Goal: Task Accomplishment & Management: Complete application form

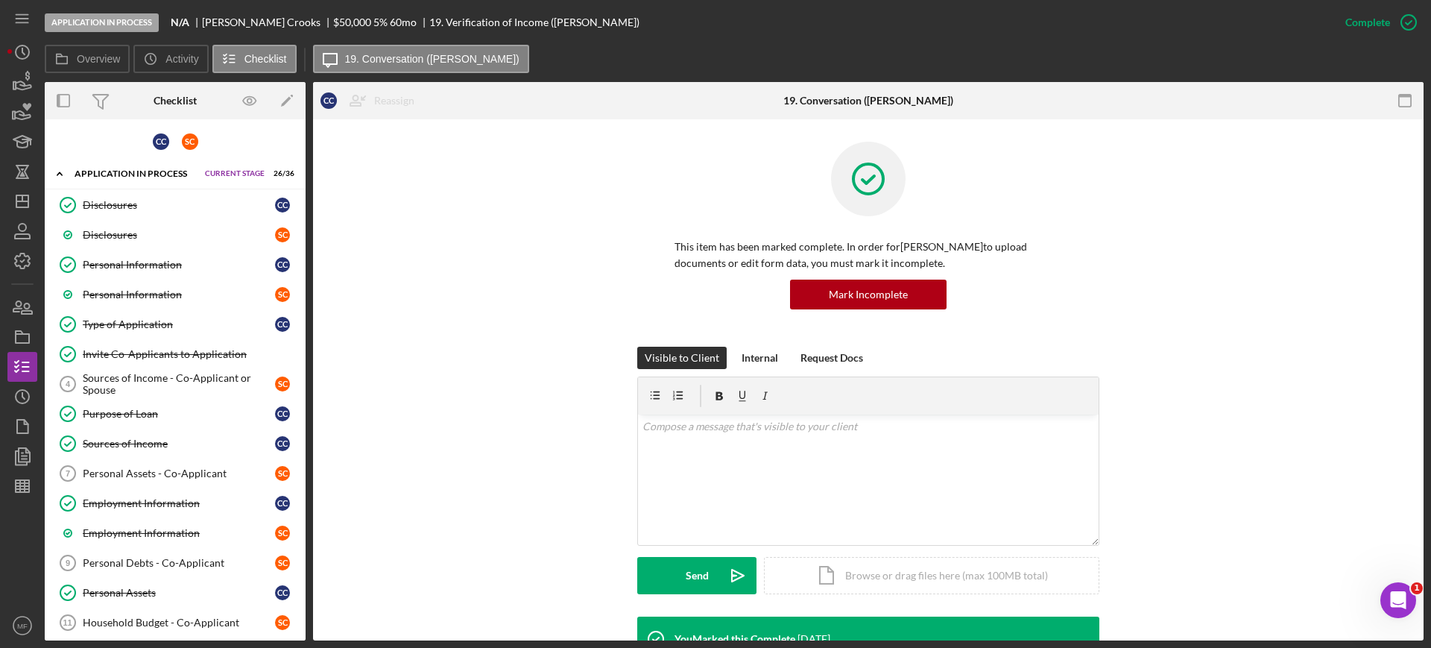
scroll to position [280, 0]
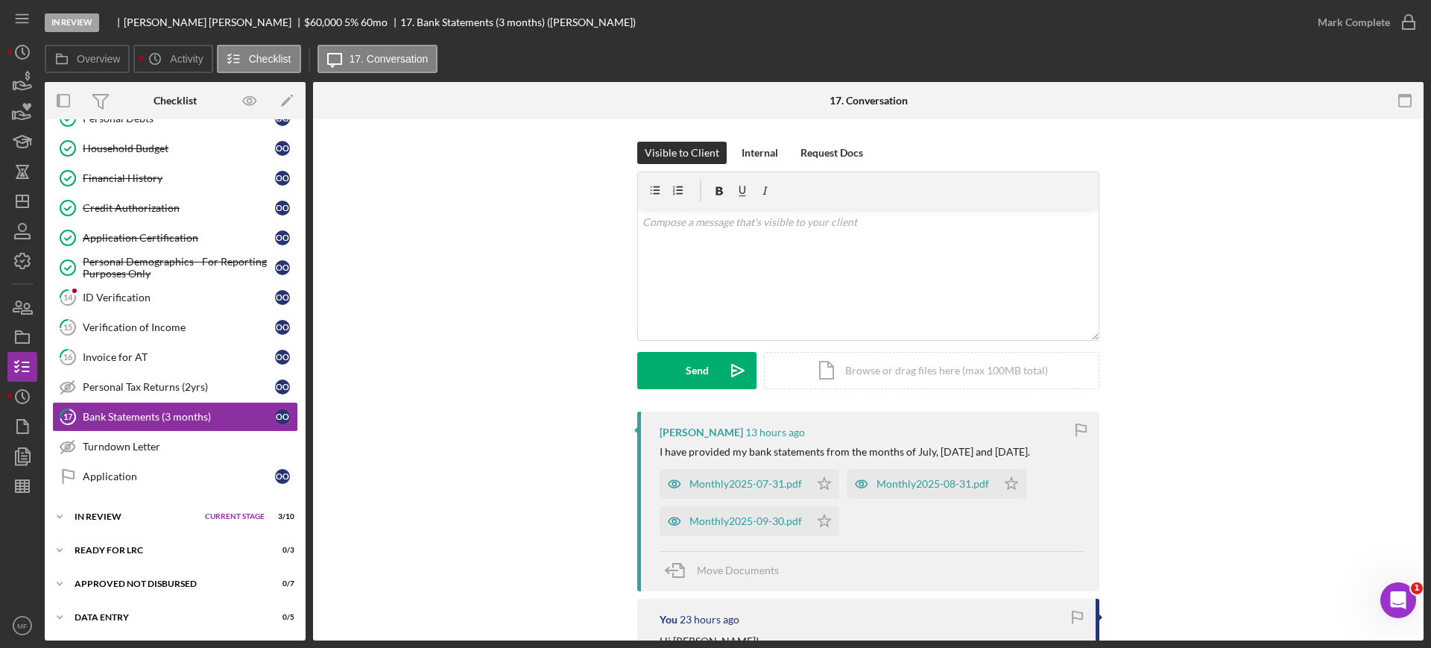
scroll to position [93, 0]
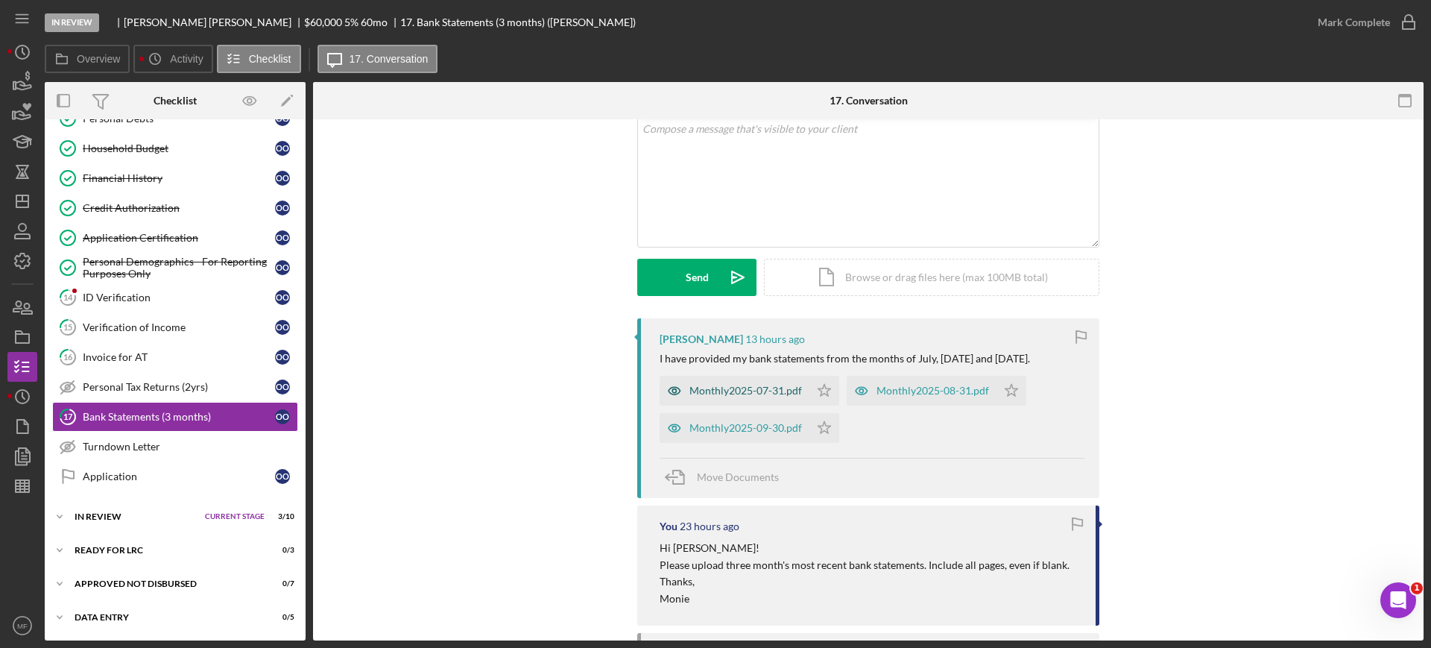
click at [787, 391] on div "Monthly2025-07-31.pdf" at bounding box center [745, 391] width 113 height 12
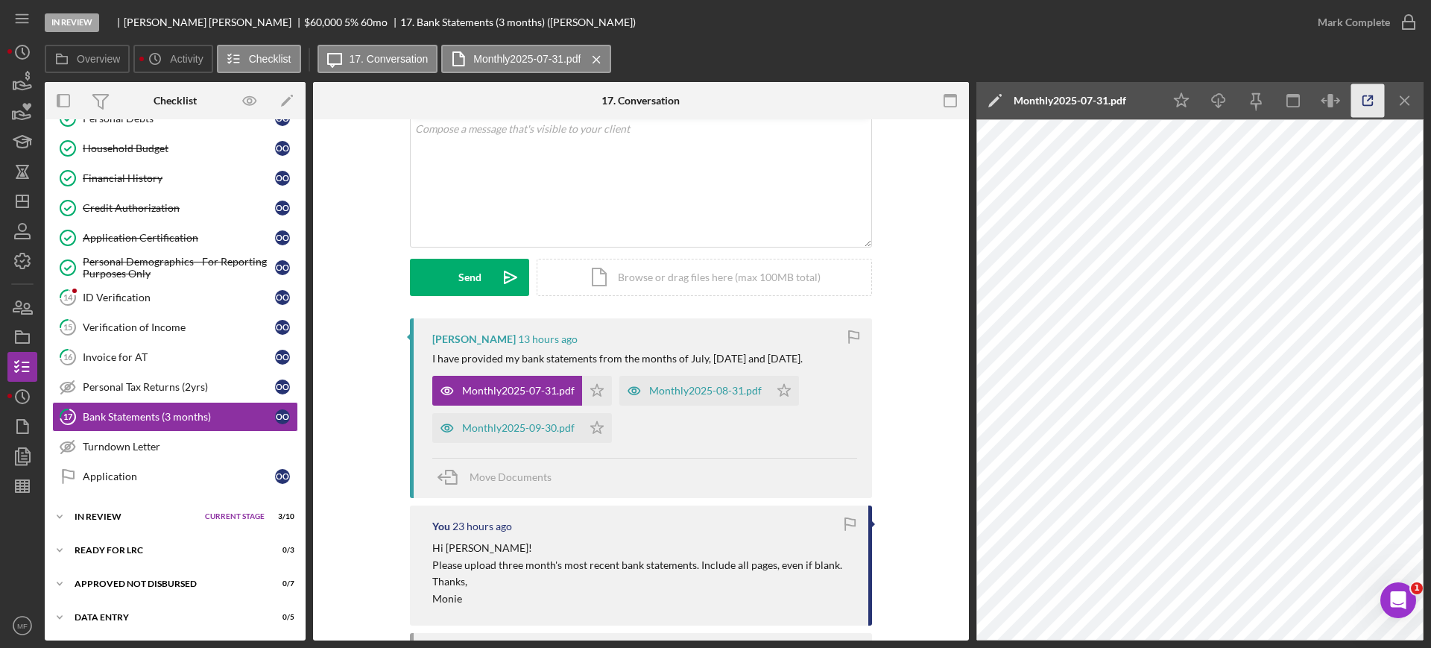
click at [1368, 98] on line "button" at bounding box center [1370, 98] width 4 height 4
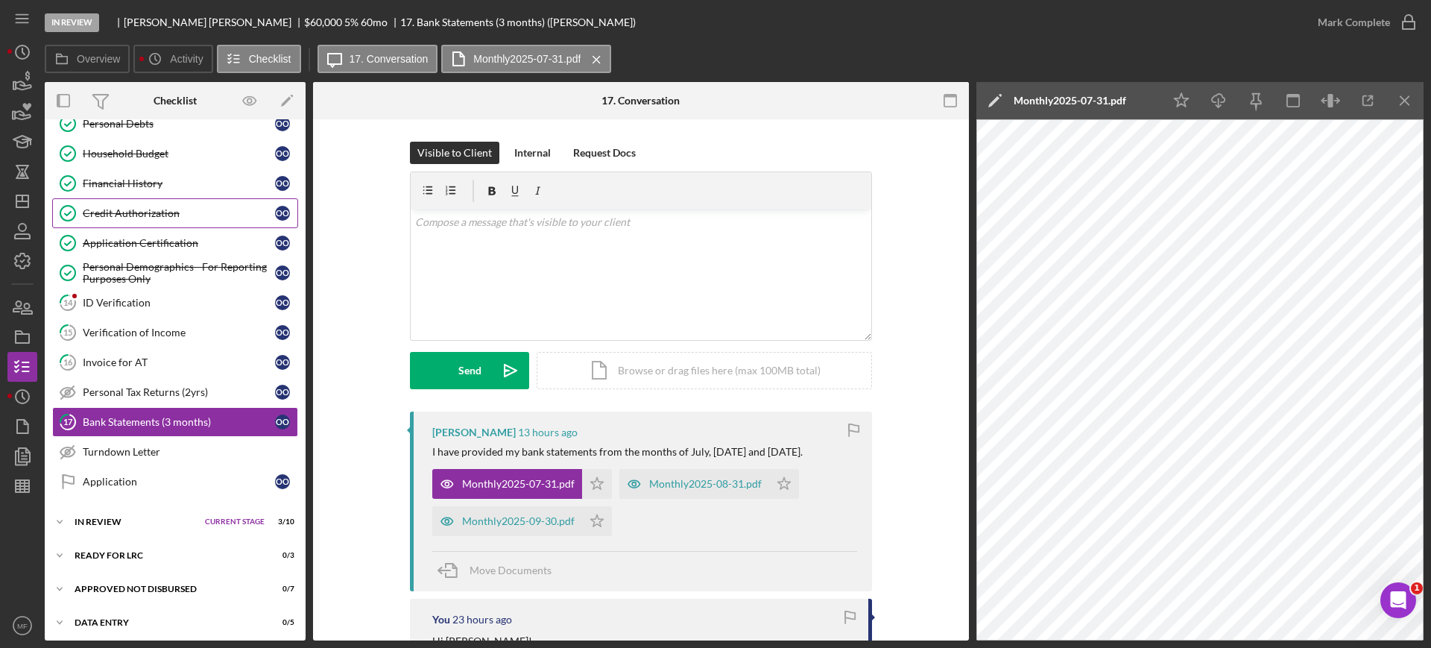
scroll to position [292, 0]
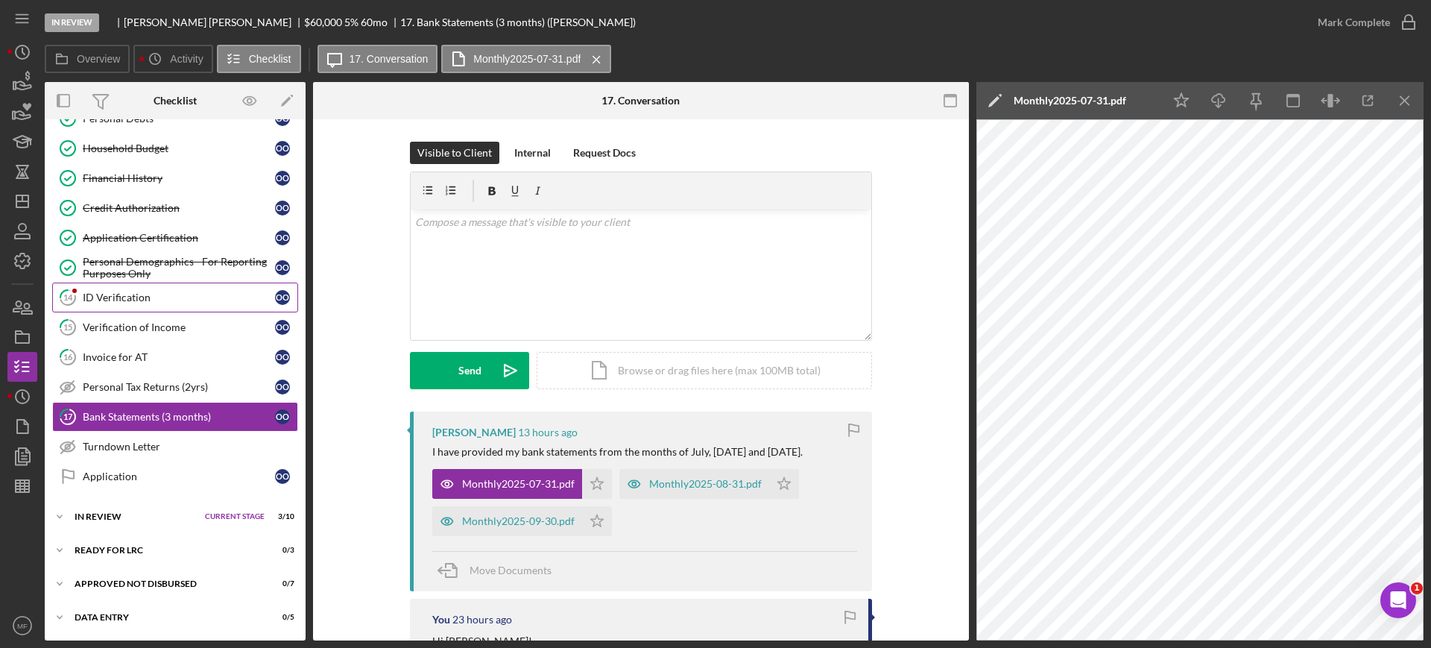
click at [133, 296] on div "ID Verification" at bounding box center [179, 297] width 192 height 12
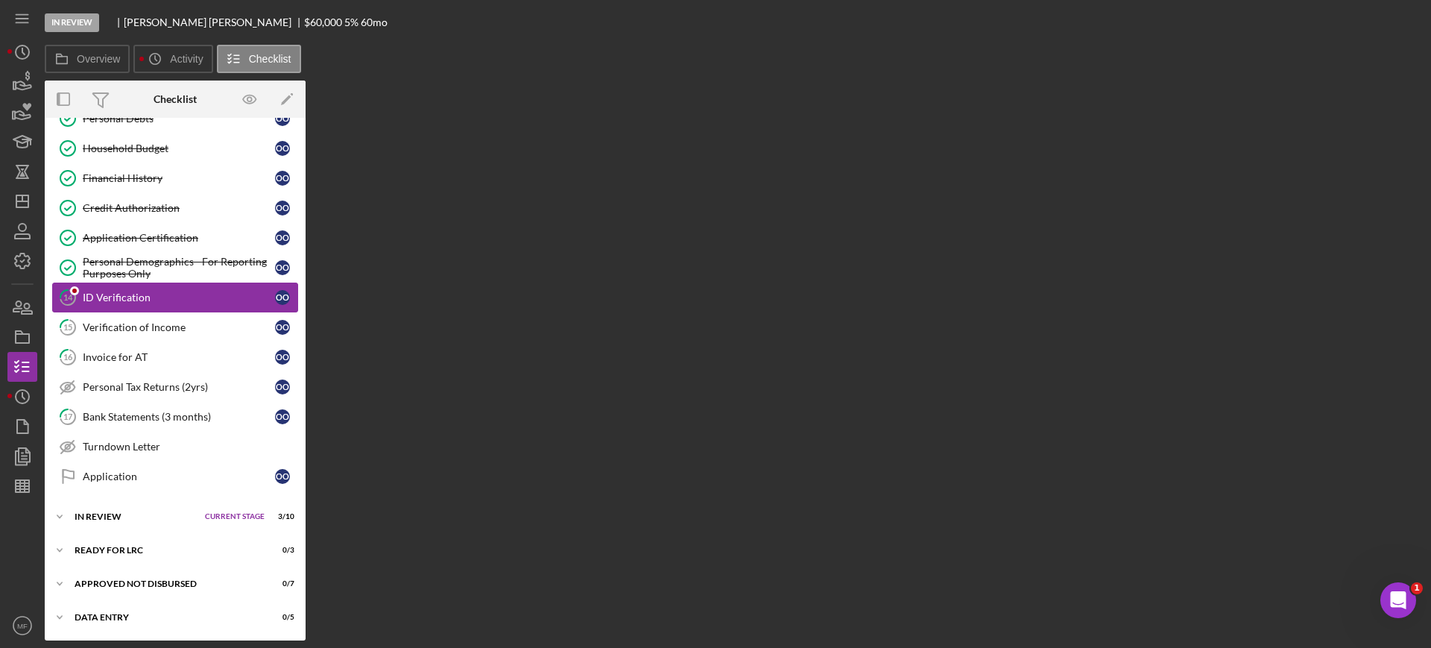
scroll to position [292, 0]
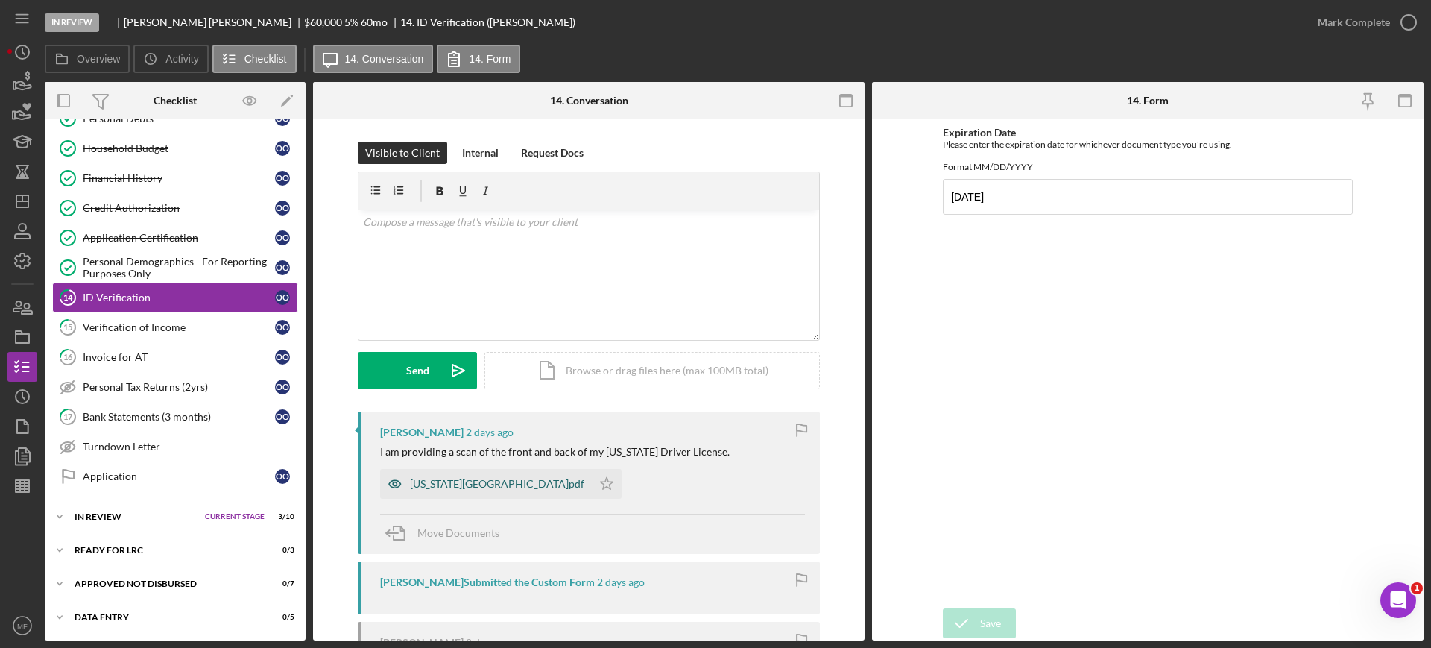
click at [428, 487] on div "OREGON.pdf" at bounding box center [497, 484] width 174 height 12
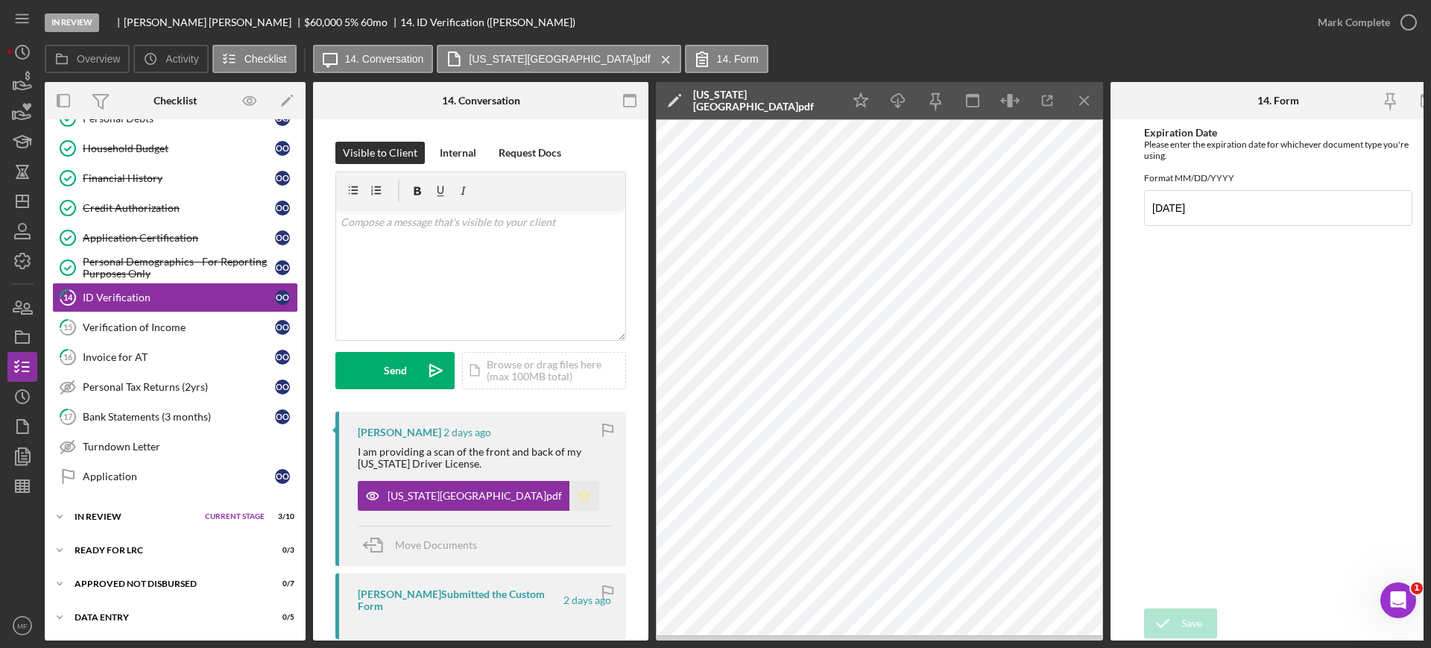
click at [569, 499] on icon "Icon/Star" at bounding box center [584, 496] width 30 height 30
click at [1383, 24] on div "Mark Complete" at bounding box center [1354, 22] width 72 height 30
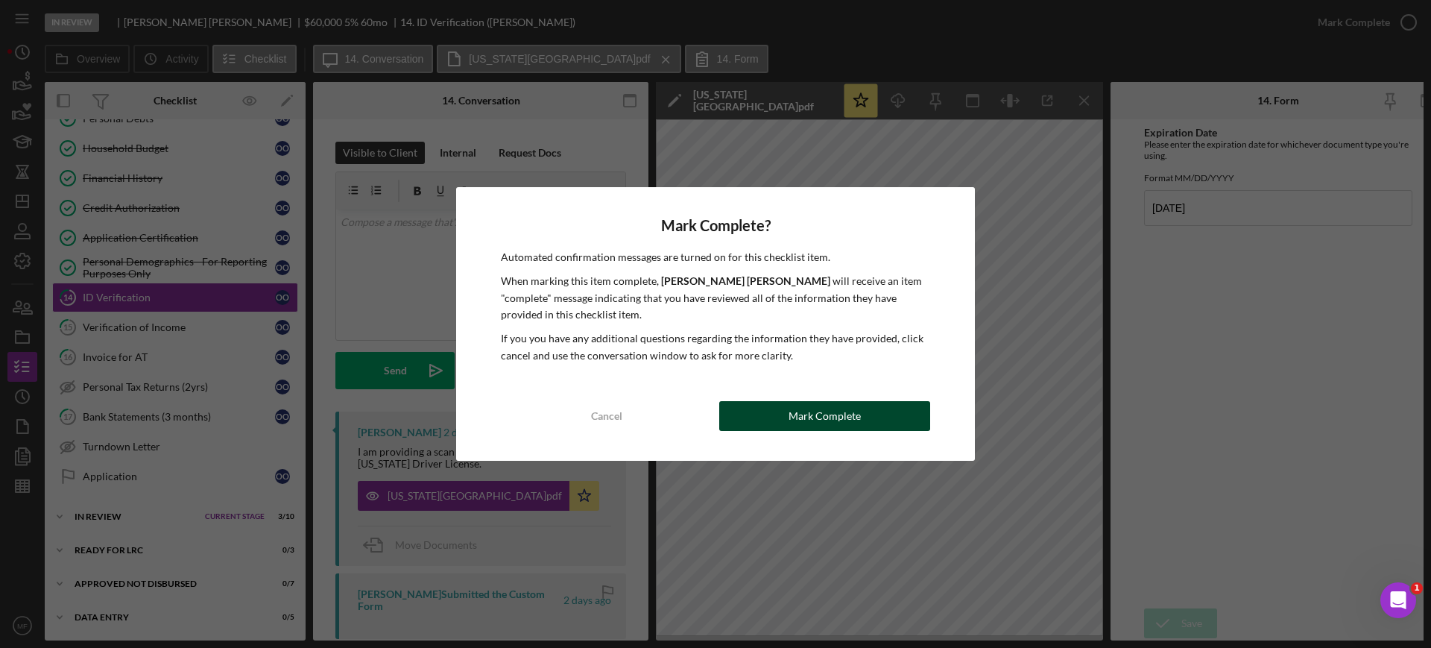
click at [778, 414] on button "Mark Complete" at bounding box center [824, 416] width 211 height 30
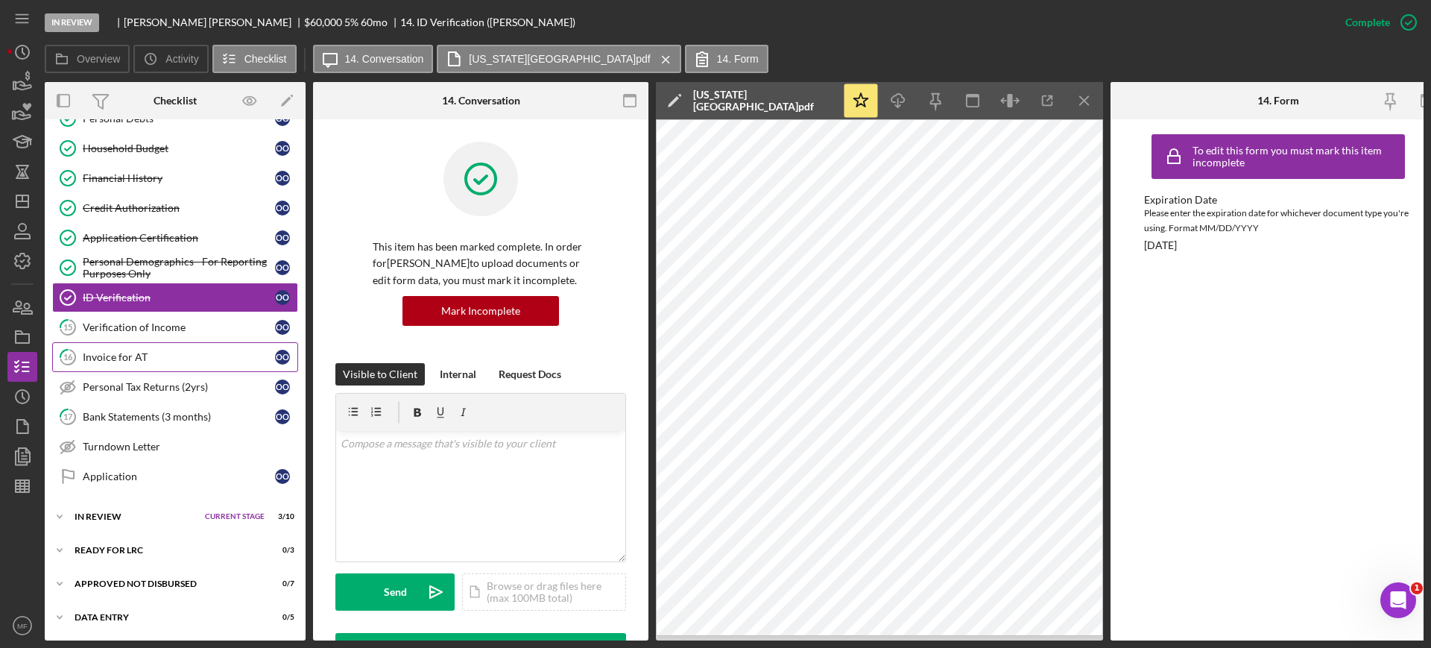
scroll to position [199, 0]
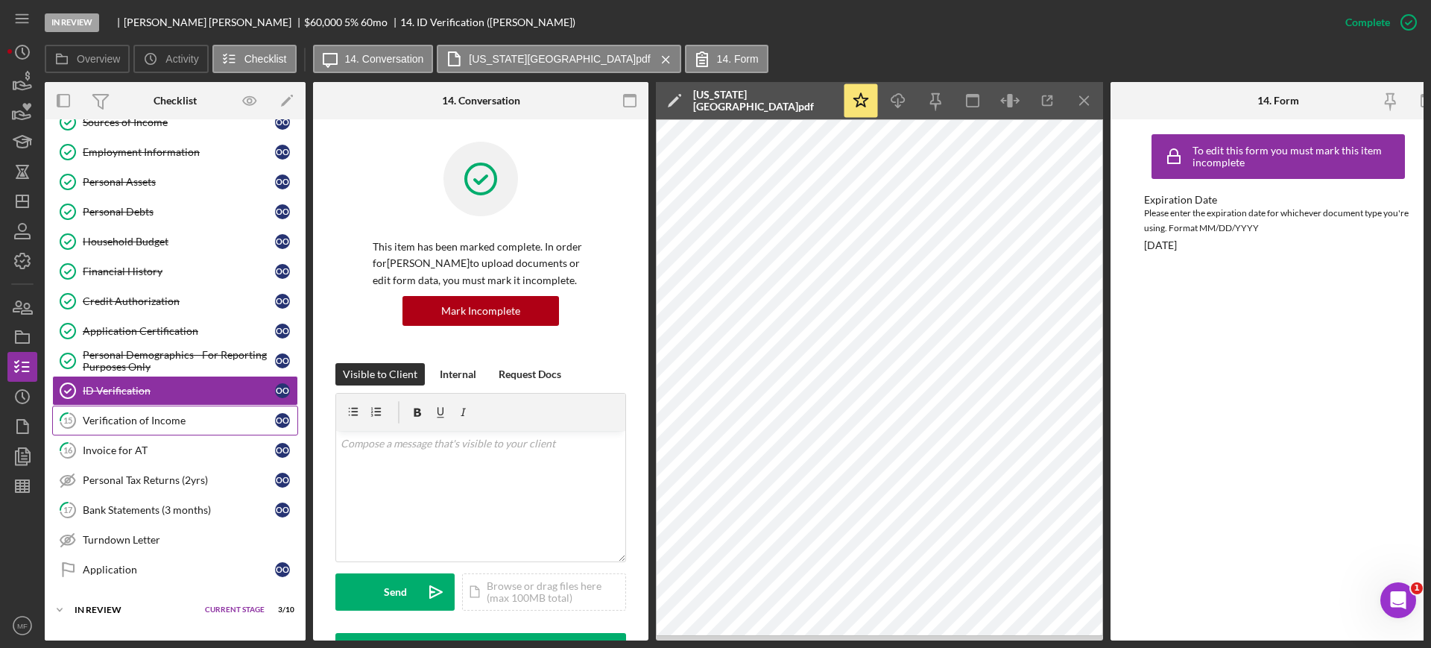
click at [157, 414] on div "Verification of Income" at bounding box center [179, 420] width 192 height 12
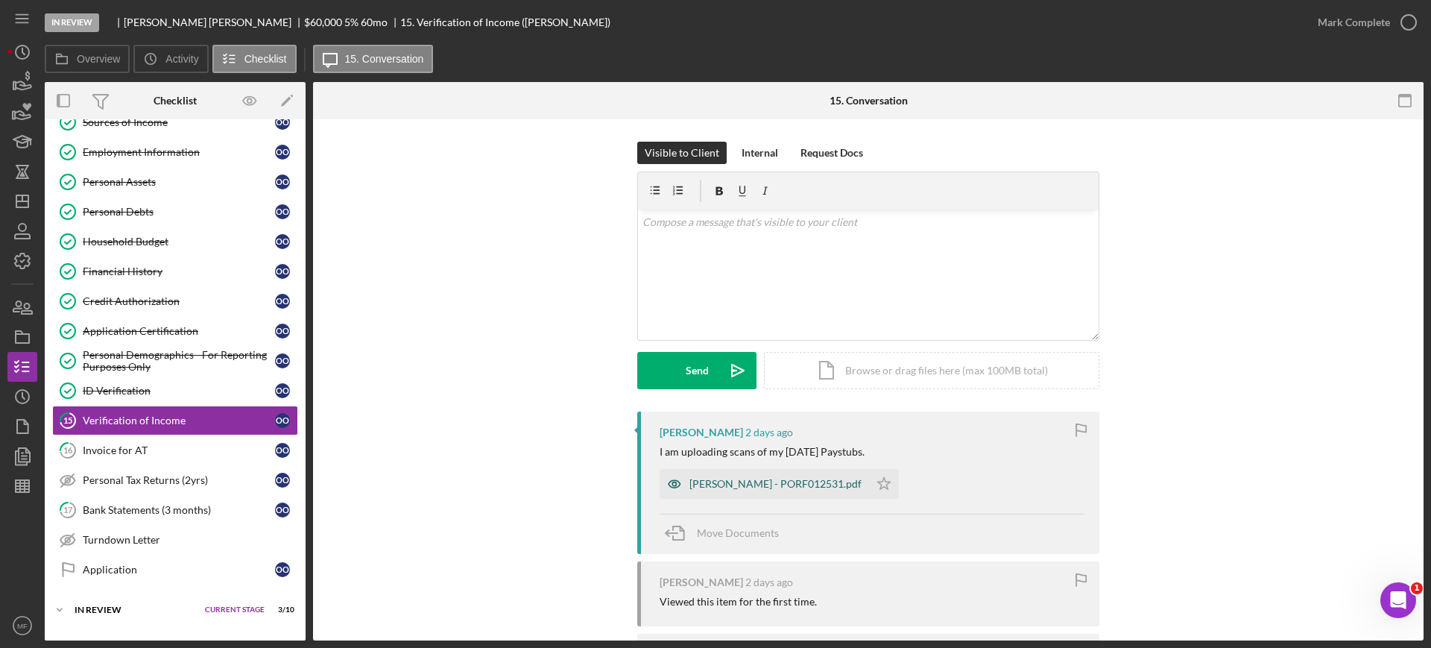
click at [780, 480] on div "ORTA, OLGA - PORF012531.pdf" at bounding box center [775, 484] width 172 height 12
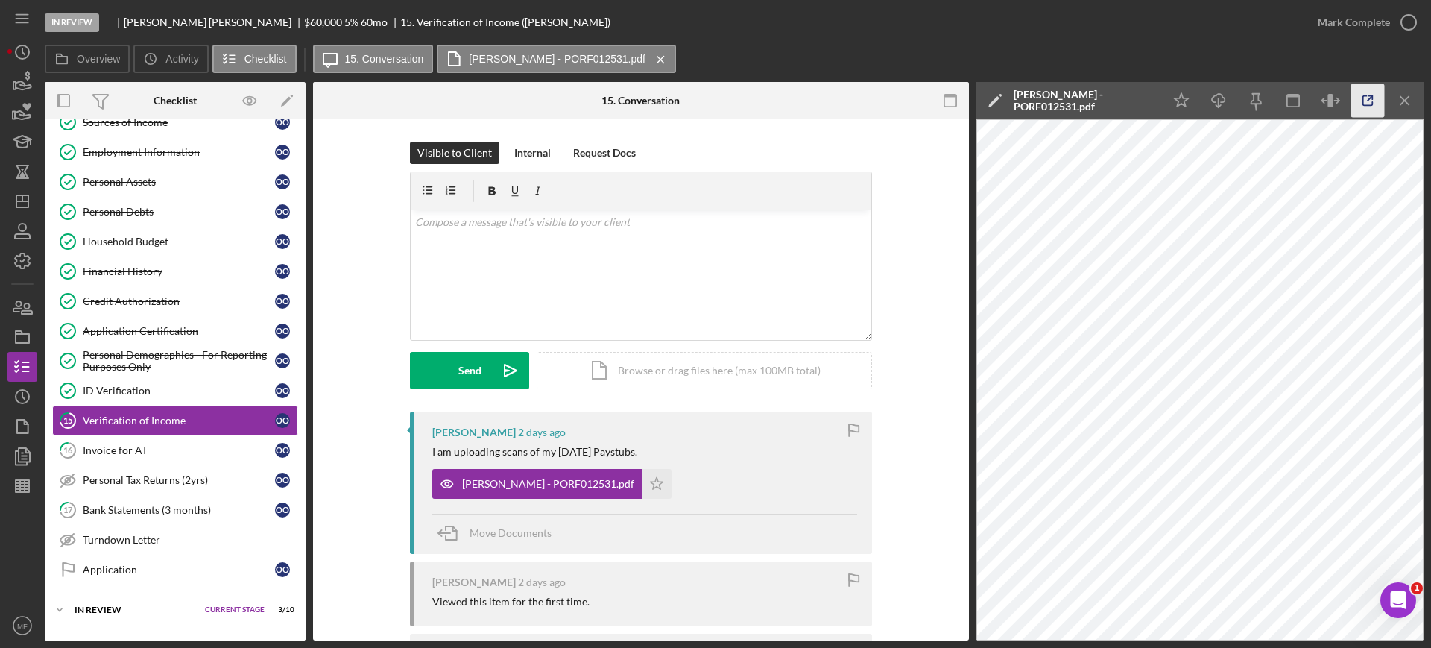
click at [1364, 96] on icon "button" at bounding box center [1368, 101] width 34 height 34
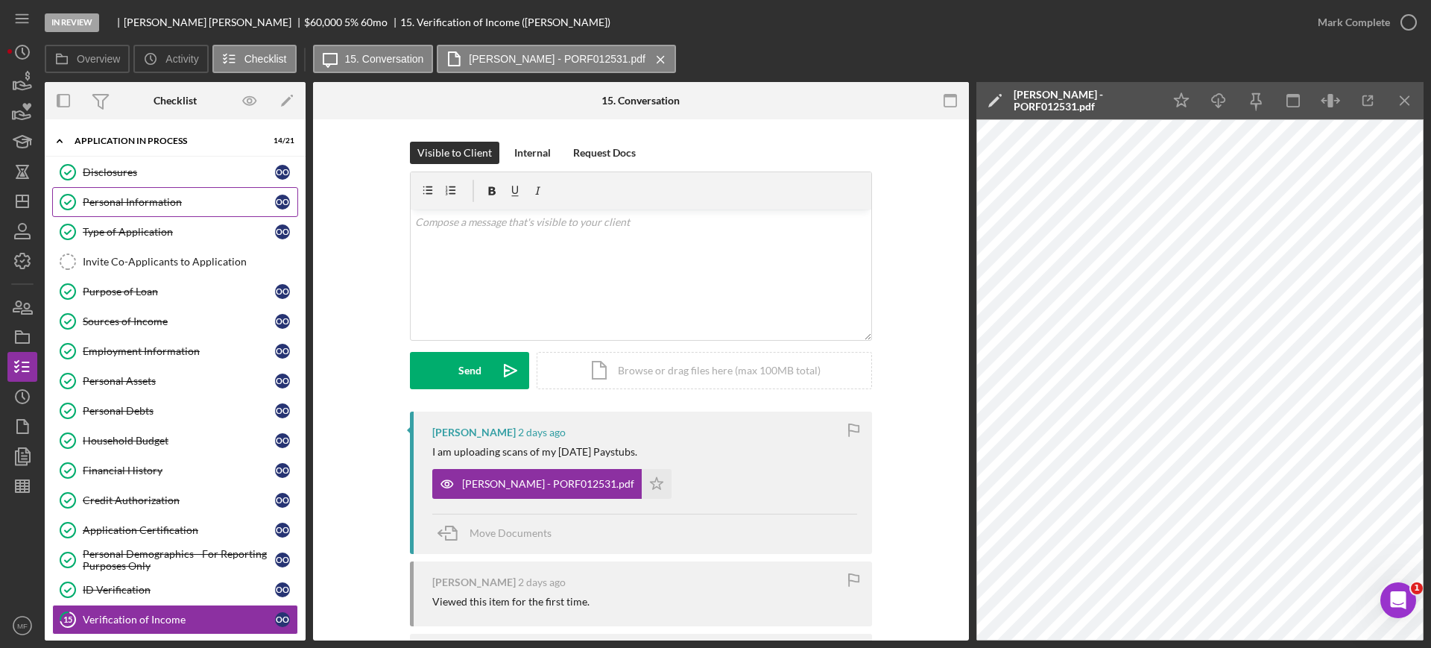
click at [164, 193] on link "Personal Information Personal Information O O" at bounding box center [175, 202] width 246 height 30
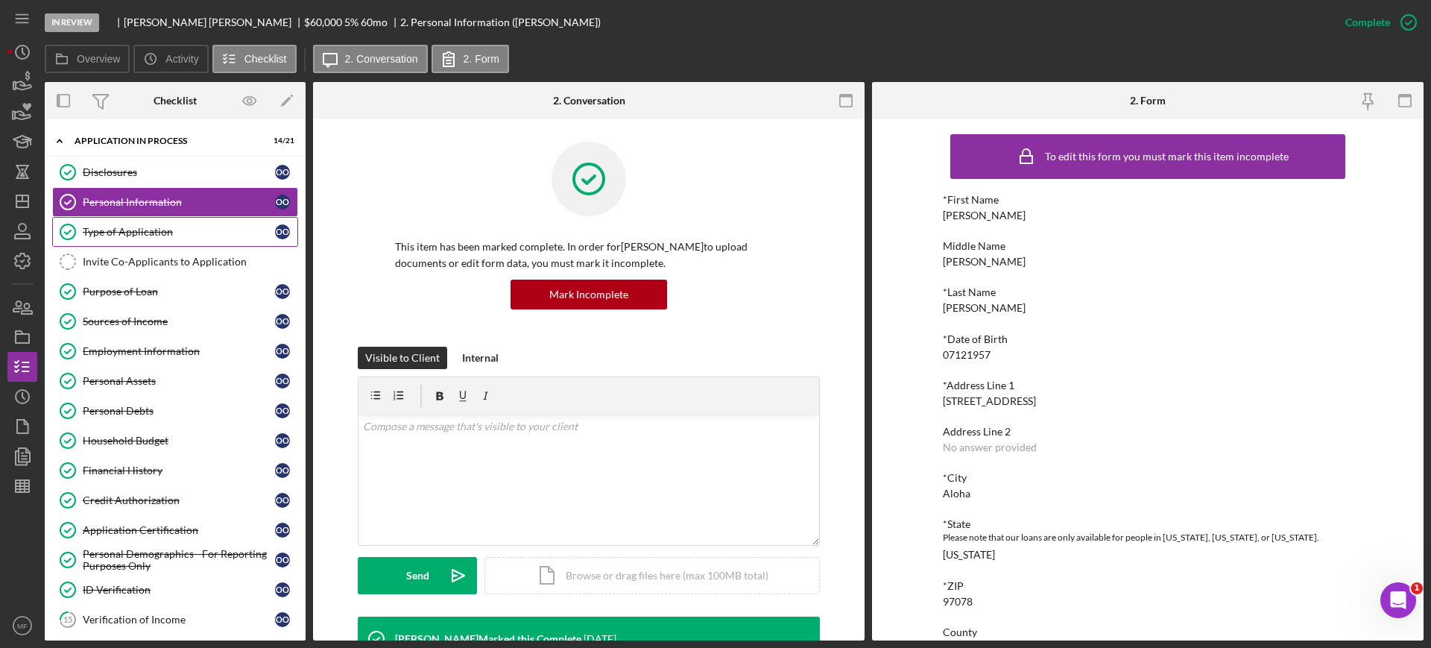
click at [133, 233] on div "Type of Application" at bounding box center [179, 232] width 192 height 12
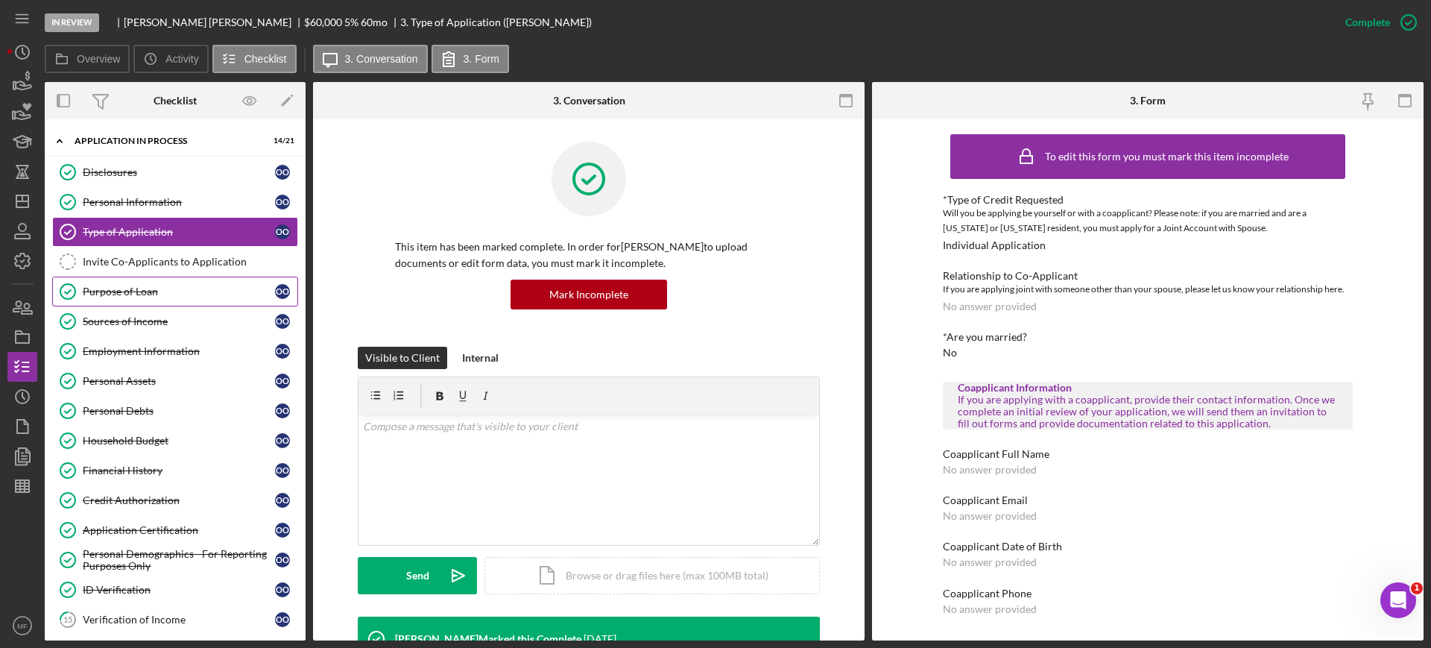
click at [148, 292] on div "Purpose of Loan" at bounding box center [179, 291] width 192 height 12
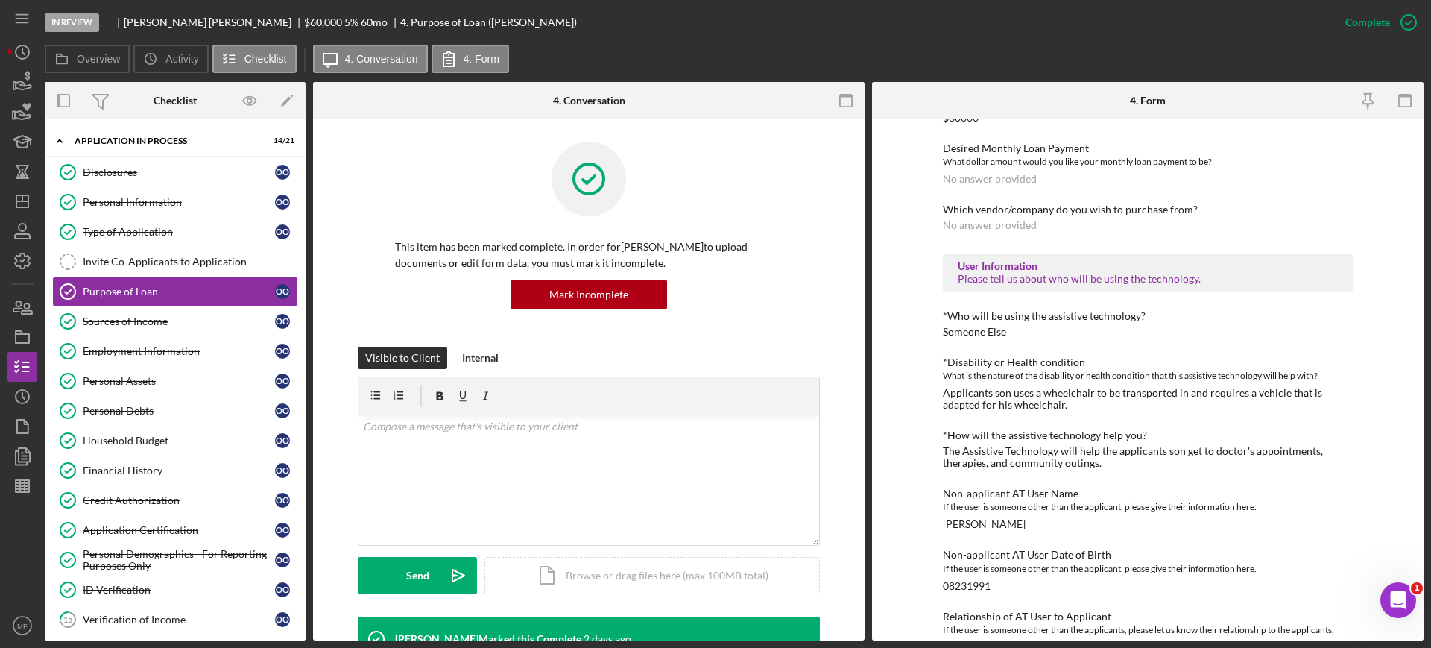
scroll to position [910, 0]
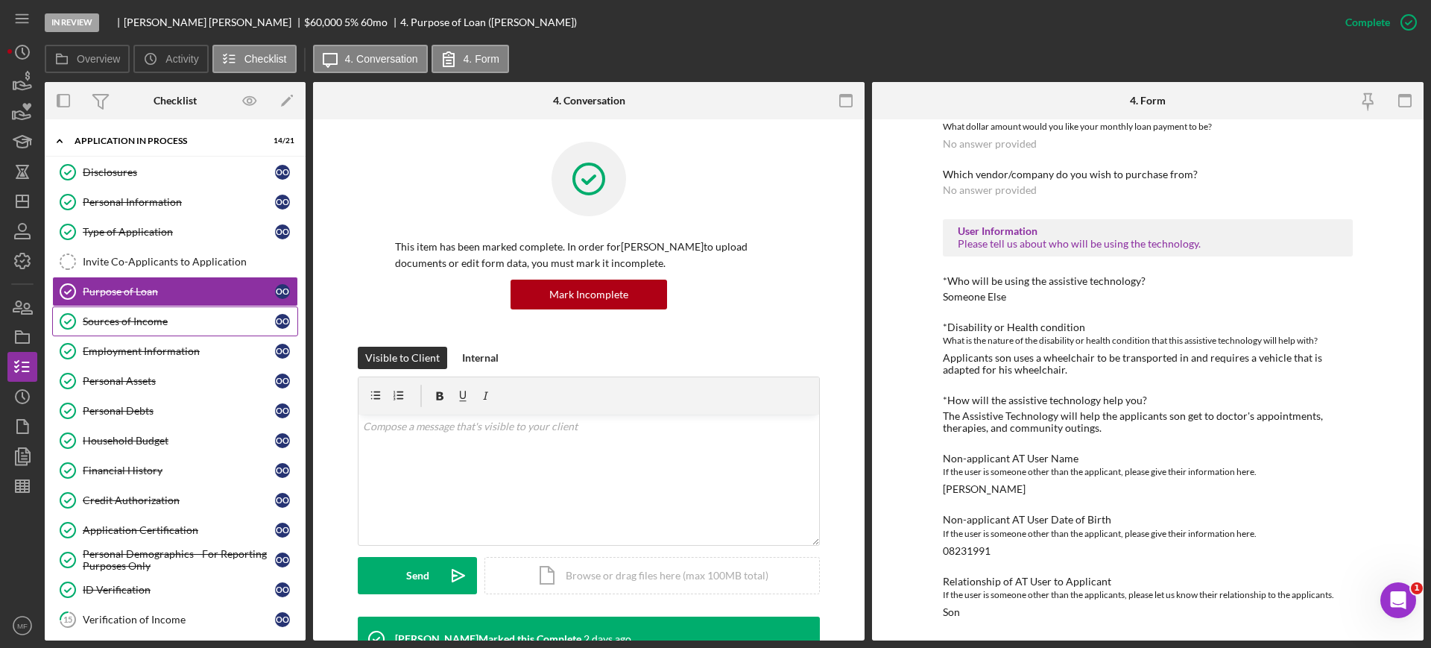
click at [121, 314] on link "Sources of Income Sources of Income O O" at bounding box center [175, 321] width 246 height 30
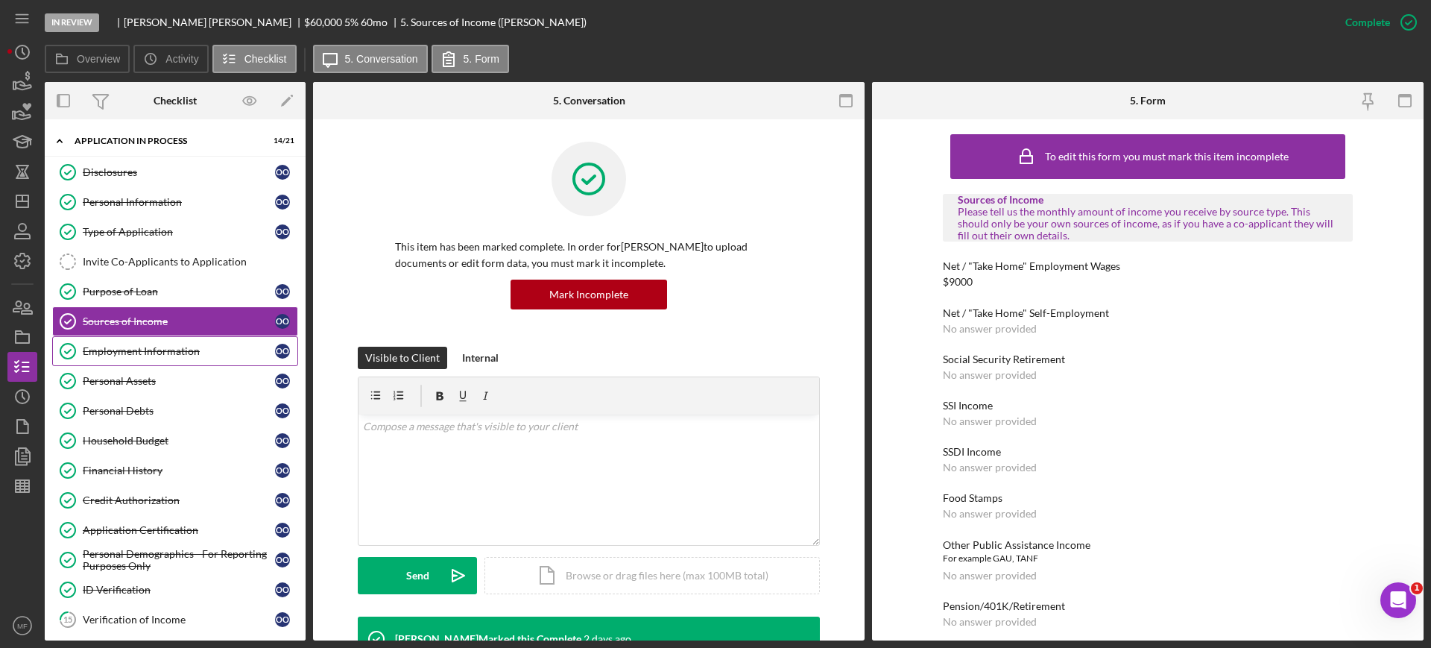
click at [133, 358] on link "Employment Information Employment Information O O" at bounding box center [175, 351] width 246 height 30
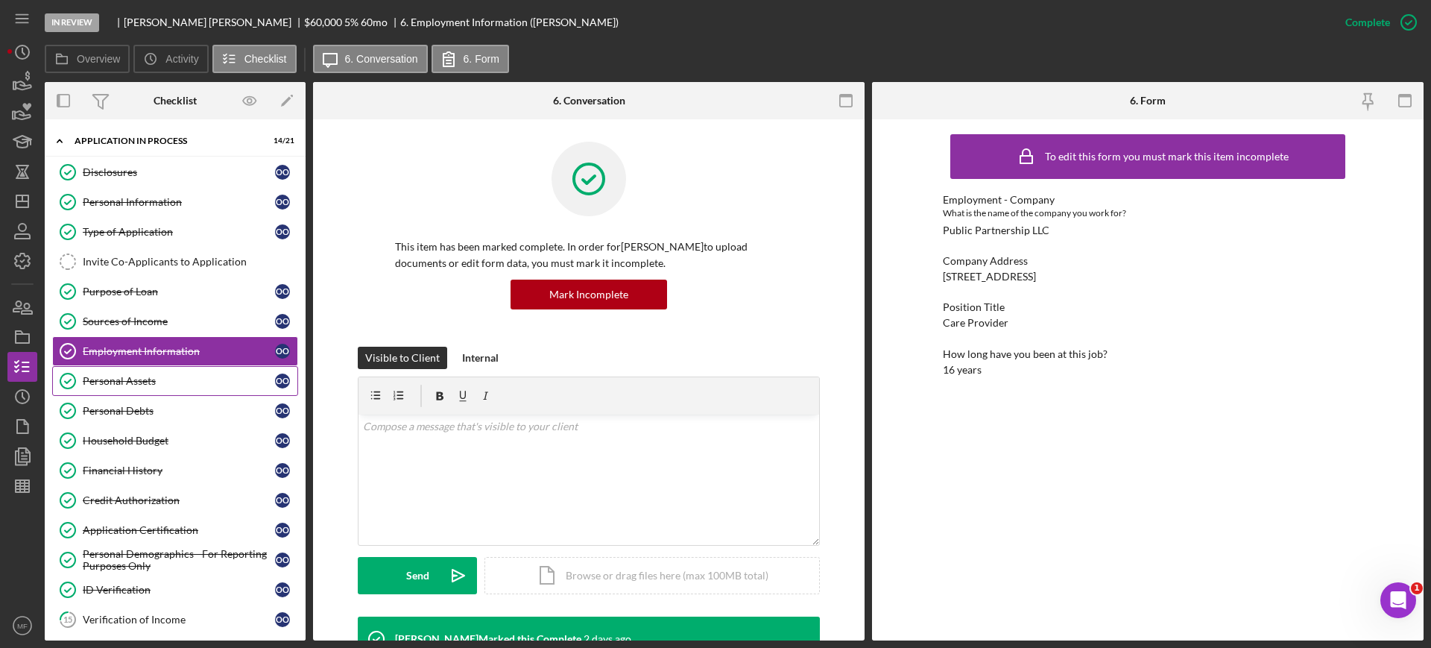
click at [111, 379] on div "Personal Assets" at bounding box center [179, 381] width 192 height 12
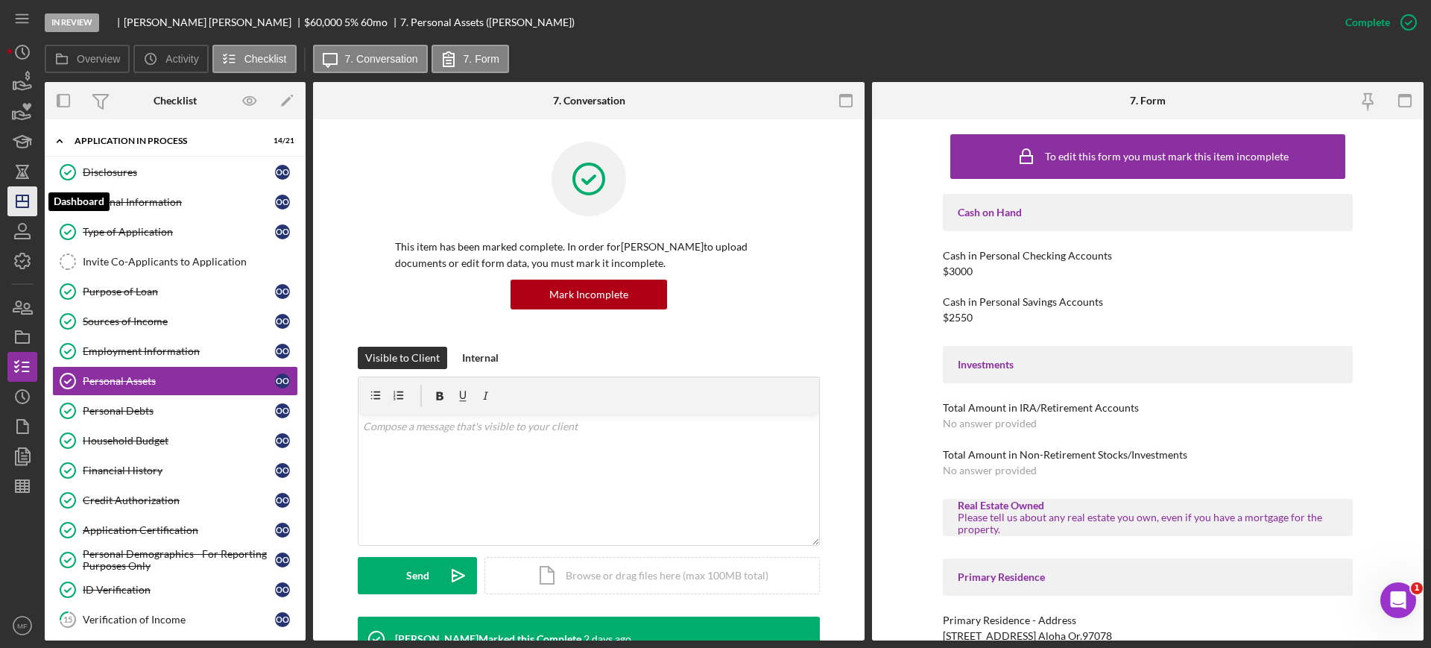
click at [15, 200] on icon "Icon/Dashboard" at bounding box center [22, 201] width 37 height 37
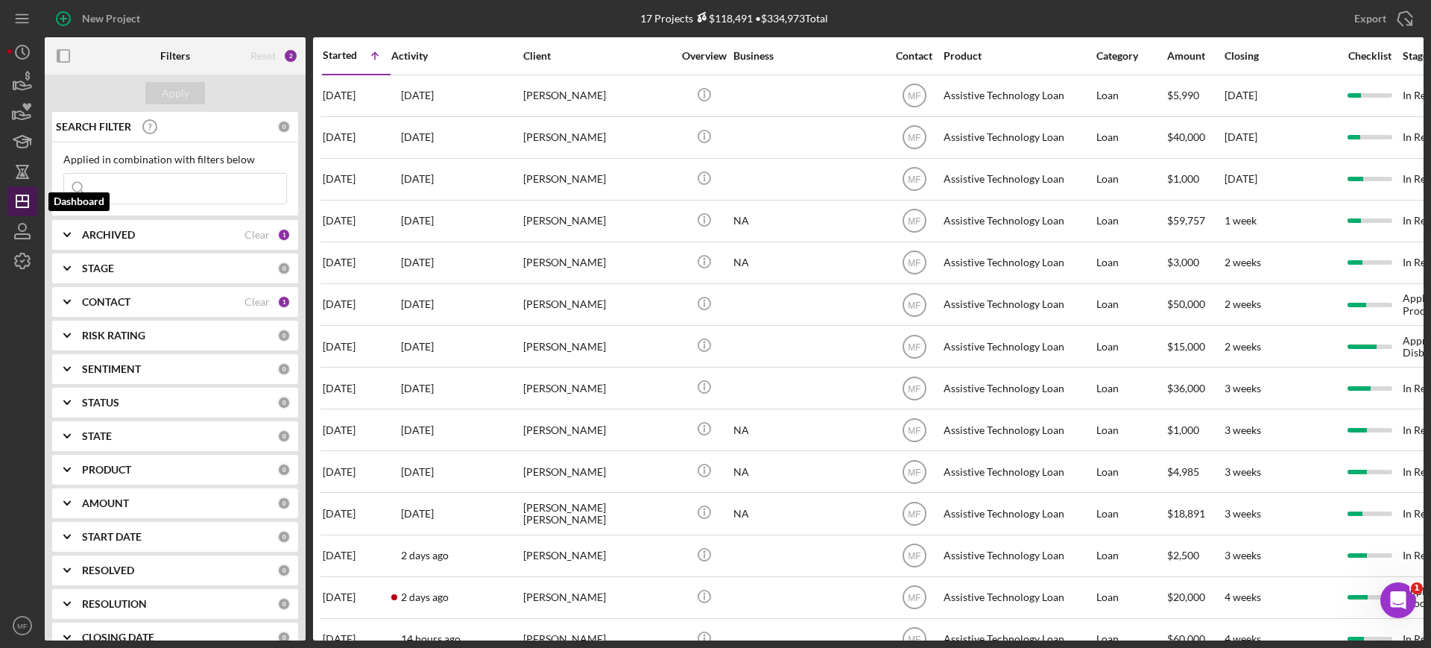
click at [22, 200] on line "button" at bounding box center [22, 198] width 0 height 6
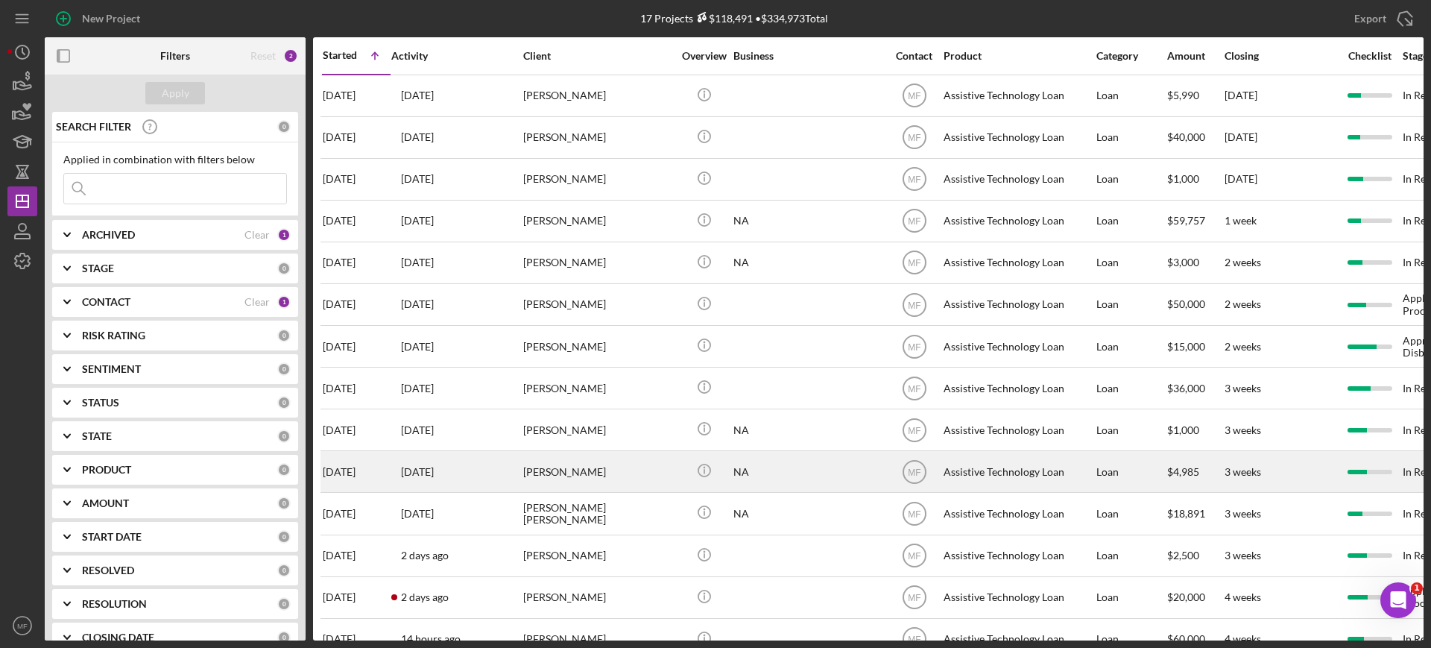
click at [560, 470] on div "Zach Ziemer" at bounding box center [597, 472] width 149 height 40
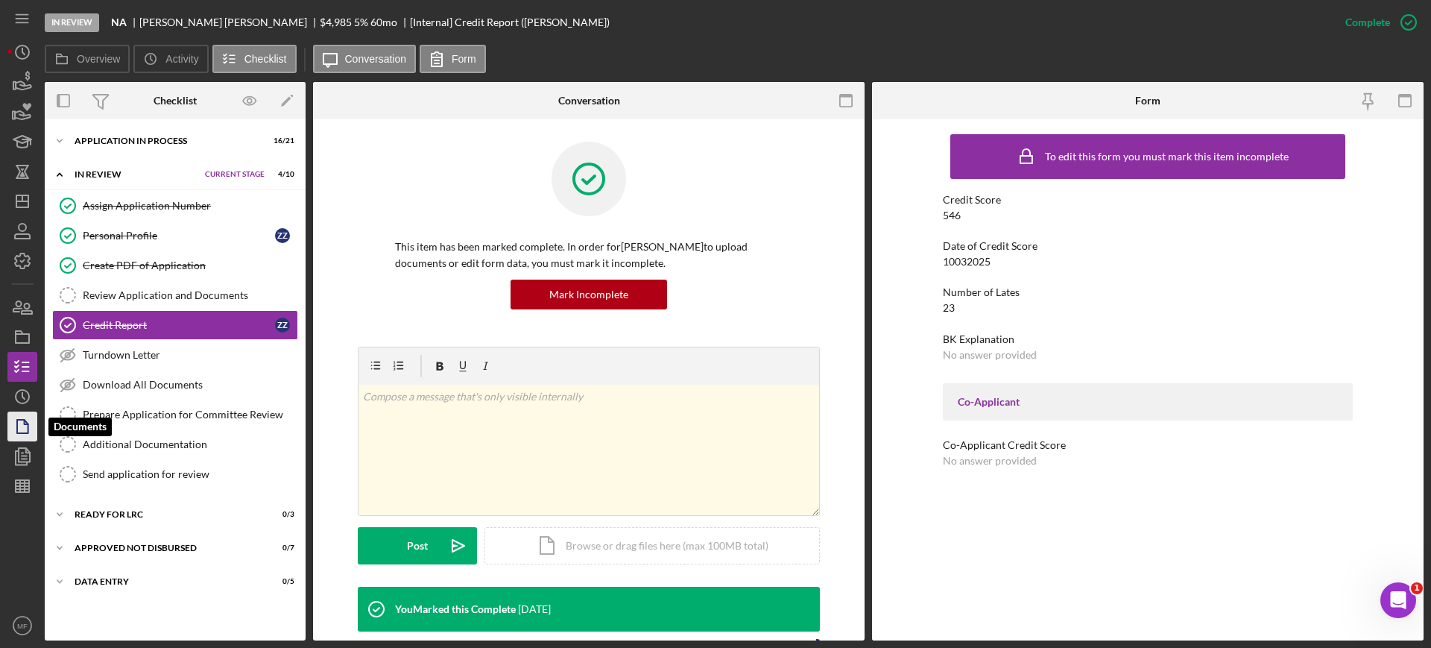
click at [16, 419] on icon "button" at bounding box center [22, 426] width 37 height 37
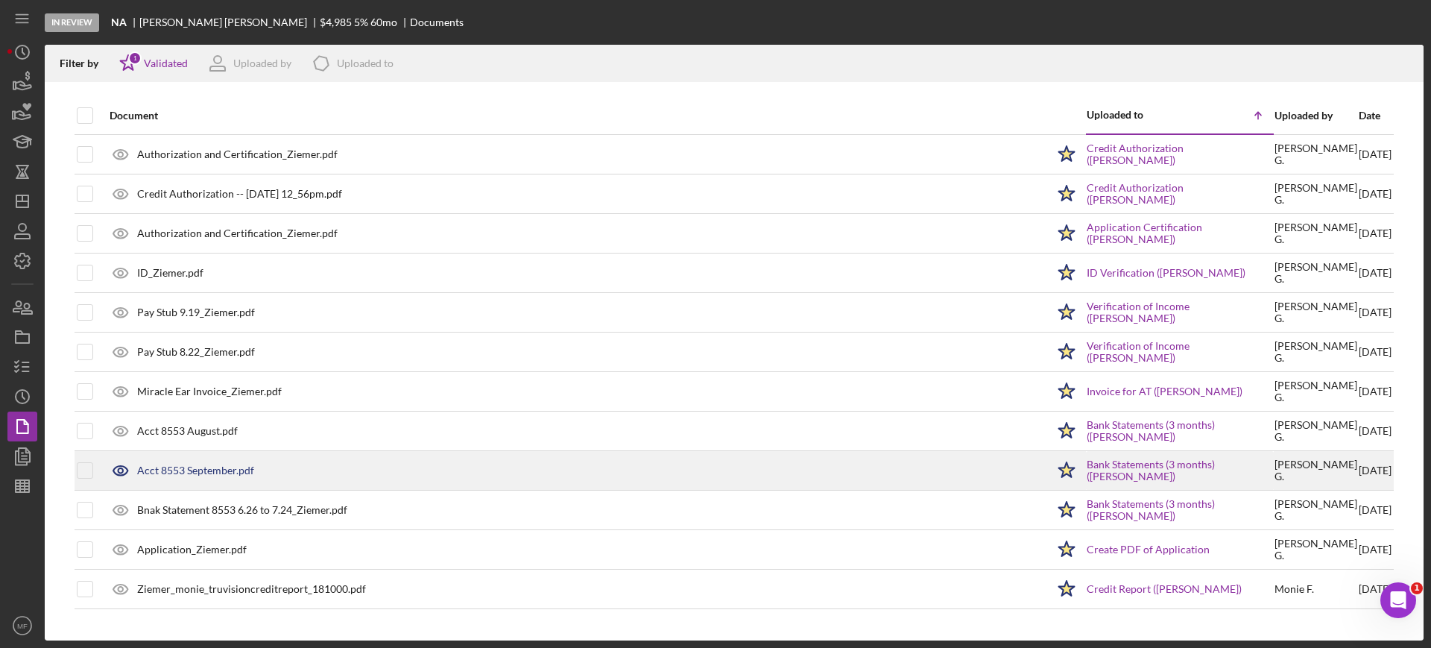
click at [213, 469] on div "Acct 8553 September.pdf" at bounding box center [195, 470] width 117 height 12
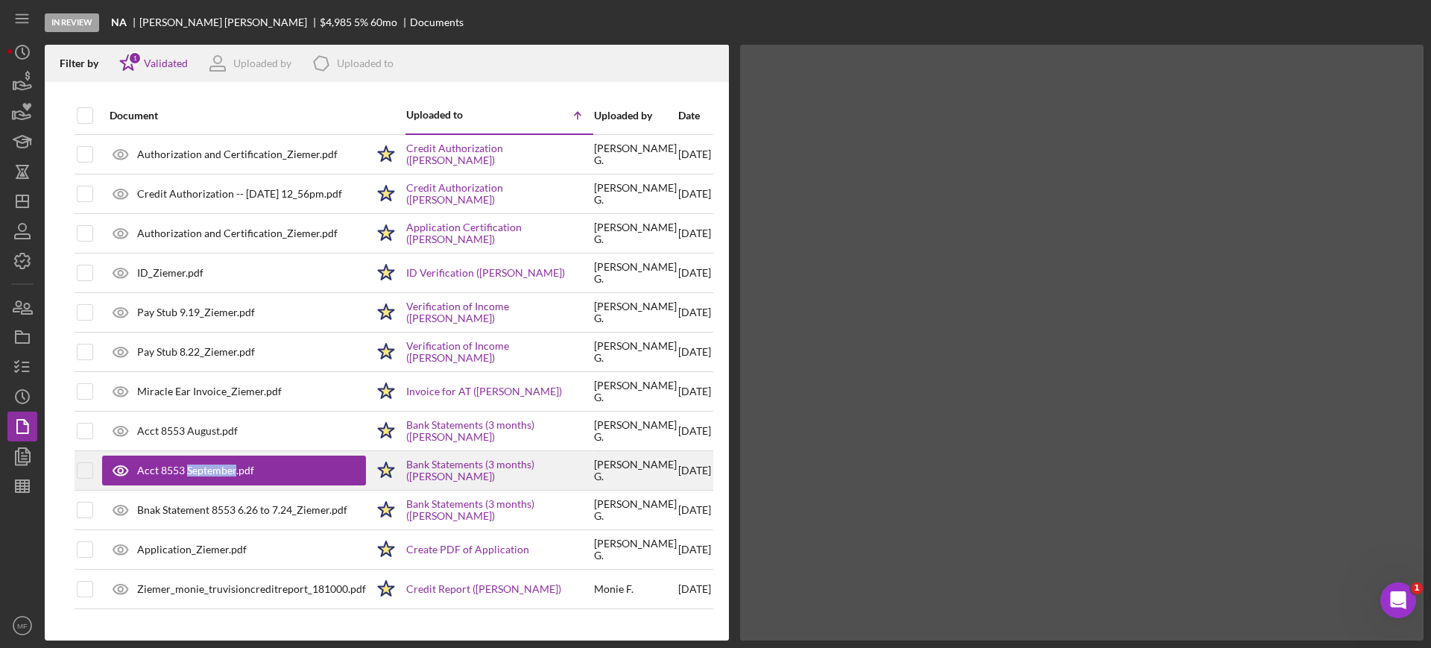
click at [213, 469] on div "Acct 8553 September.pdf" at bounding box center [195, 470] width 117 height 12
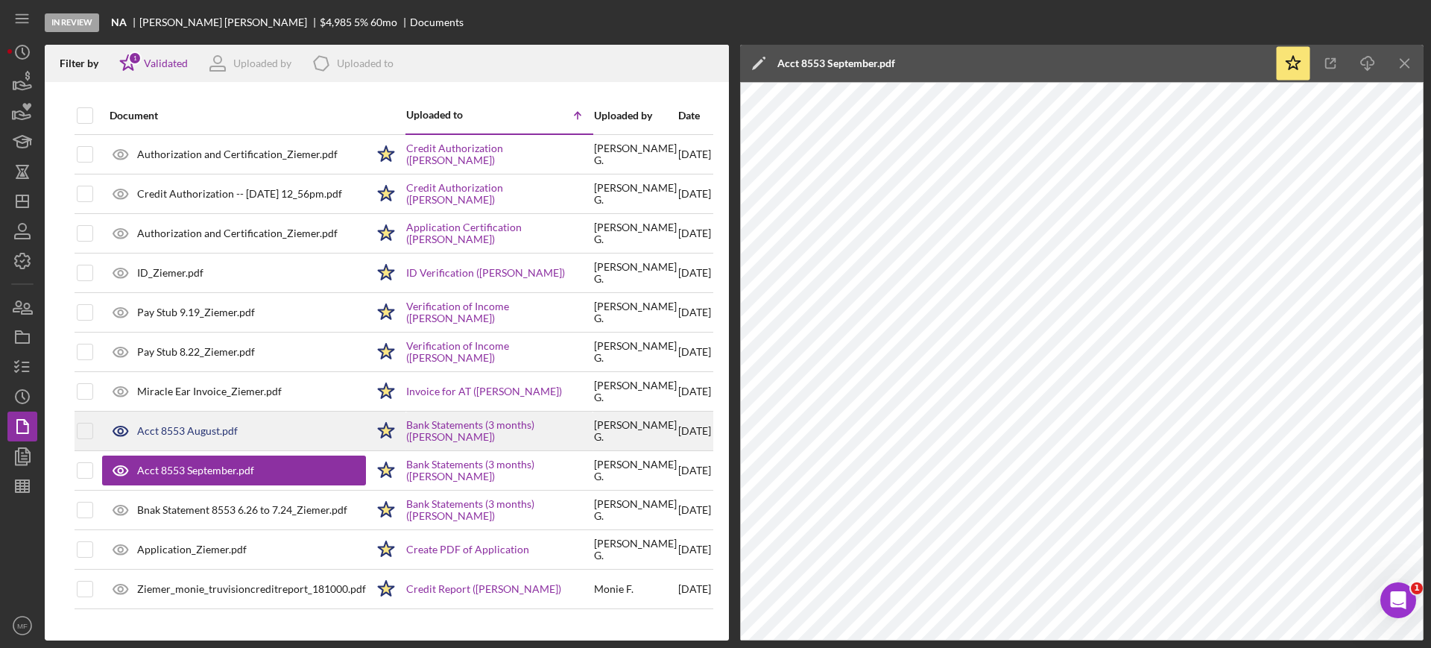
click at [206, 434] on div "Acct 8553 August.pdf" at bounding box center [187, 431] width 101 height 12
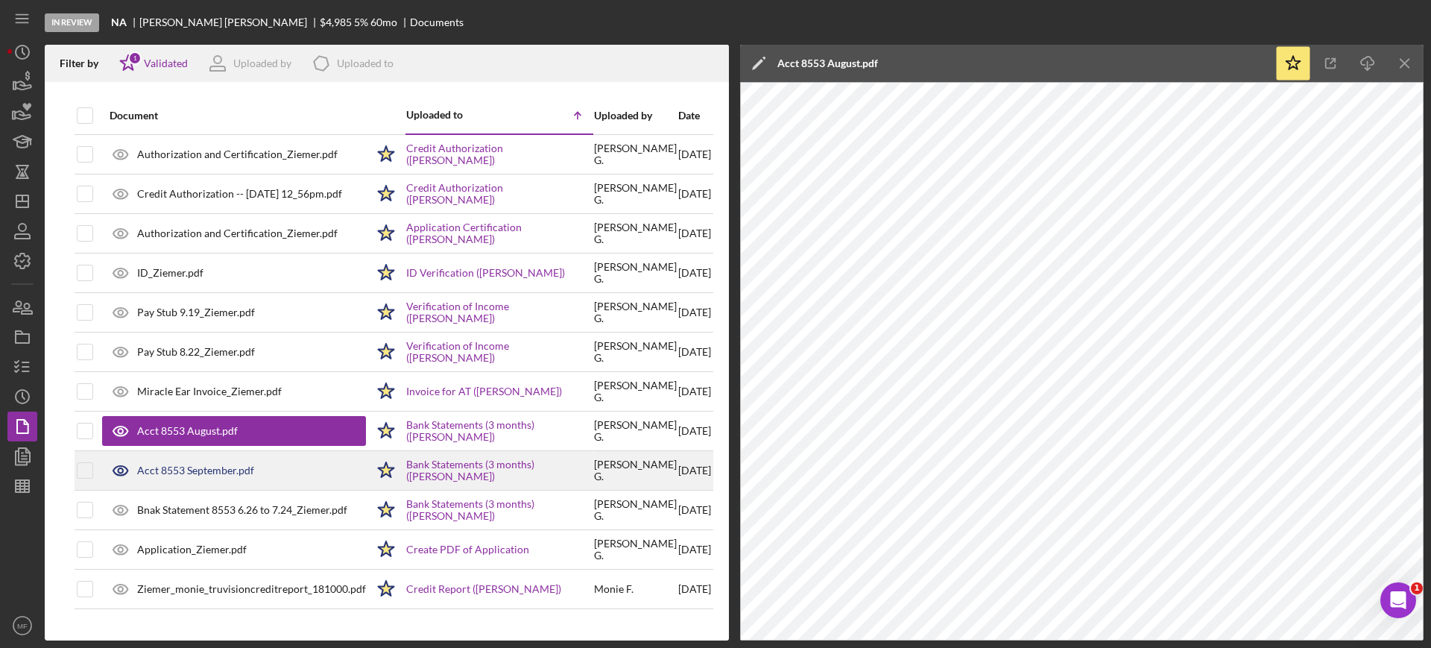
click at [209, 468] on div "Acct 8553 September.pdf" at bounding box center [195, 470] width 117 height 12
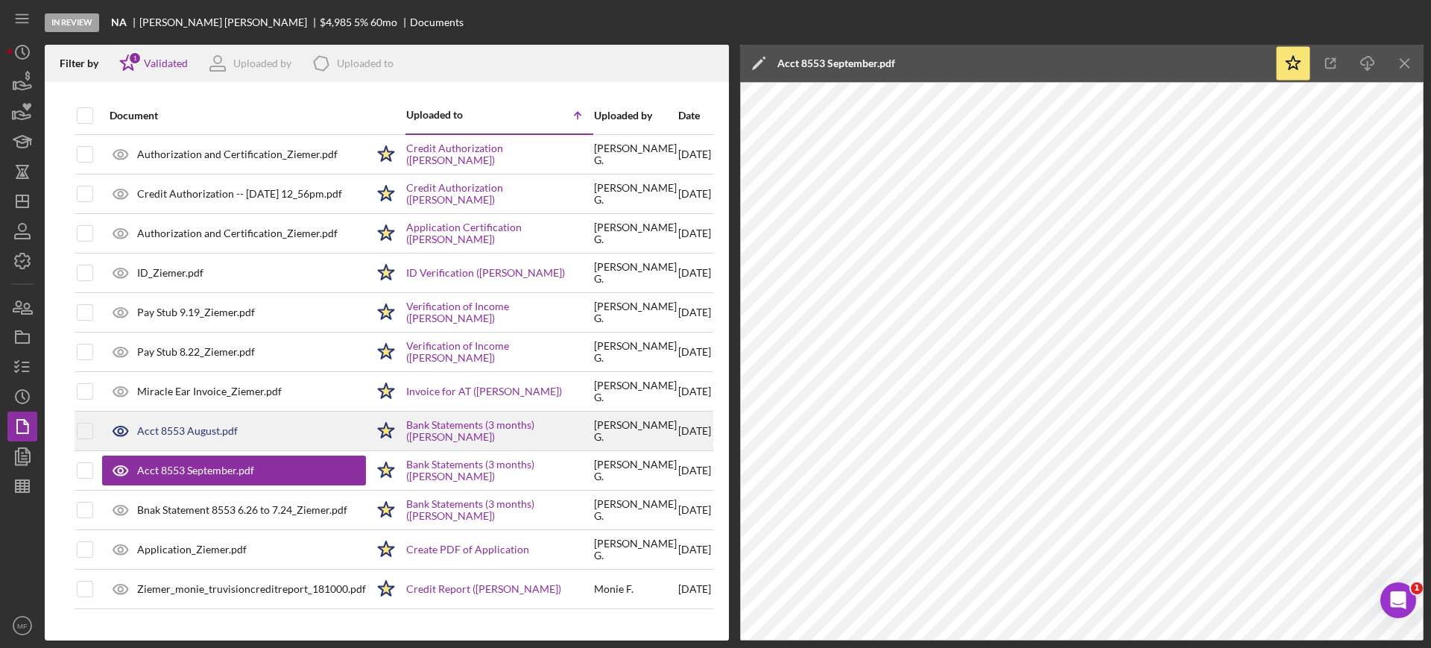
click at [198, 435] on div "Acct 8553 August.pdf" at bounding box center [187, 431] width 101 height 12
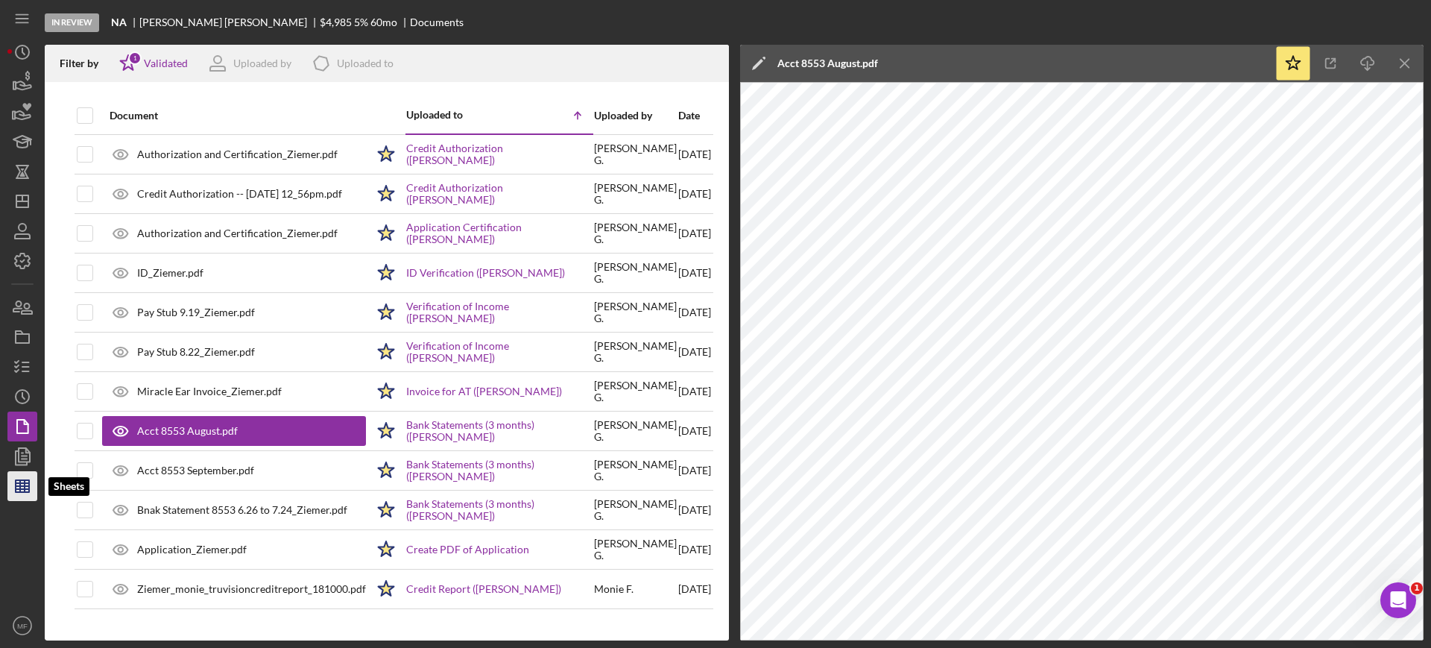
click at [20, 485] on line "button" at bounding box center [20, 486] width 0 height 12
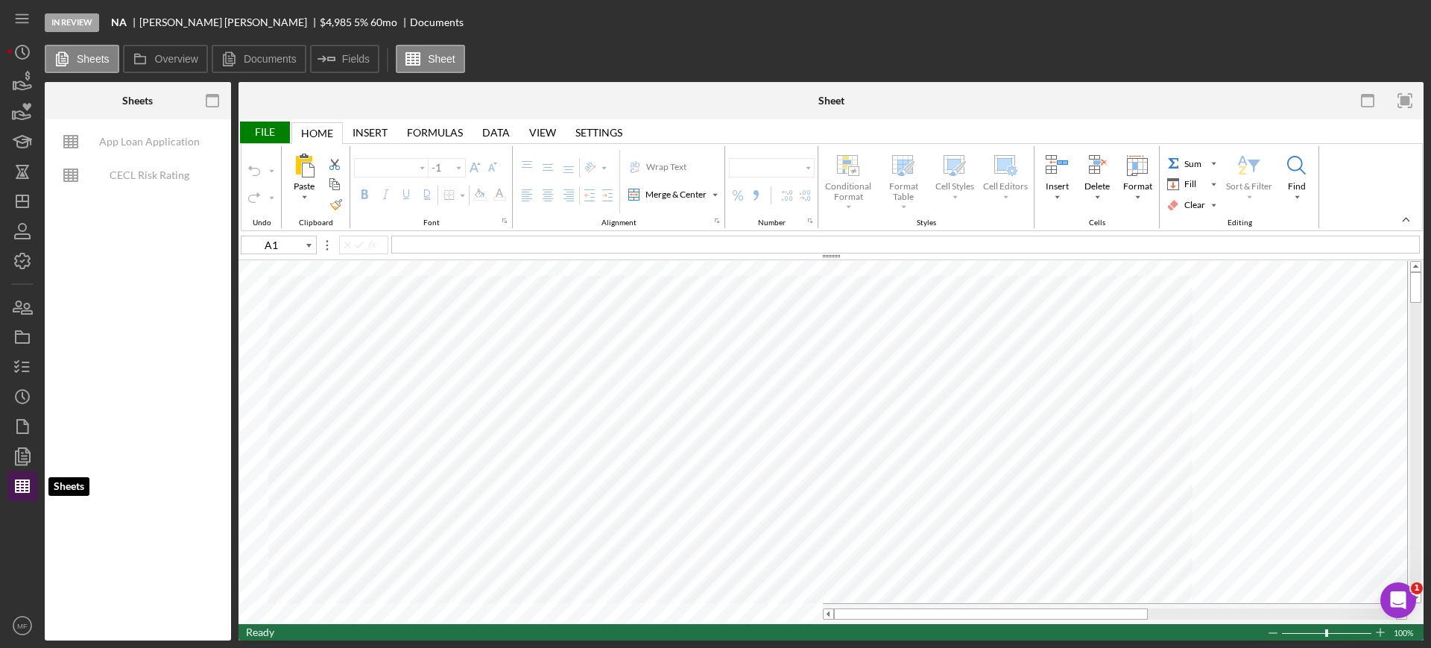
type input "Arial"
type input "10"
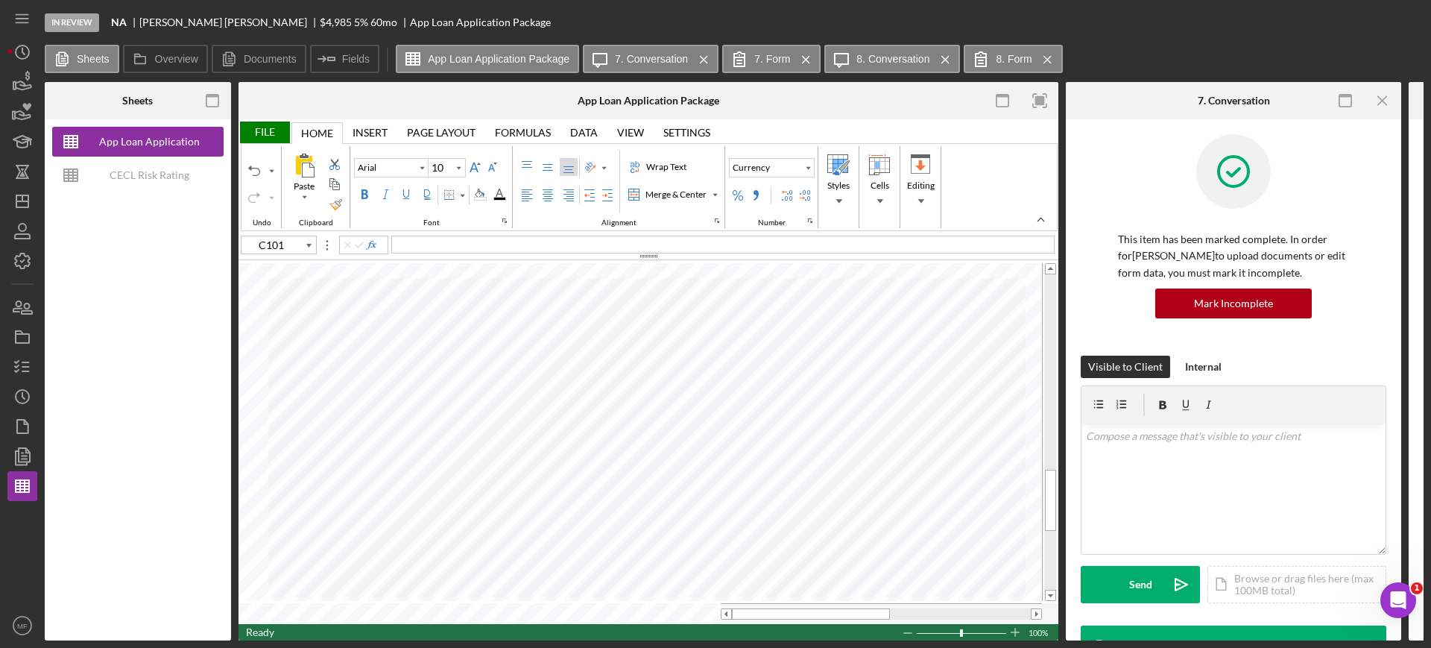
type input "C95"
click at [386, 105] on div at bounding box center [376, 100] width 274 height 37
click at [266, 136] on div "File" at bounding box center [264, 132] width 51 height 22
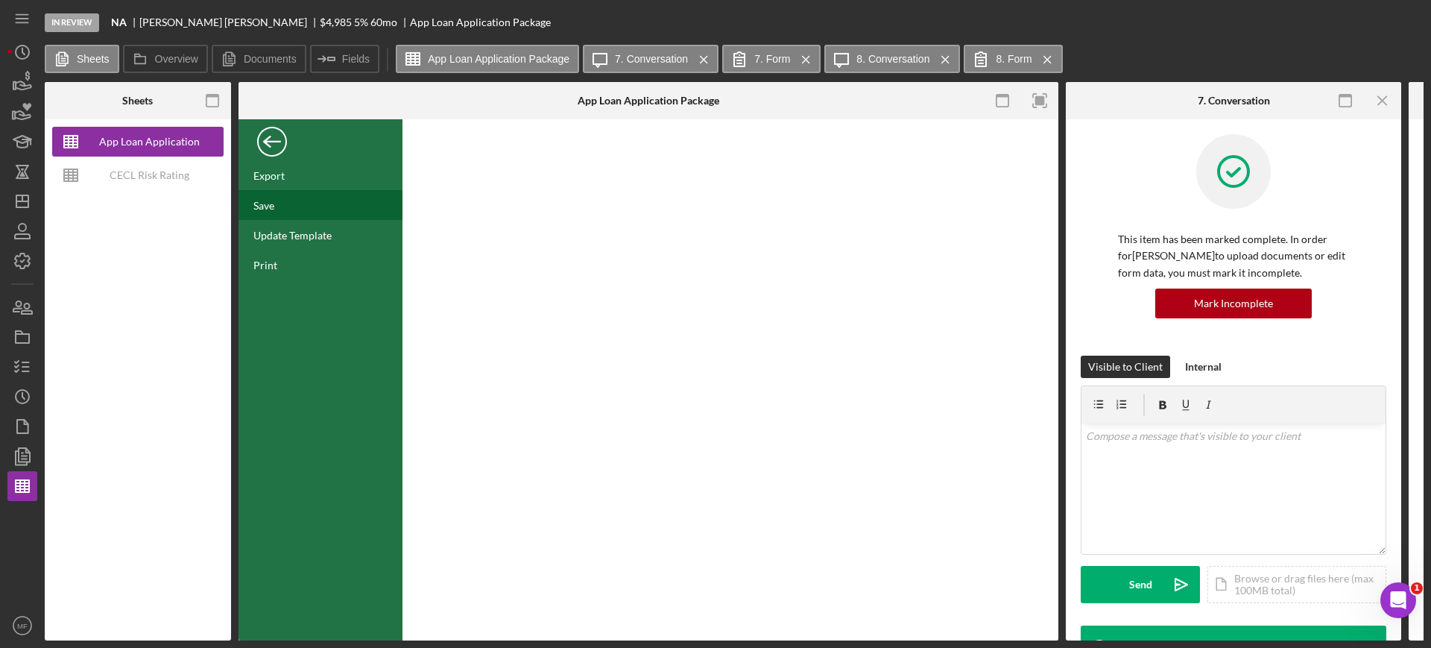
click at [277, 202] on div "Save" at bounding box center [321, 205] width 164 height 30
click at [262, 140] on div "Back" at bounding box center [272, 138] width 30 height 30
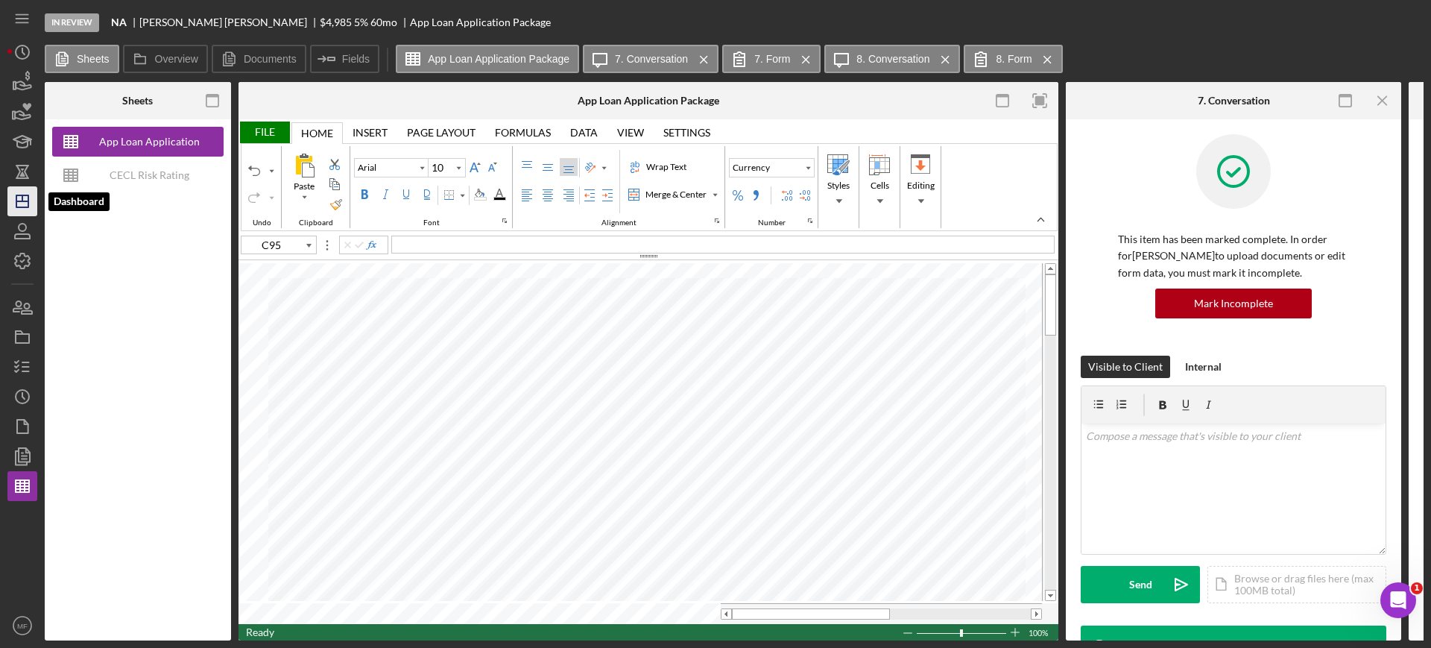
click at [34, 195] on icon "Icon/Dashboard" at bounding box center [22, 201] width 37 height 37
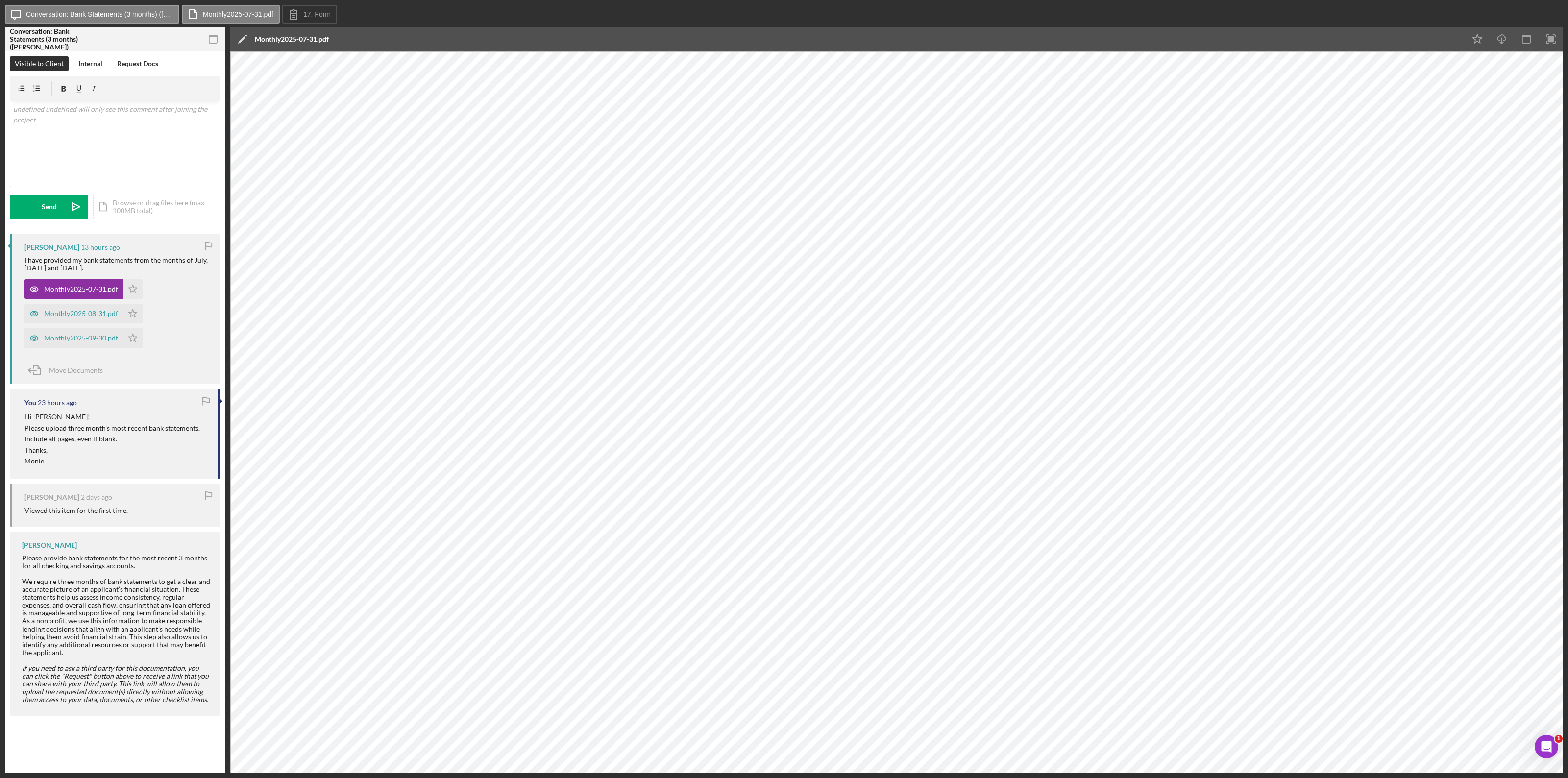
click at [354, 37] on div "Icon/Edit Monthly2025-07-31.pdf" at bounding box center [847, 39] width 1235 height 24
click at [237, 37] on icon "Icon/Edit" at bounding box center [242, 39] width 24 height 24
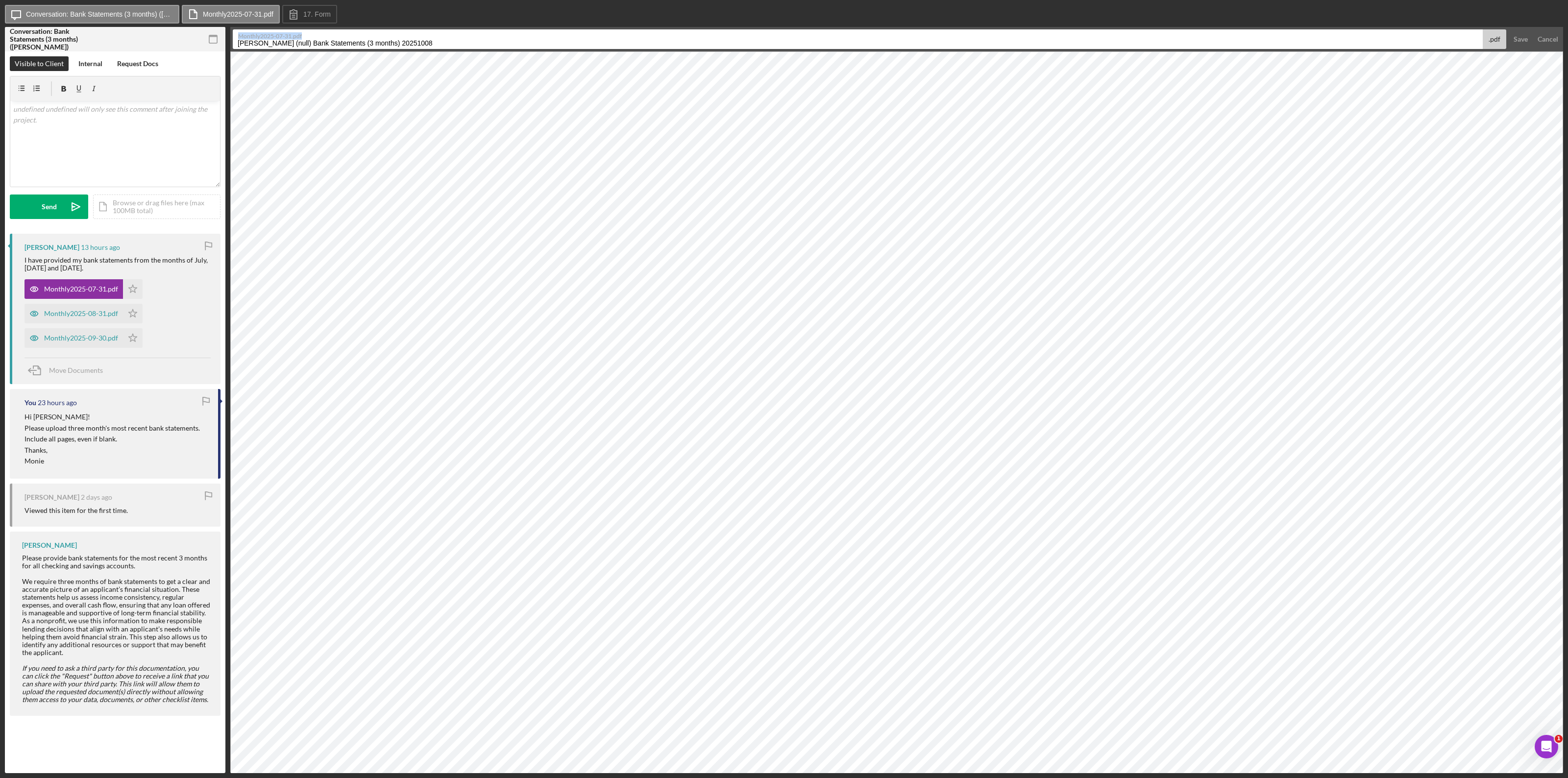
drag, startPoint x: 440, startPoint y: 37, endPoint x: 238, endPoint y: 39, distance: 202.0
click at [238, 39] on label "Monthly2025-07-31.pdf" at bounding box center [860, 34] width 1244 height 10
click at [424, 45] on input "Orta, Olga (null) Bank Statements (3 months) 20251008" at bounding box center [857, 39] width 1250 height 20
drag, startPoint x: 423, startPoint y: 47, endPoint x: 233, endPoint y: 44, distance: 190.0
click at [233, 44] on input "Orta, Olga (null) Bank Statements (3 months) 20251008" at bounding box center [857, 39] width 1250 height 20
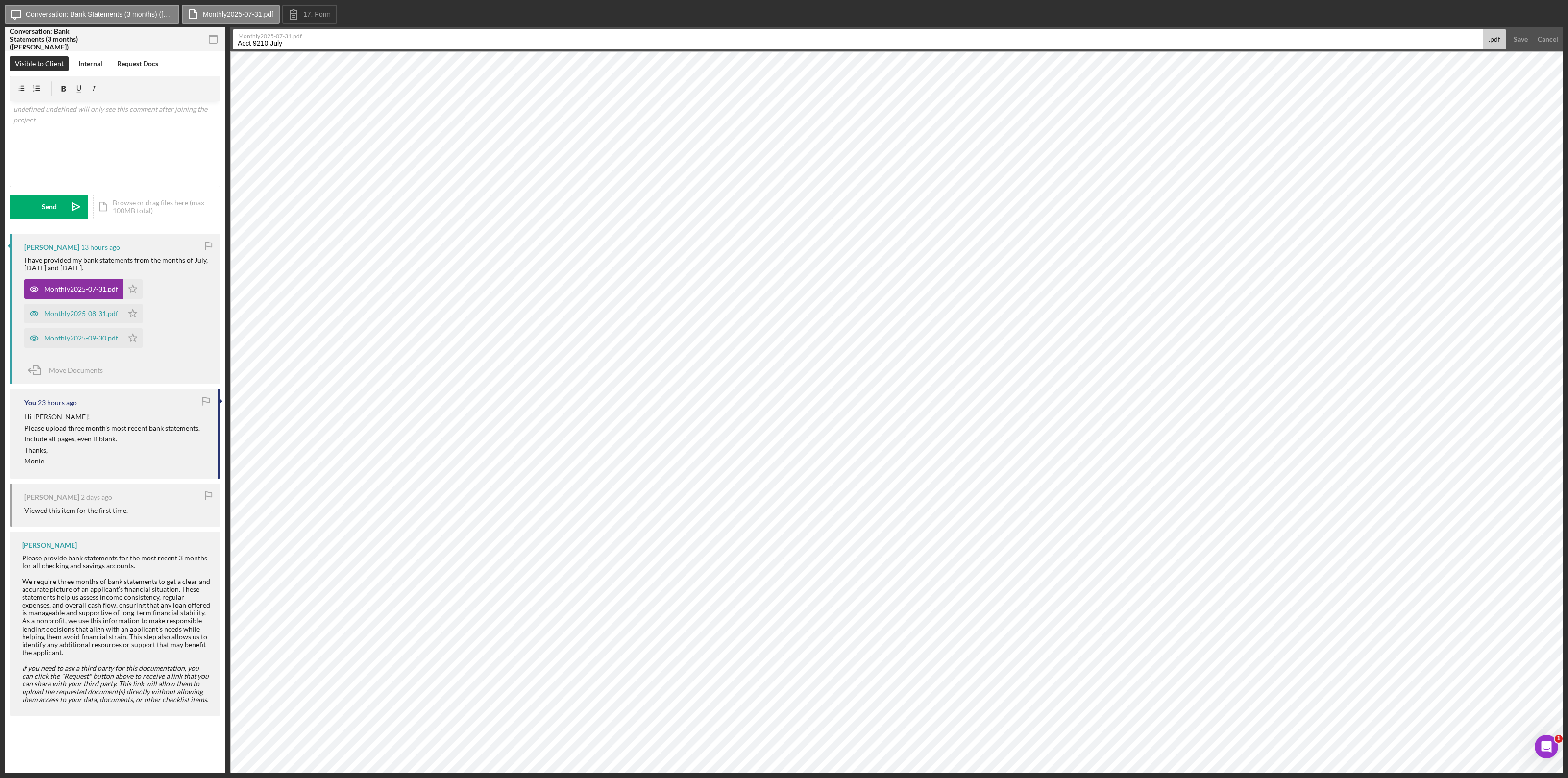
click at [273, 41] on input "Acct 9210 July" at bounding box center [857, 39] width 1250 height 20
type input "Acct_9210 July"
click at [940, 39] on div "Save" at bounding box center [1521, 39] width 14 height 20
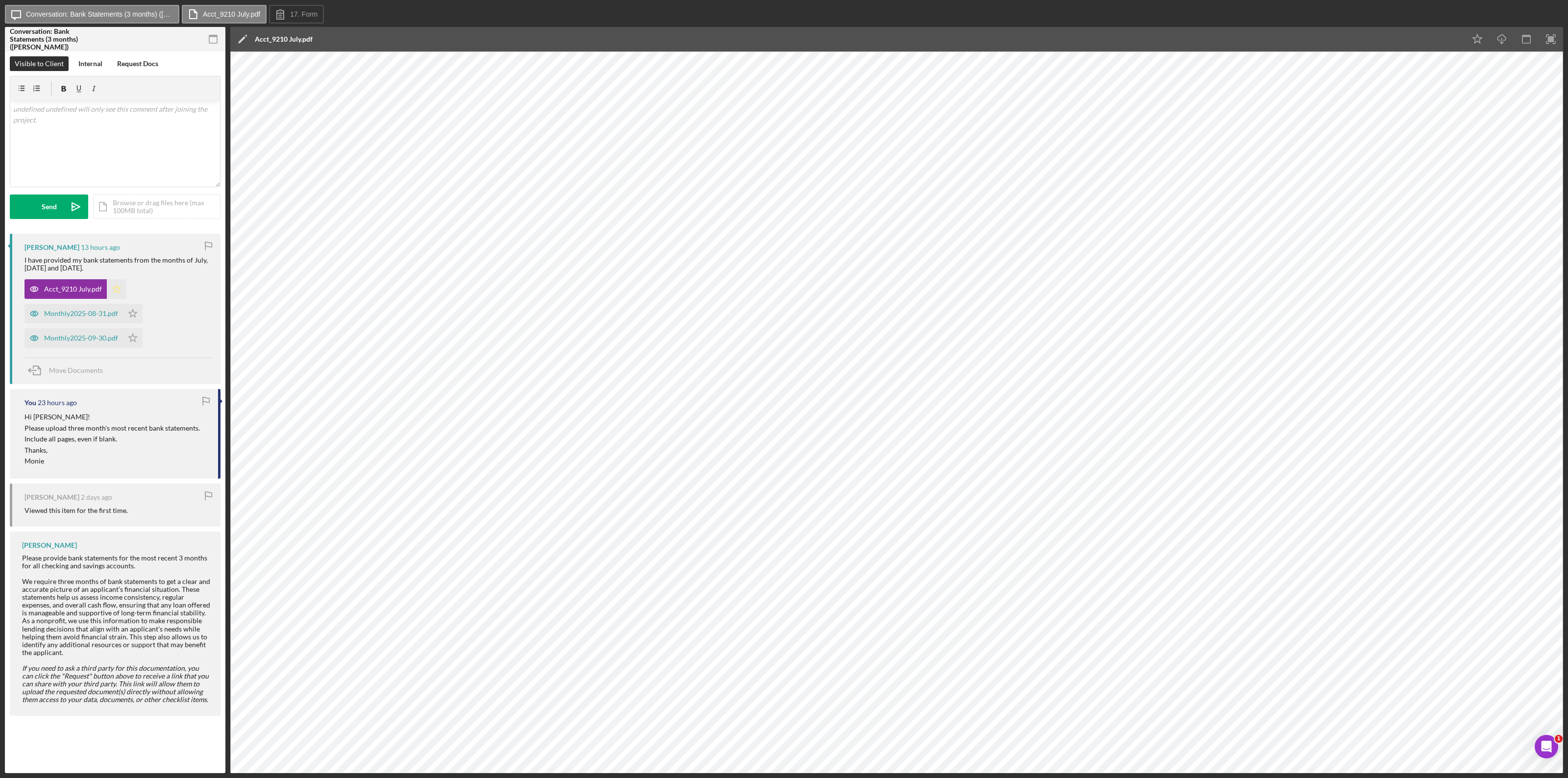
click at [116, 288] on icon "Icon/Star" at bounding box center [116, 289] width 20 height 20
click at [74, 311] on div "Monthly2025-08-31.pdf" at bounding box center [81, 313] width 74 height 8
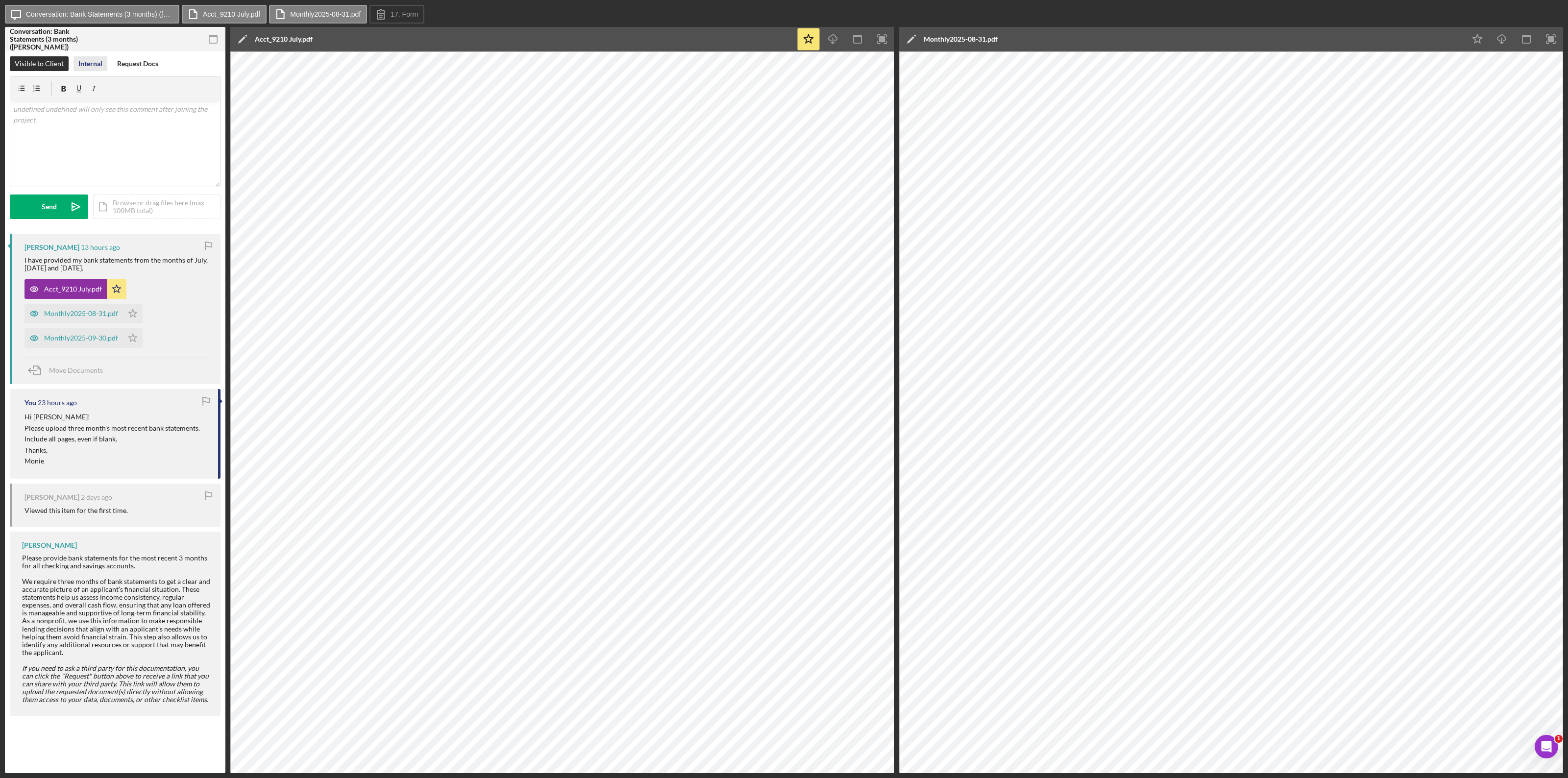
click at [89, 62] on div "Internal" at bounding box center [90, 64] width 24 height 14
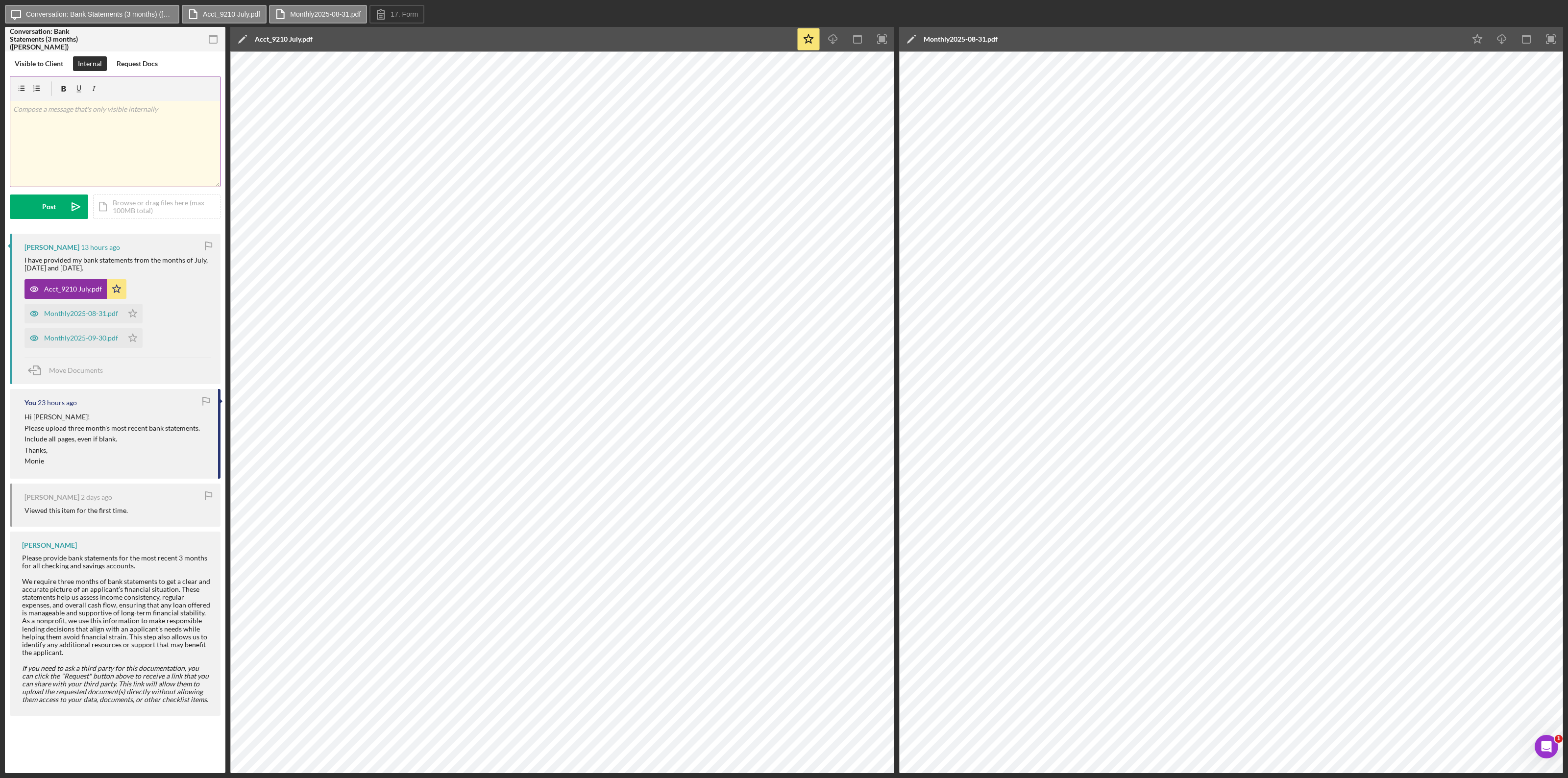
click at [45, 108] on p at bounding box center [115, 109] width 204 height 11
click at [191, 108] on p "Venmo deposits, Public partnerships (2 deposits on 7/16)" at bounding box center [115, 109] width 204 height 11
click at [133, 315] on icon "Icon/Star" at bounding box center [133, 313] width 20 height 20
click at [89, 338] on div "Monthly2025-09-30.pdf" at bounding box center [81, 338] width 74 height 8
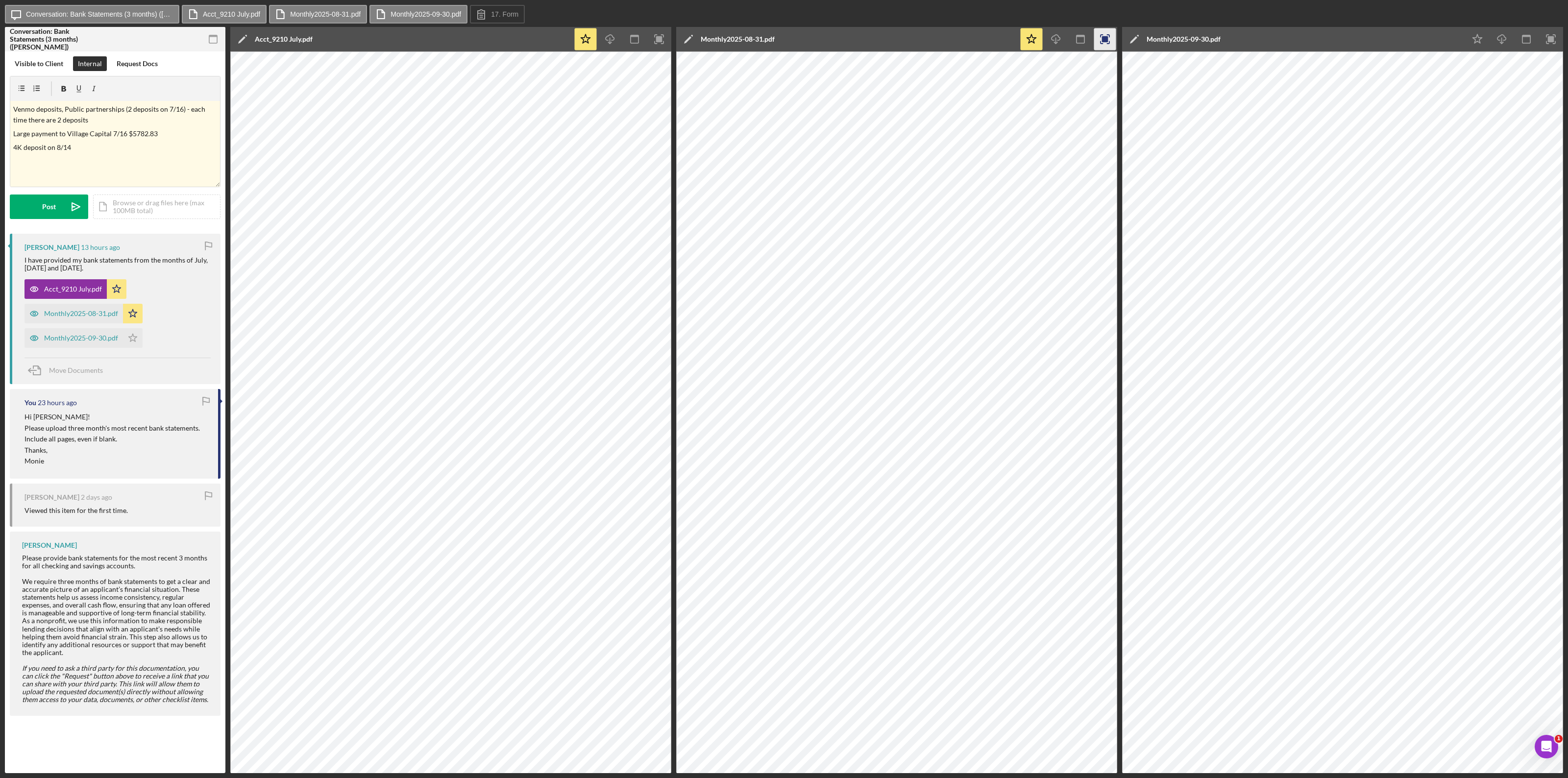
click at [940, 34] on icon "button" at bounding box center [1105, 39] width 22 height 22
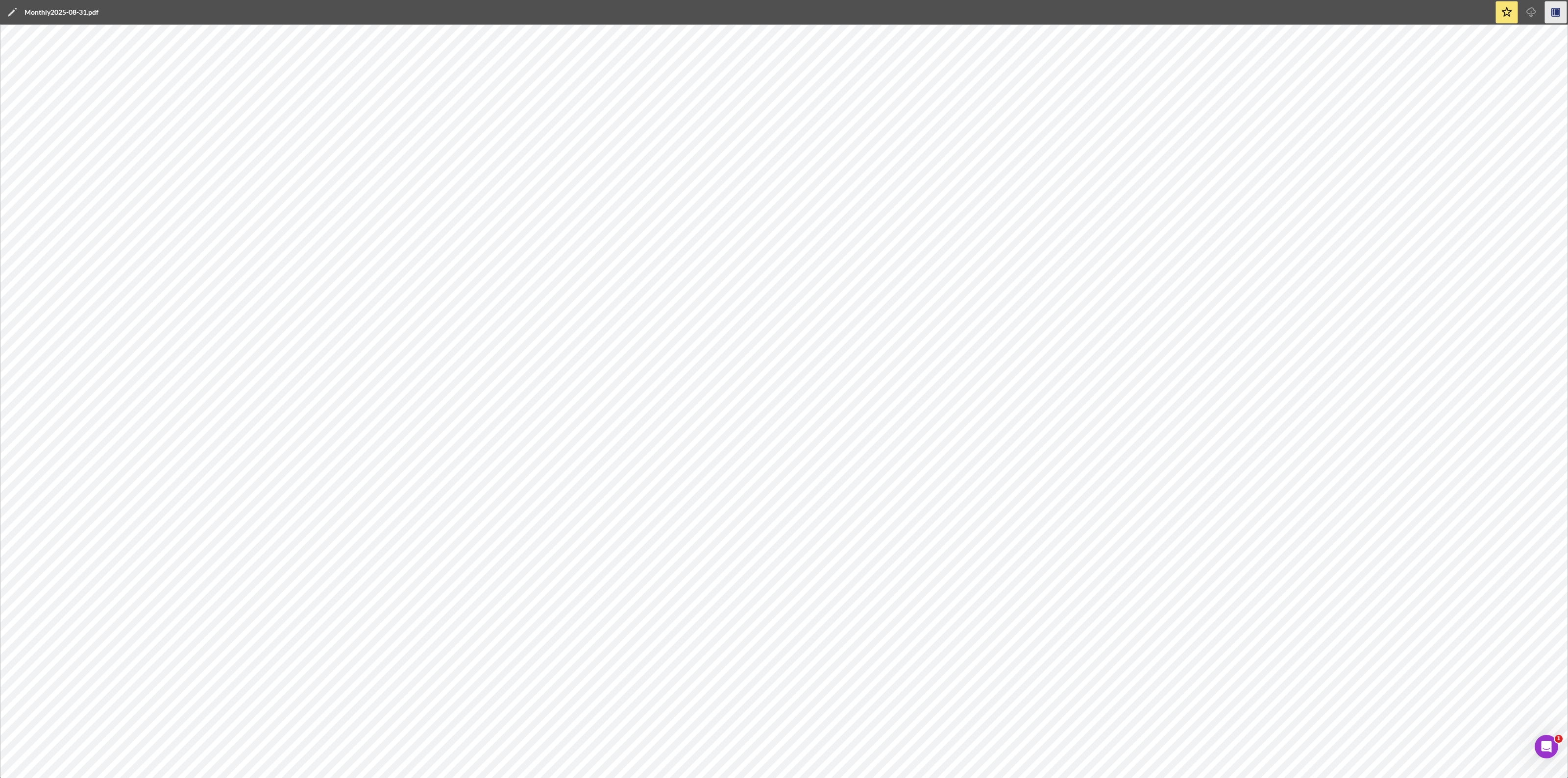
click at [9, 11] on icon "Icon/Edit" at bounding box center [12, 12] width 24 height 24
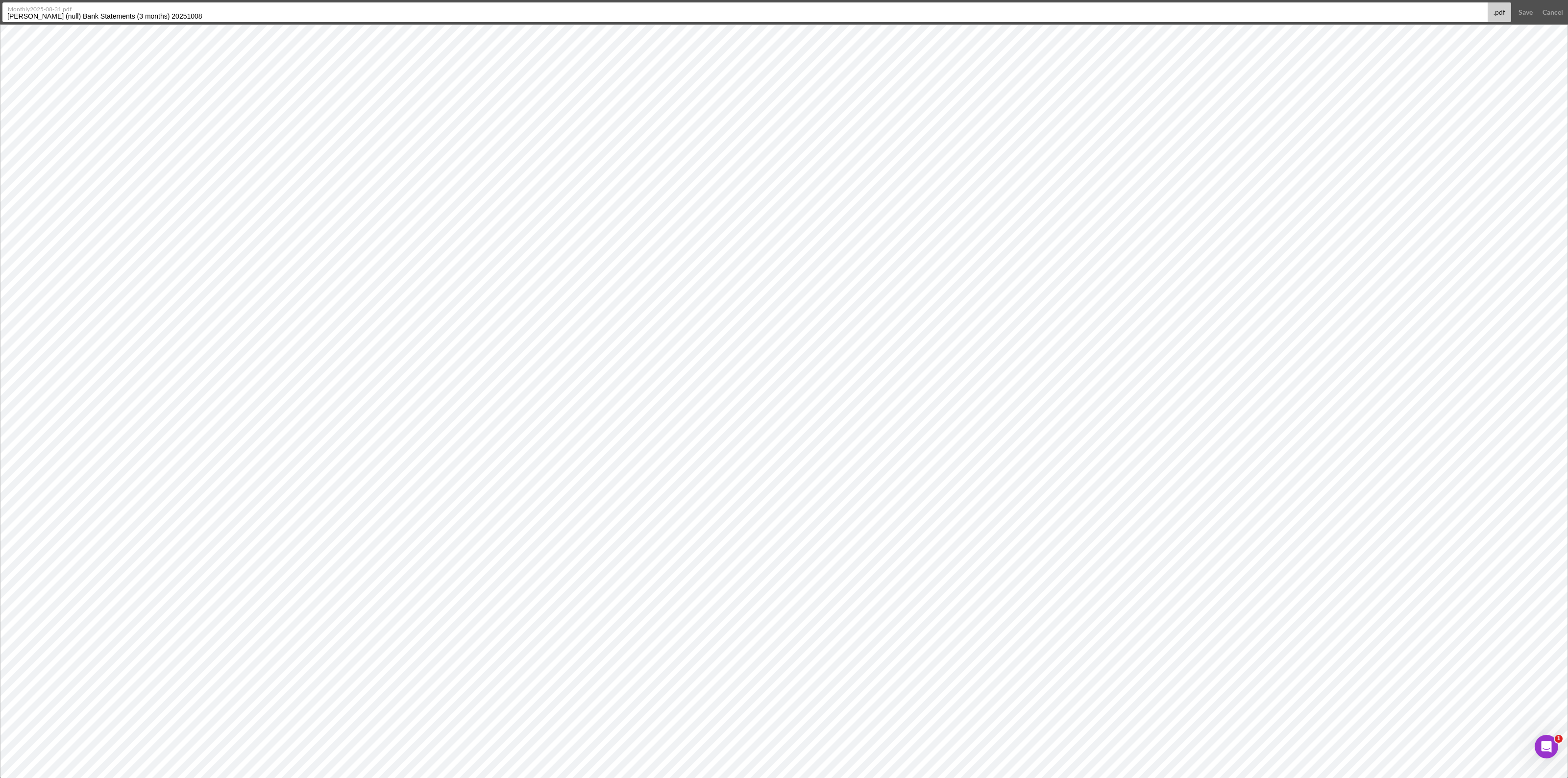
drag, startPoint x: 184, startPoint y: 14, endPoint x: 0, endPoint y: 18, distance: 184.0
click at [0, 18] on form "Monthly2025-08-31.pdf Orta, Olga (null) Bank Statements (3 months) 20251008 .pd…" at bounding box center [784, 12] width 1568 height 24
type input "Acct_9210 August"
click at [940, 9] on div "Save" at bounding box center [1526, 12] width 14 height 20
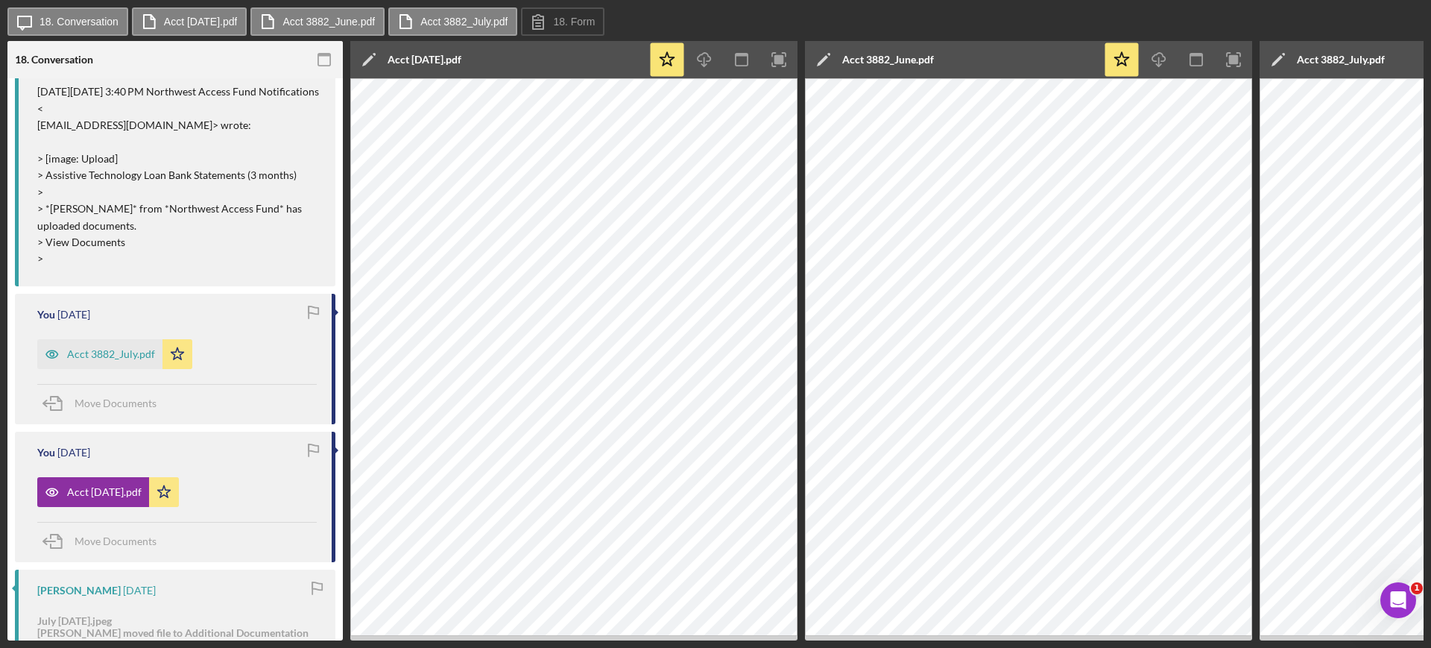
scroll to position [1069, 0]
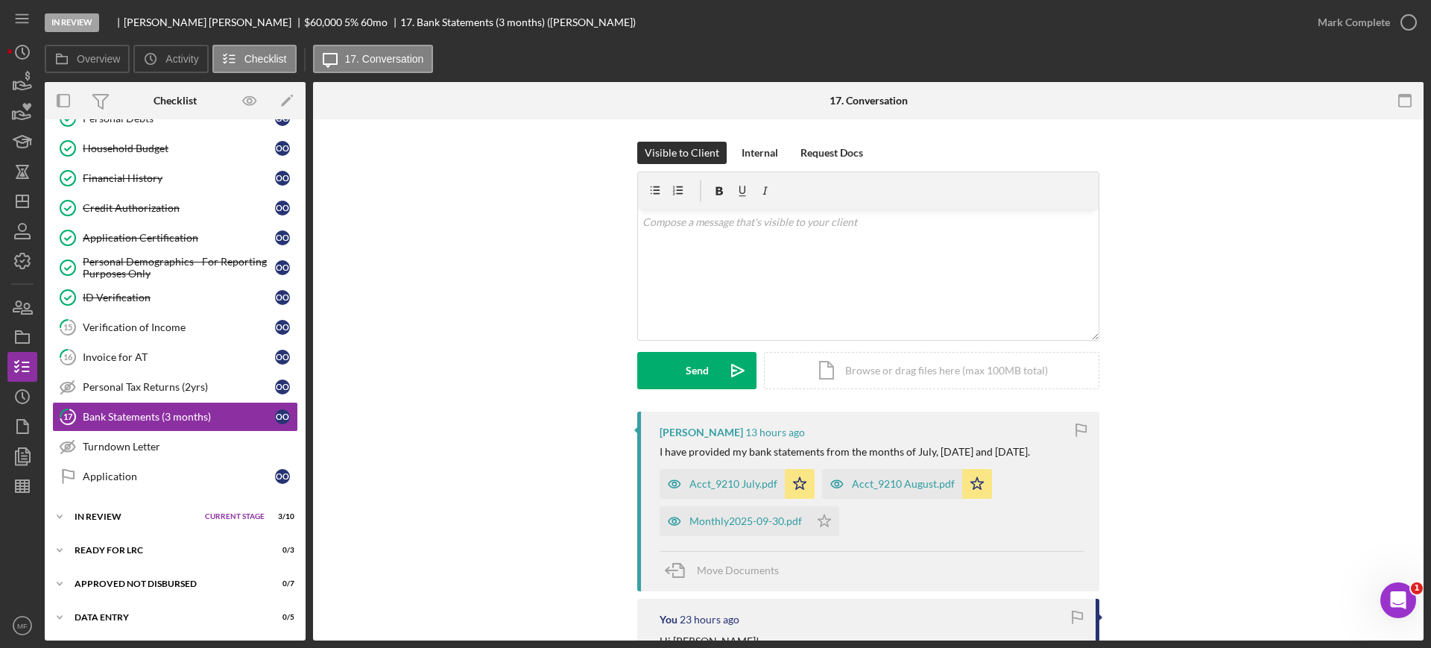
scroll to position [93, 0]
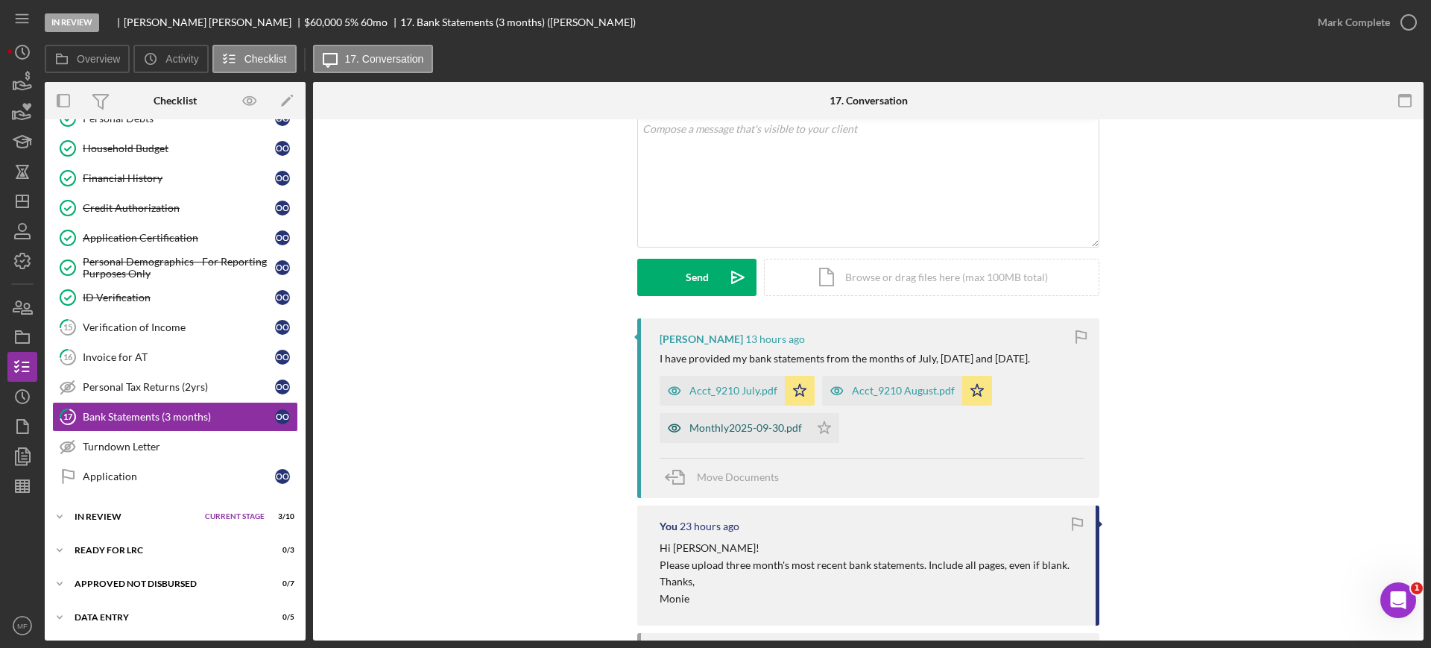
click at [749, 427] on div "Monthly2025-09-30.pdf" at bounding box center [745, 428] width 113 height 12
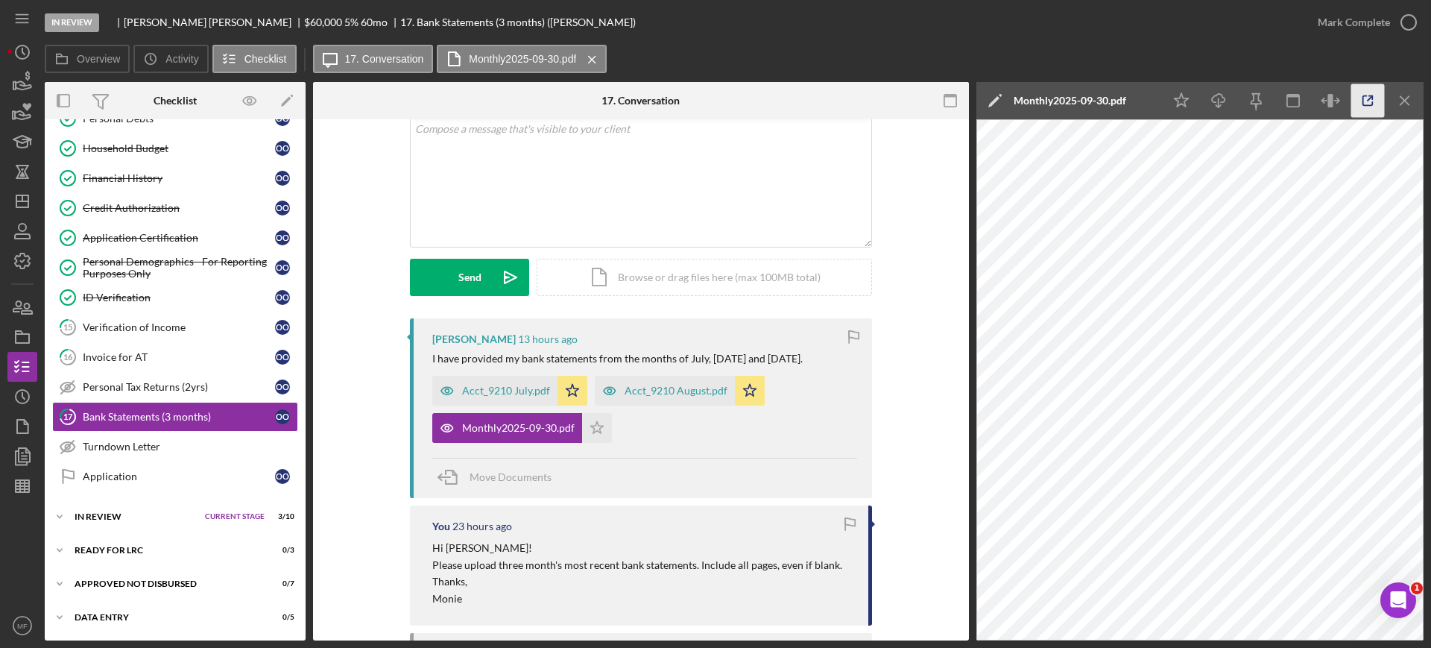
click at [1366, 98] on icon "button" at bounding box center [1368, 101] width 34 height 34
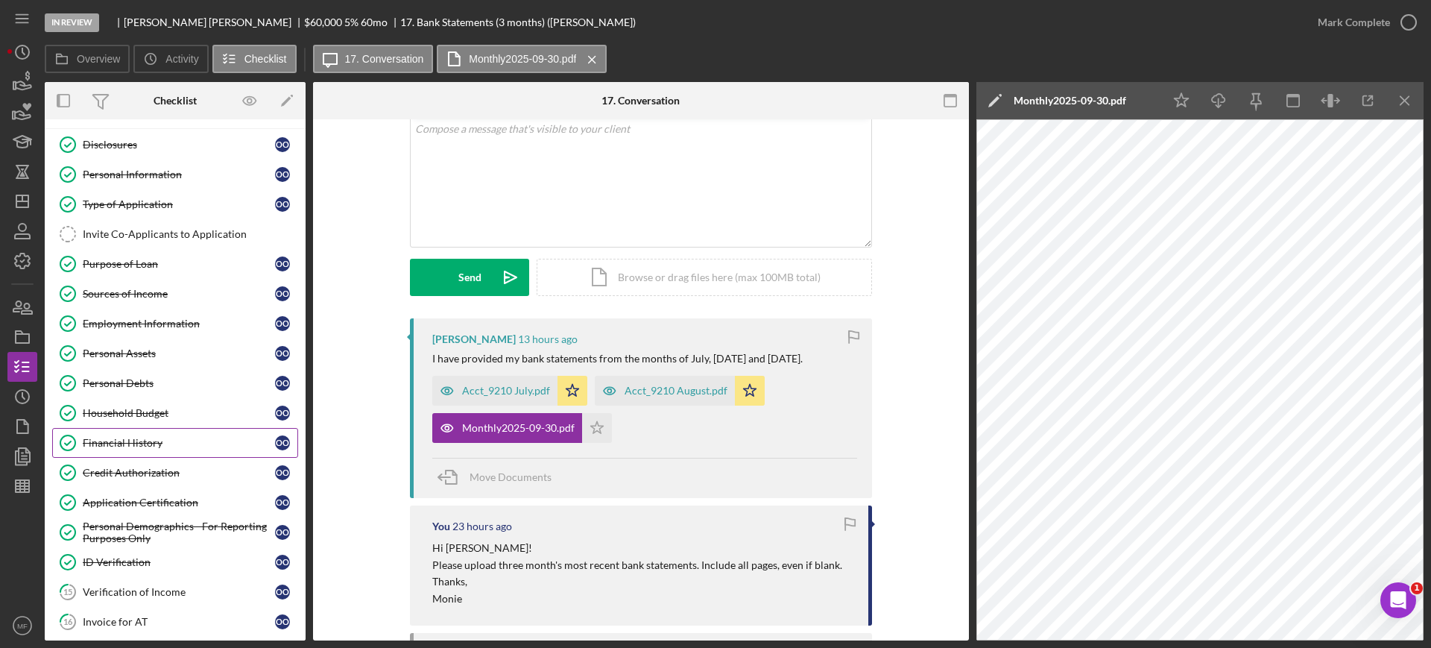
scroll to position [0, 0]
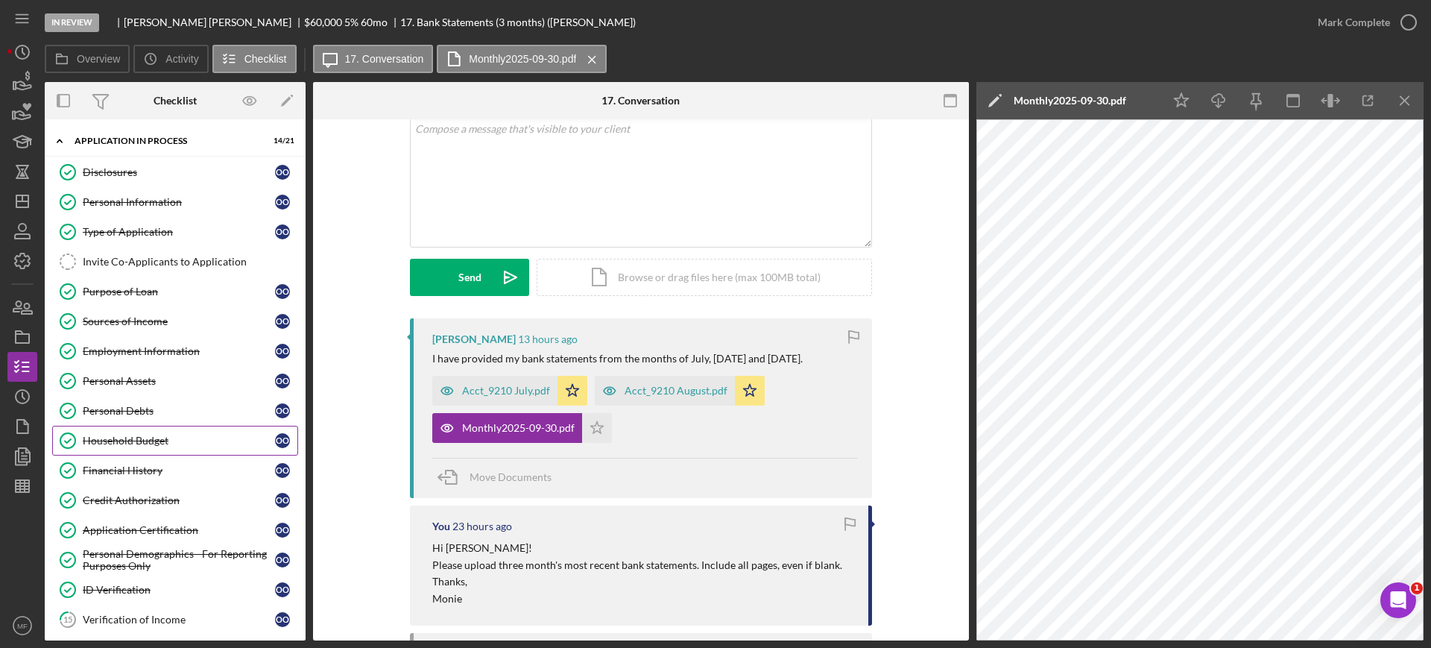
click at [151, 438] on div "Household Budget" at bounding box center [179, 441] width 192 height 12
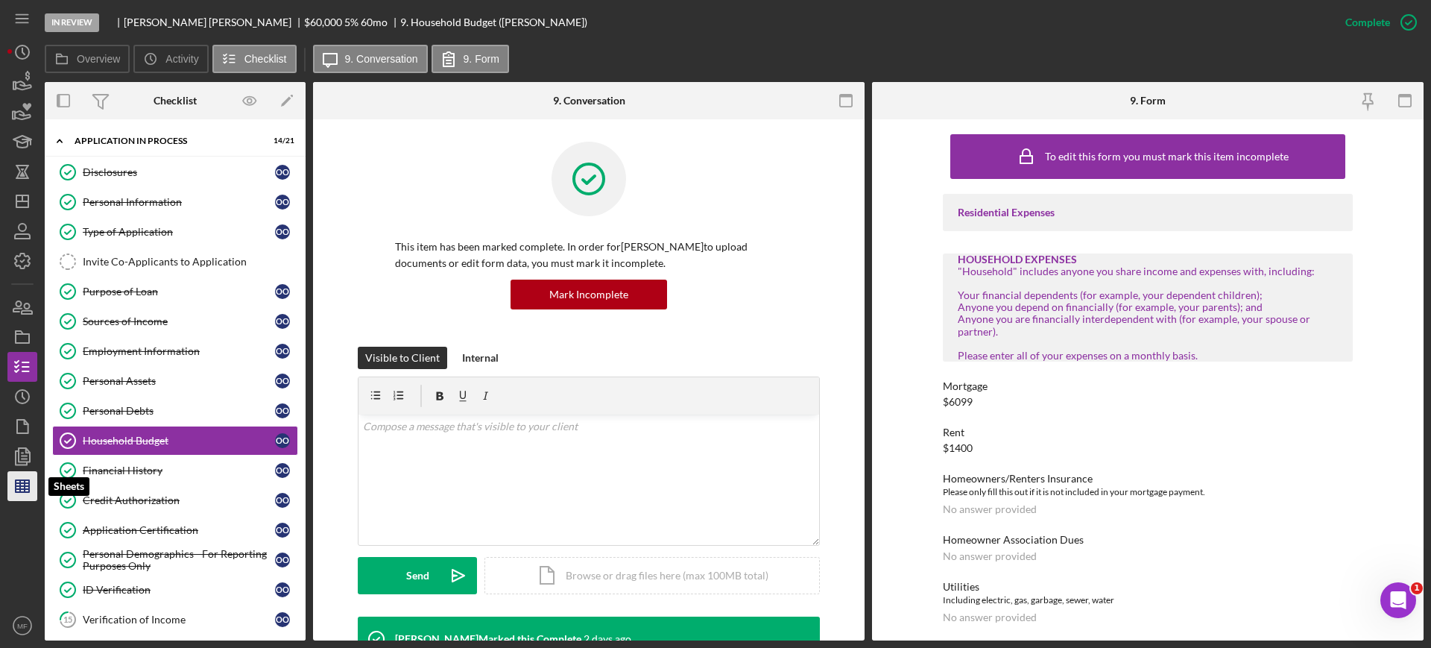
click at [27, 489] on line "button" at bounding box center [22, 489] width 13 height 0
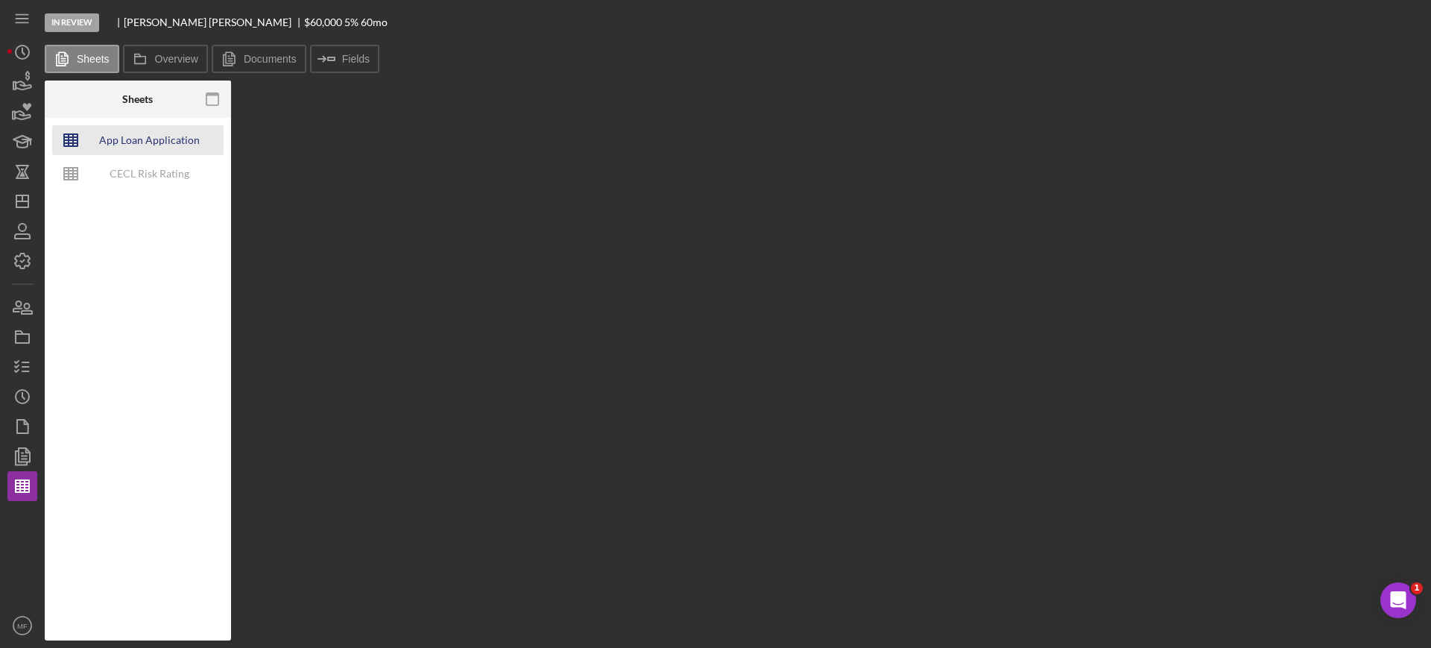
click at [167, 140] on div "App Loan Application Package" at bounding box center [148, 140] width 119 height 30
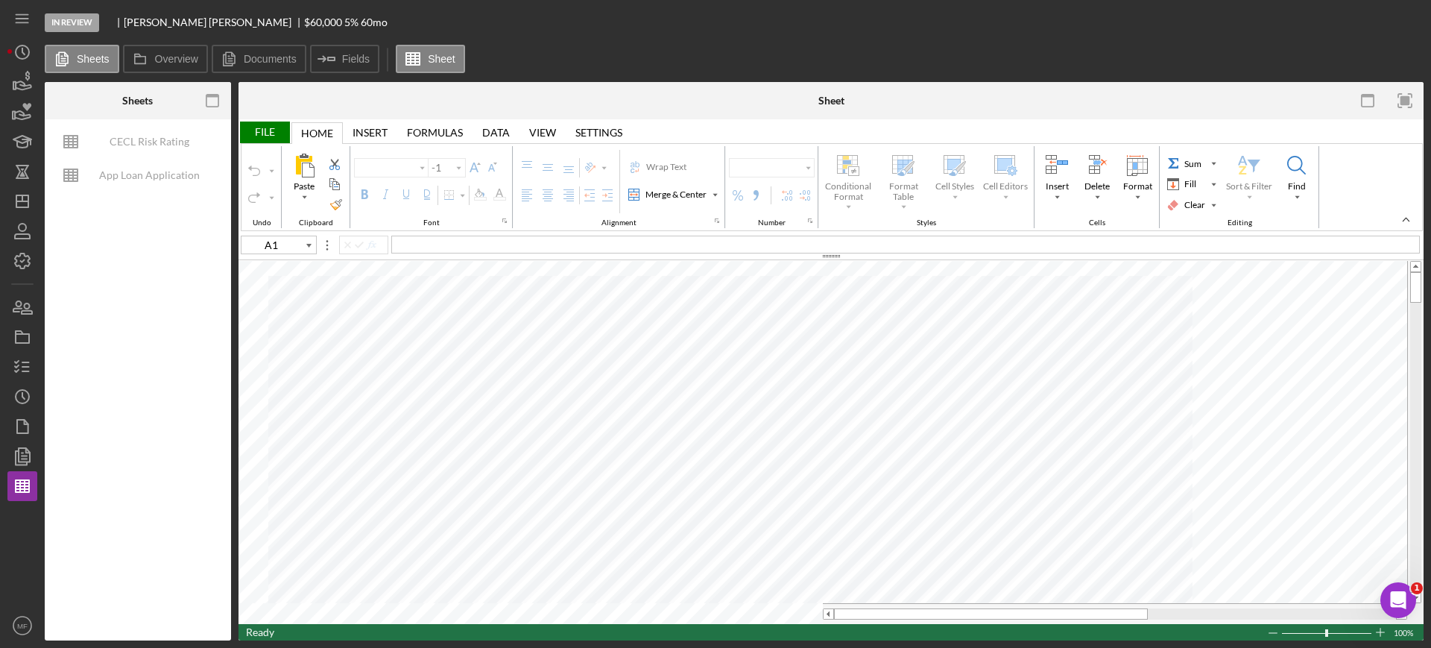
type input "Arial"
type input "10"
type input "F95"
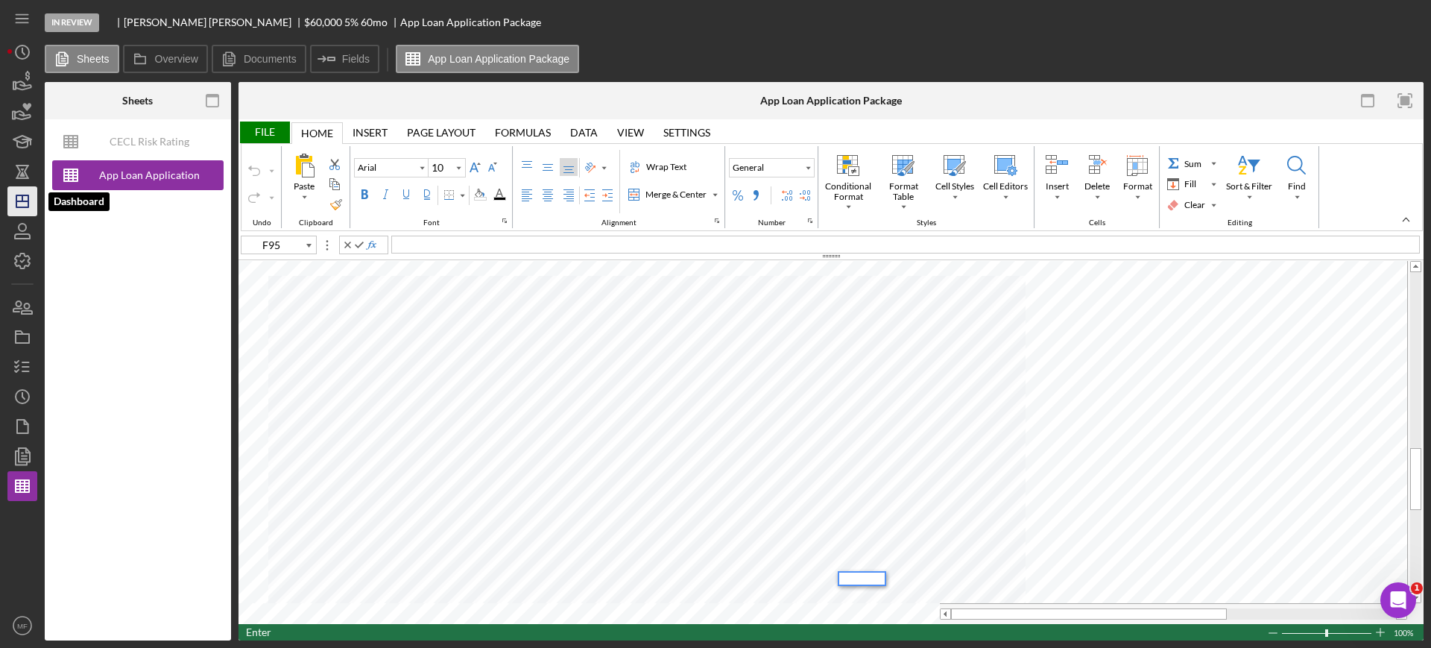
click at [28, 203] on polygon "button" at bounding box center [22, 201] width 12 height 12
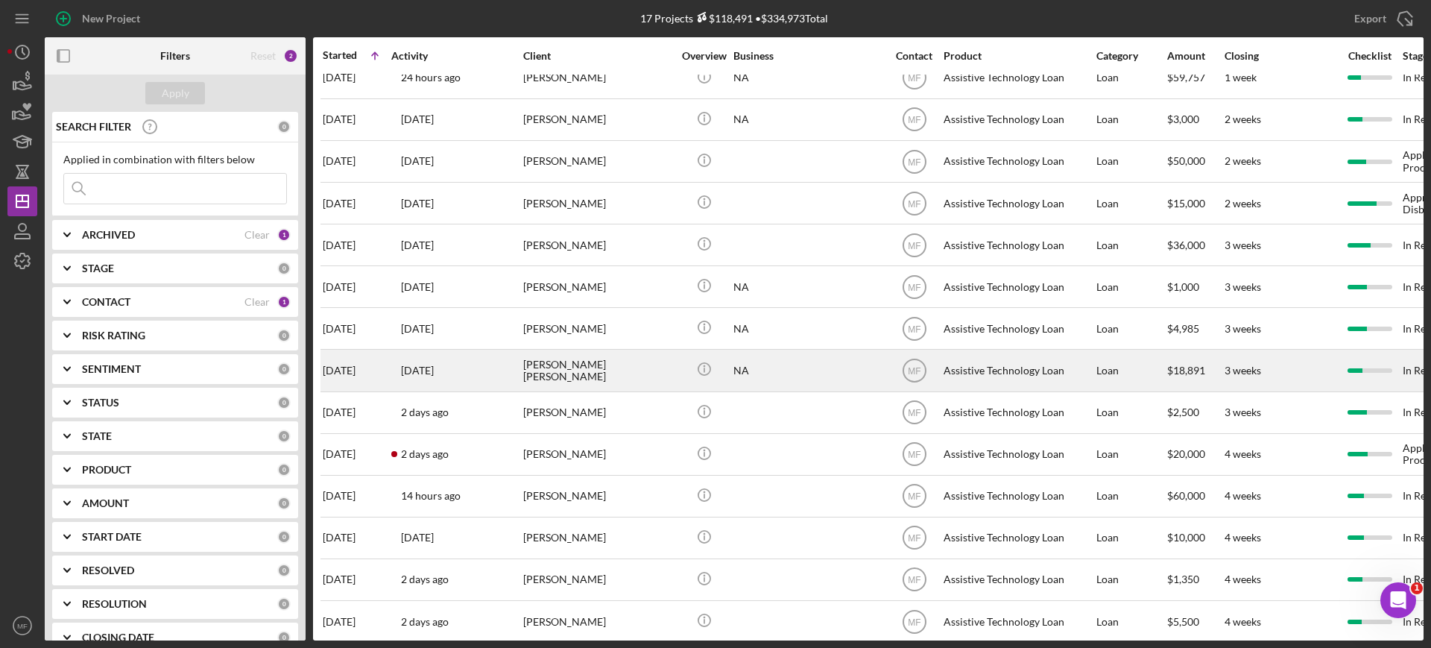
scroll to position [167, 0]
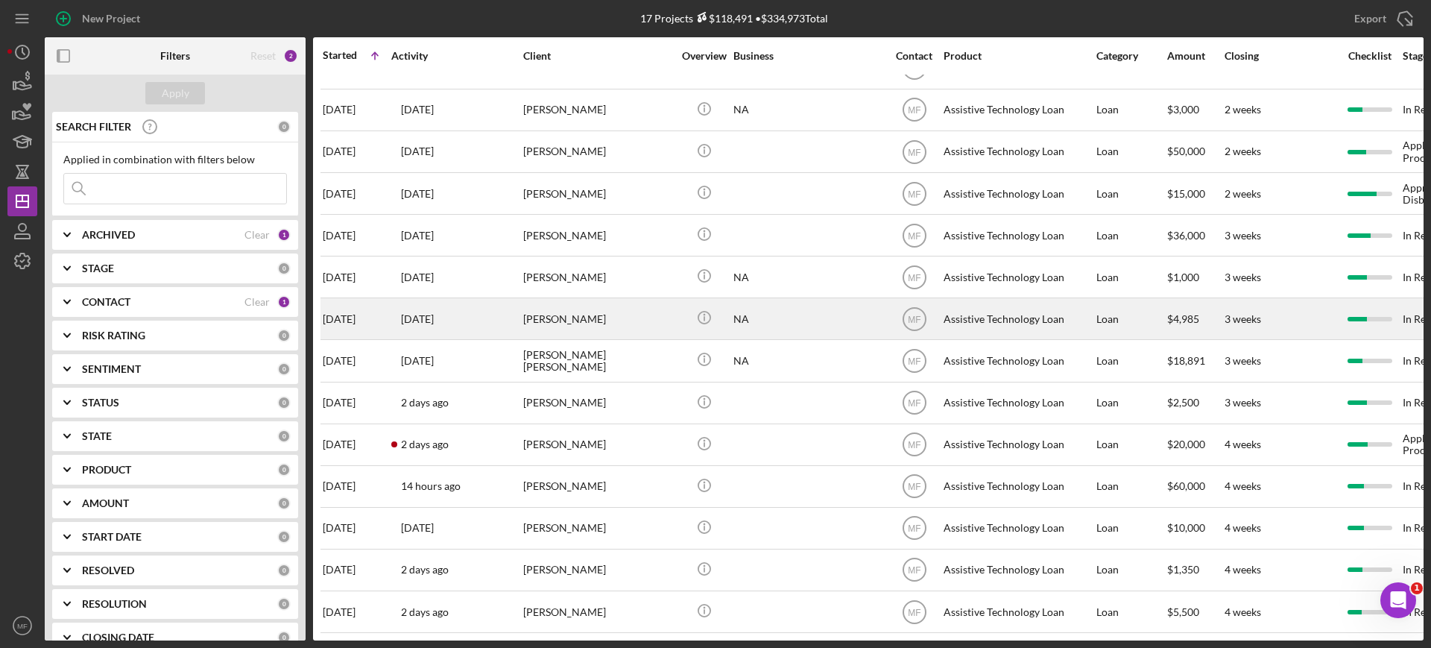
click at [574, 303] on div "Zach Ziemer" at bounding box center [597, 319] width 149 height 40
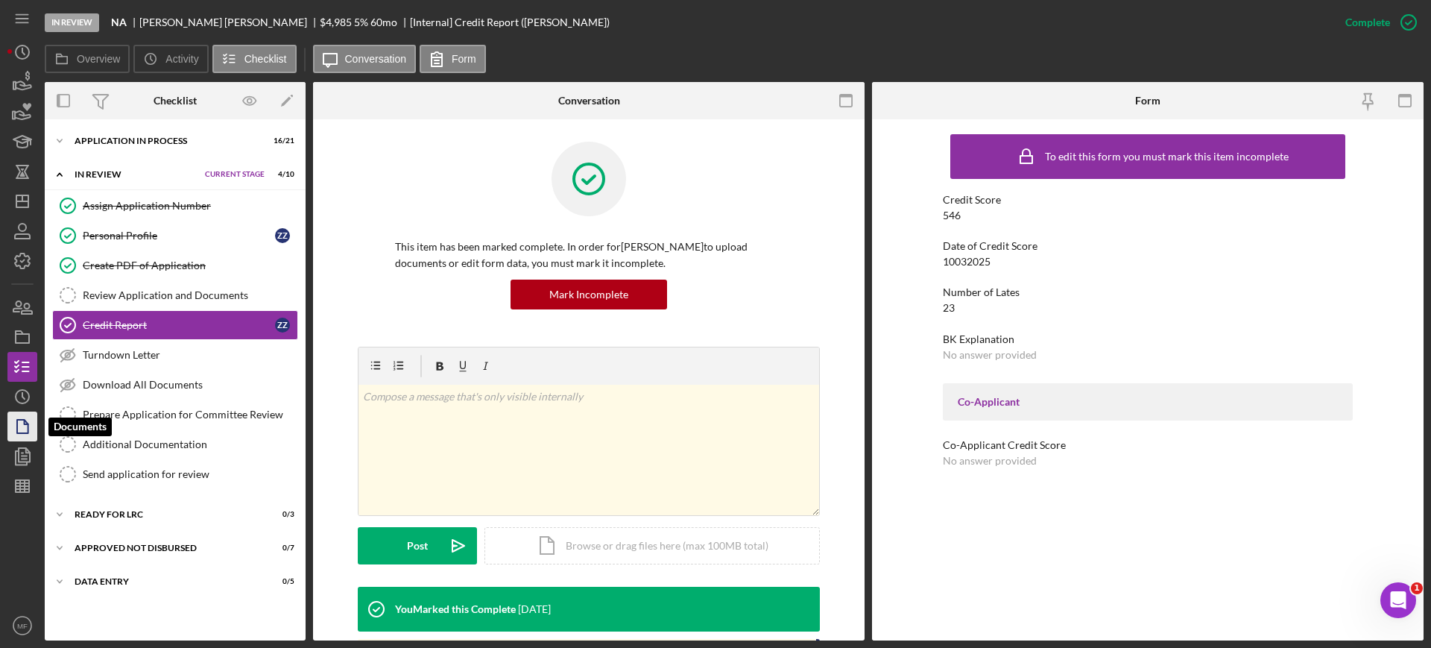
click at [25, 428] on icon "button" at bounding box center [22, 426] width 37 height 37
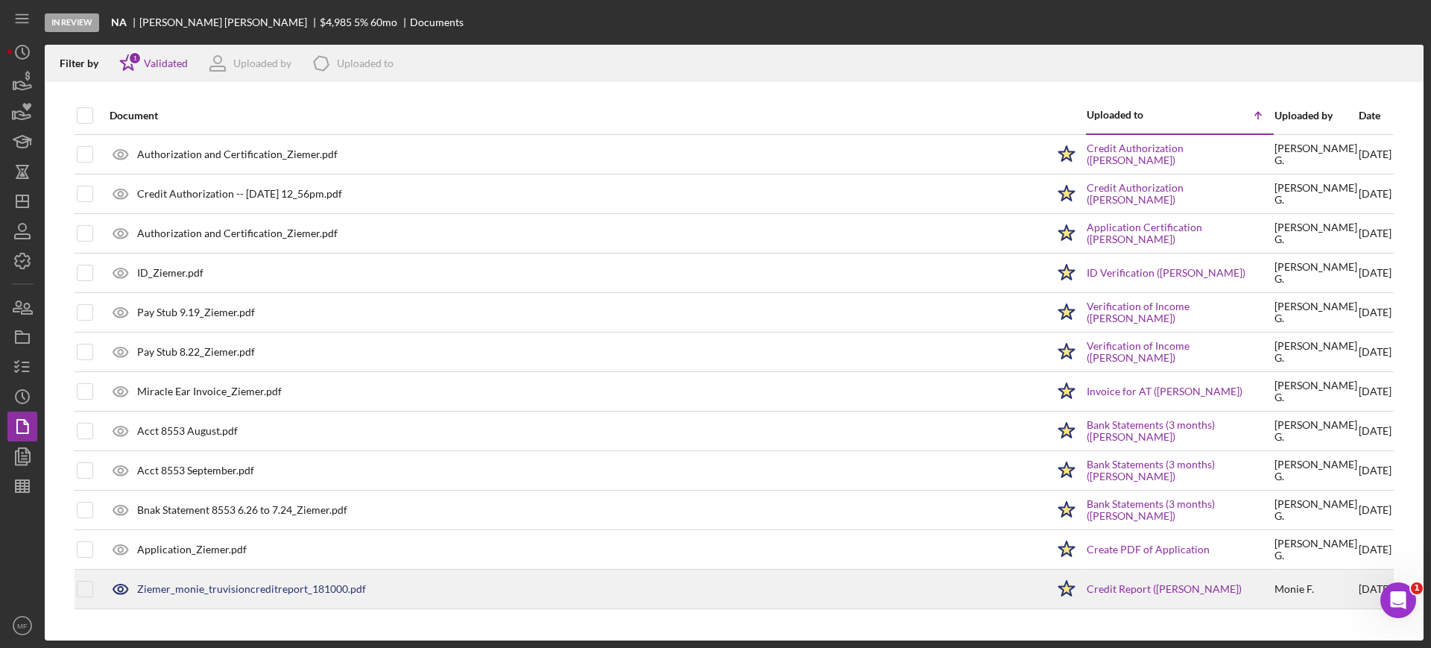
click at [318, 581] on div "Ziemer_monie_truvisioncreditreport_181000.pdf" at bounding box center [574, 588] width 944 height 37
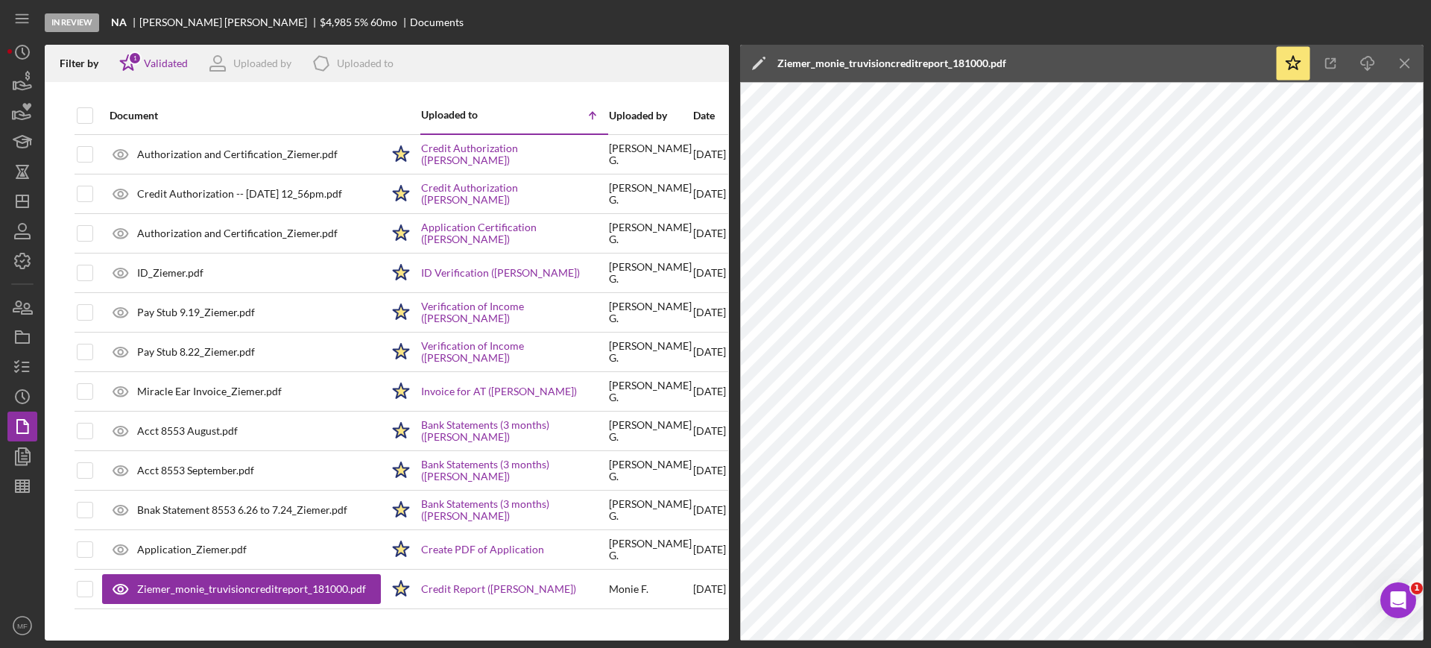
click at [559, 16] on div "In Review NA Zach Ziemer $4,985 $1,745 5 % 60 mo Documents" at bounding box center [734, 22] width 1379 height 45
click at [19, 45] on icon "Icon/History" at bounding box center [22, 52] width 37 height 37
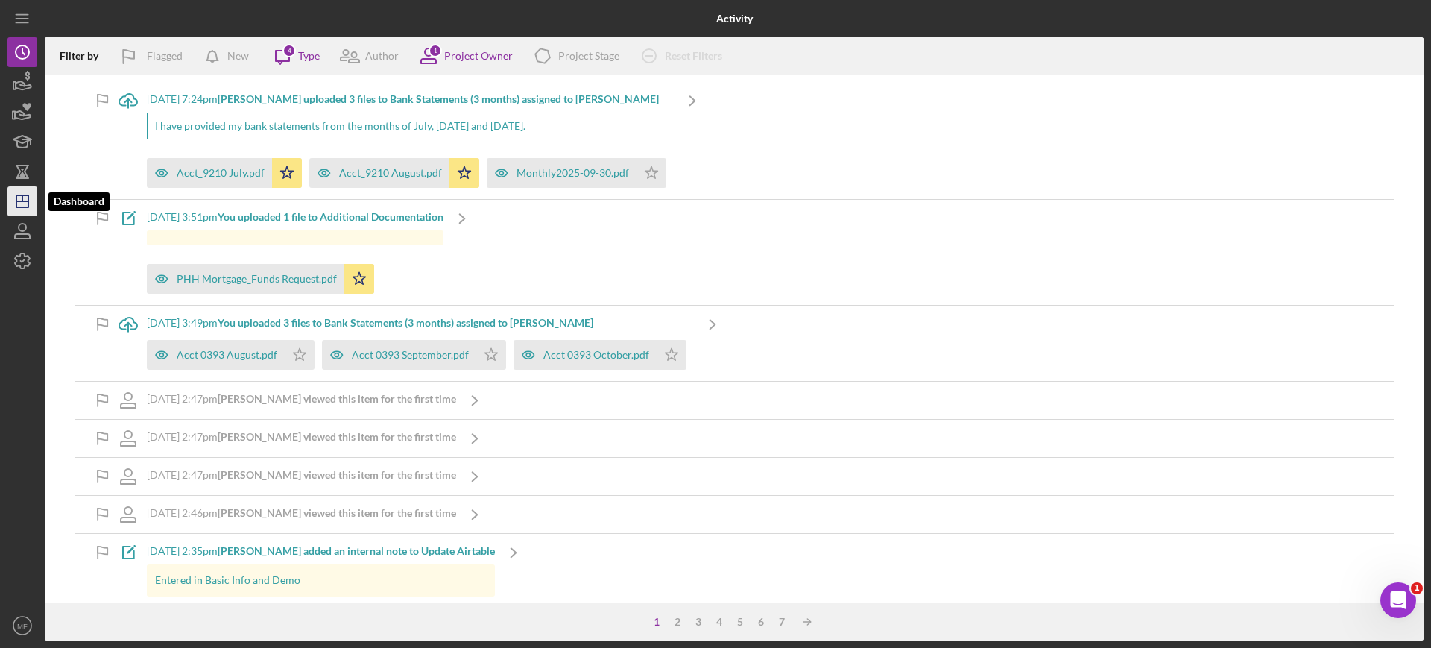
click at [19, 198] on icon "Icon/Dashboard" at bounding box center [22, 201] width 37 height 37
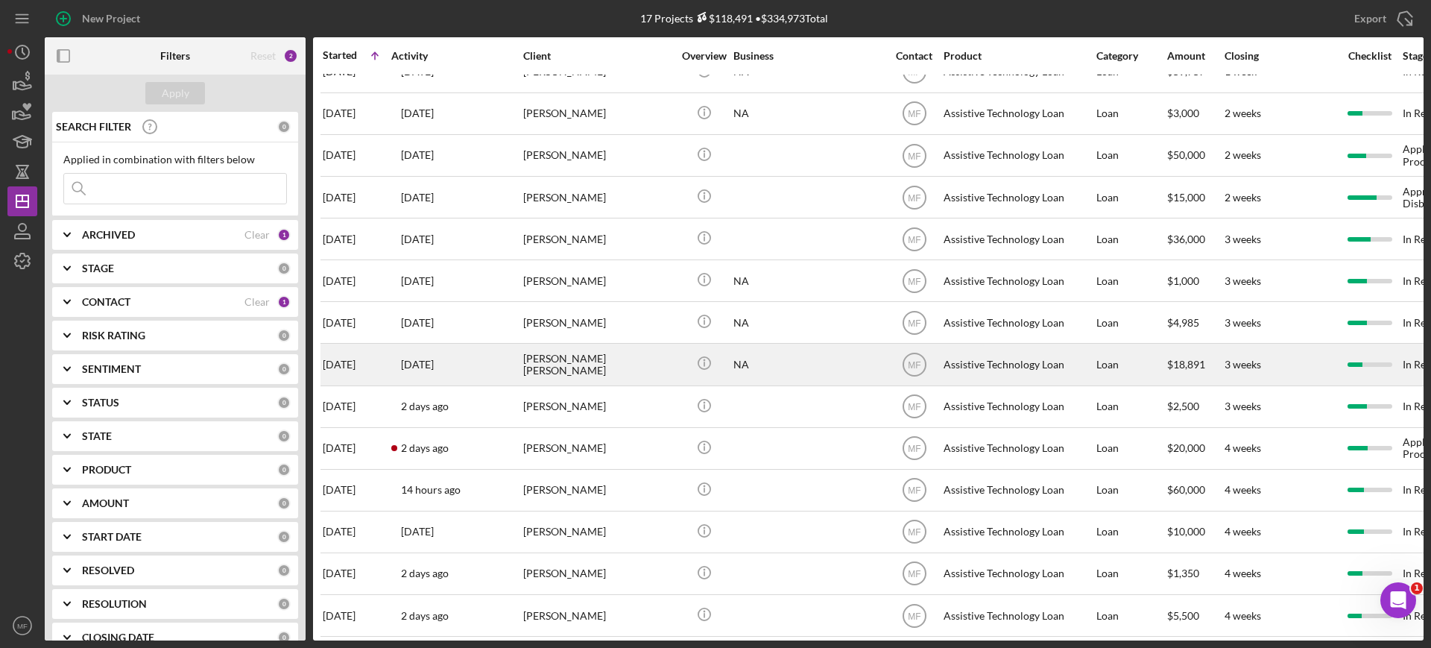
scroll to position [167, 0]
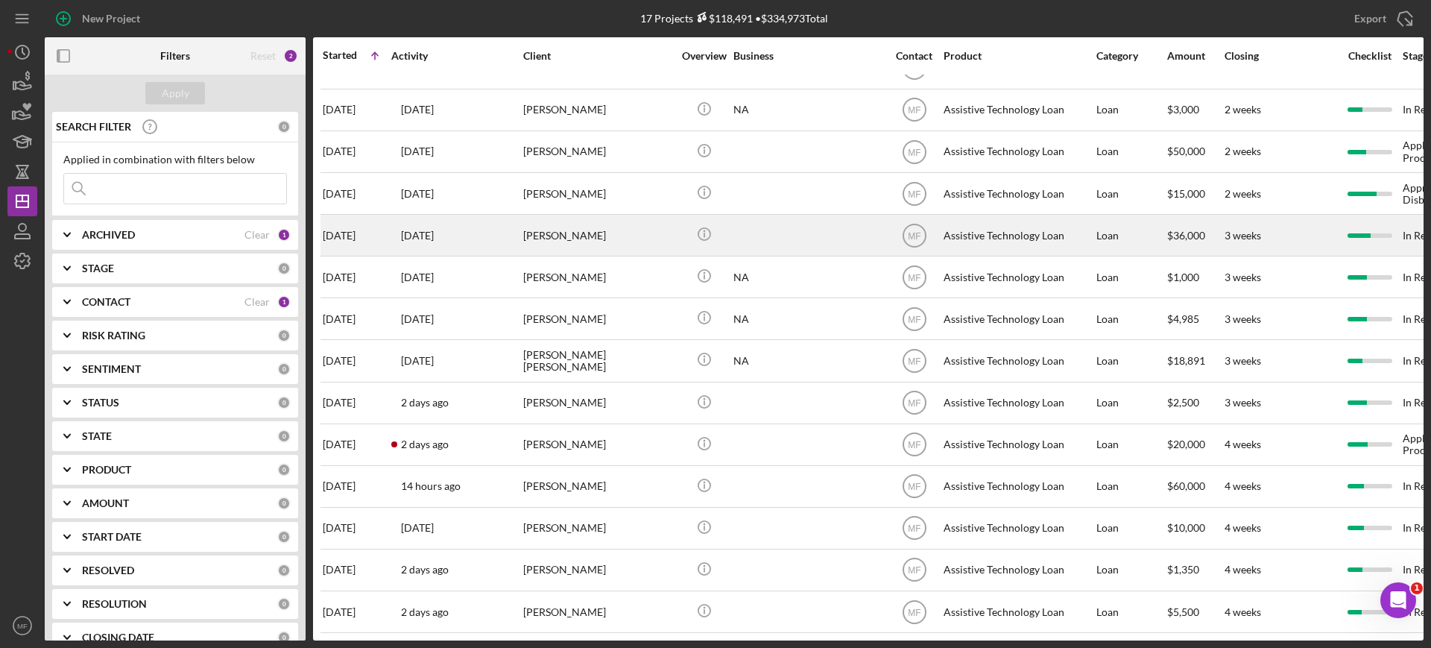
click at [576, 218] on div "Glen Koglin" at bounding box center [597, 235] width 149 height 40
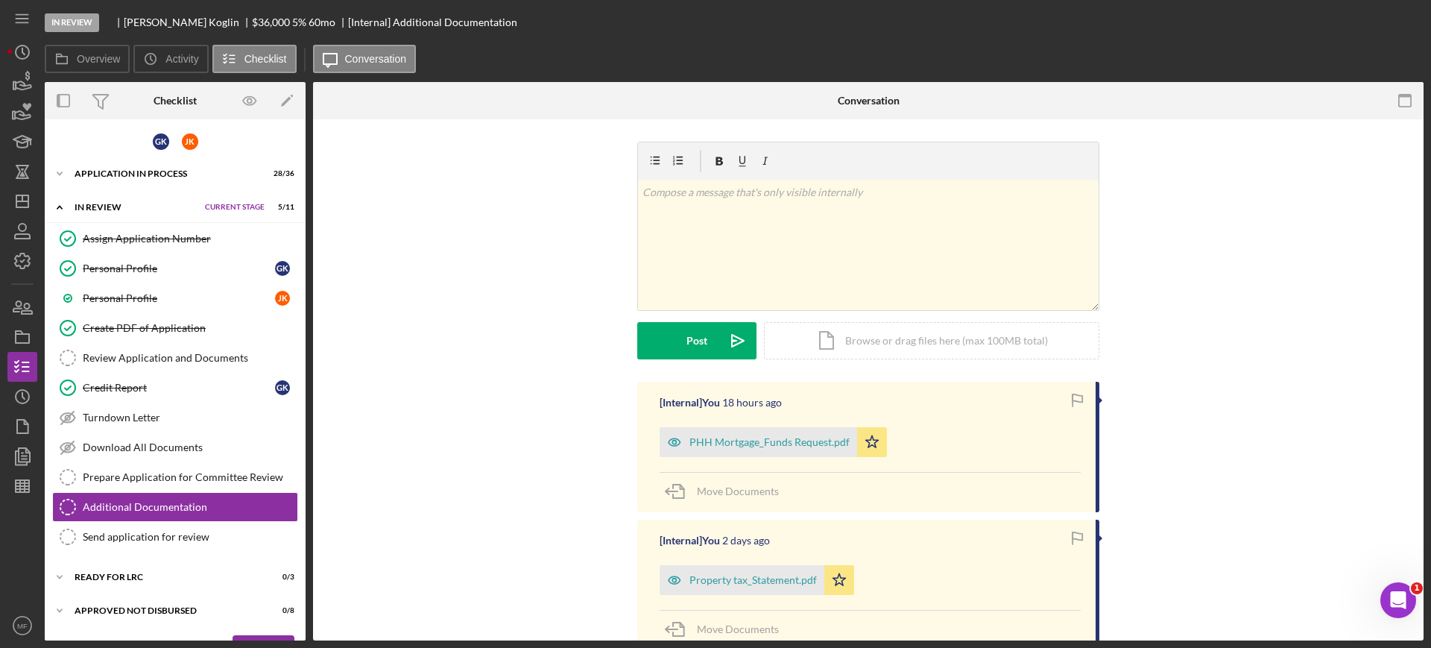
scroll to position [25, 0]
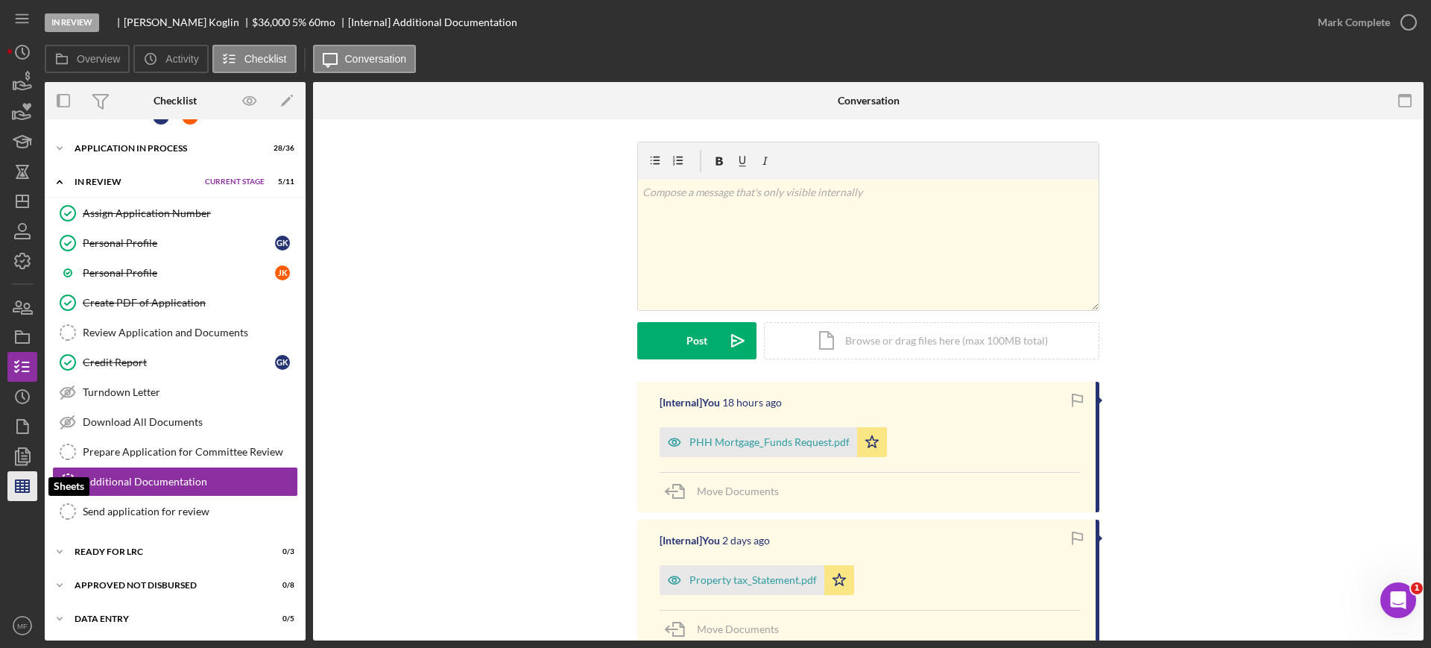
click at [13, 490] on icon "button" at bounding box center [22, 485] width 37 height 37
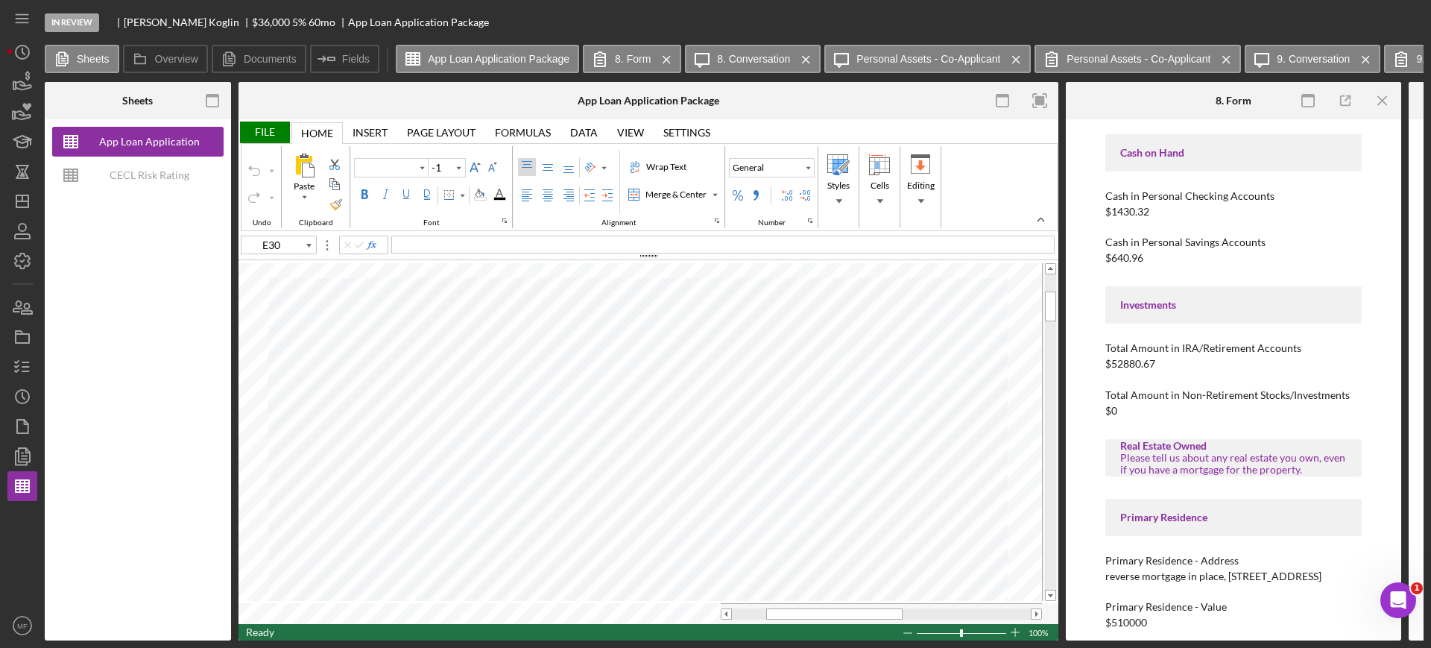
type input "Calibri"
type input "11"
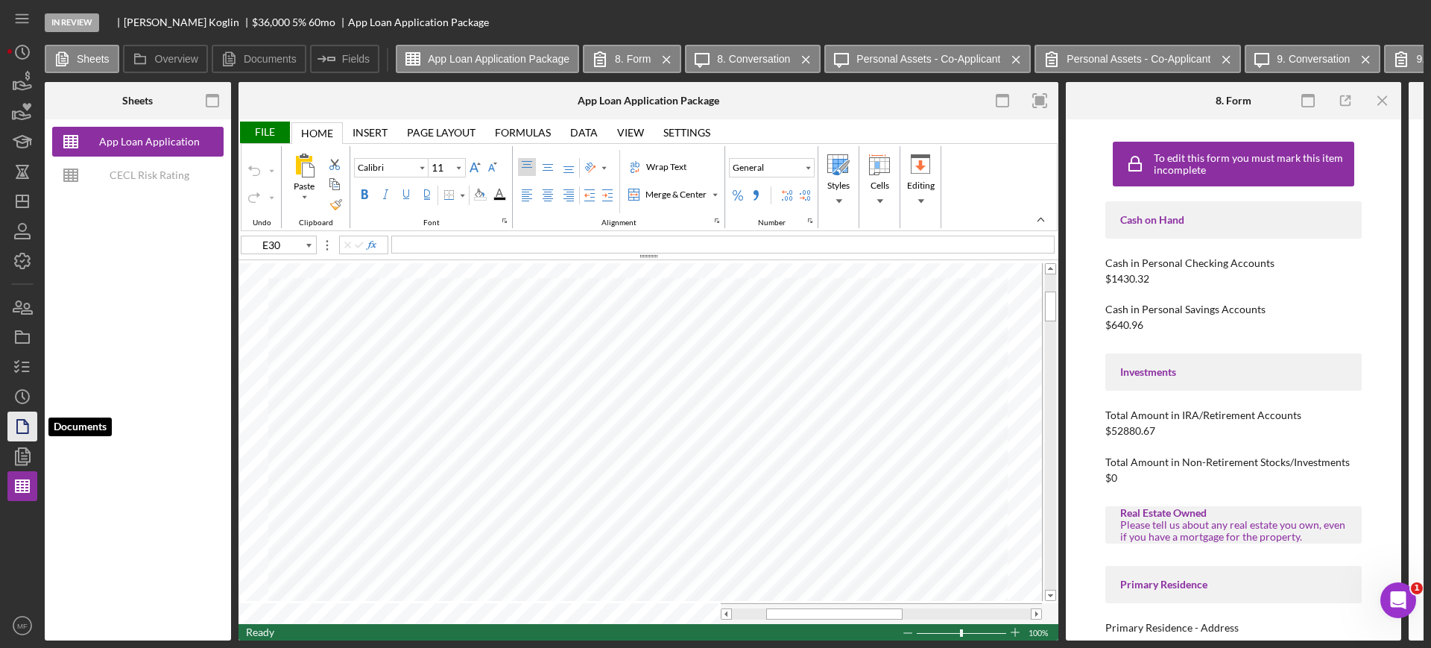
click at [23, 428] on icon "button" at bounding box center [22, 426] width 37 height 37
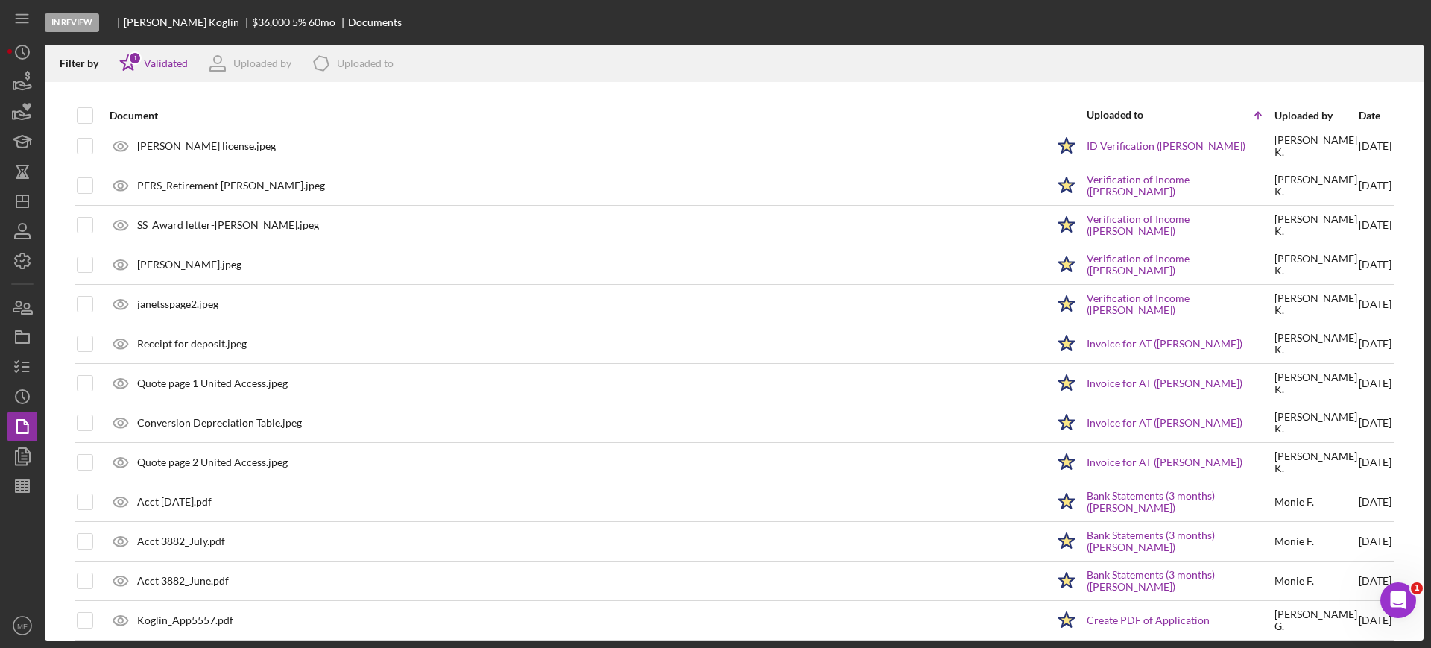
scroll to position [379, 0]
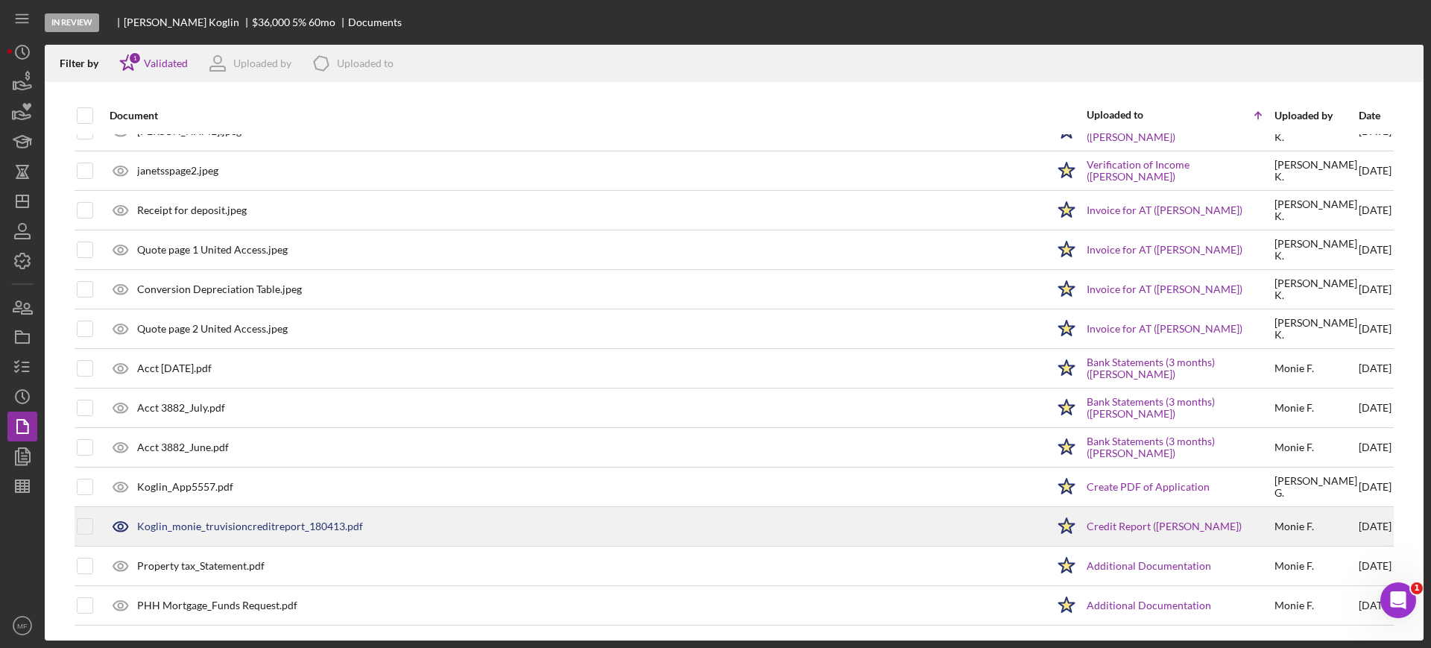
click at [236, 517] on div "Koglin_monie_truvisioncreditreport_180413.pdf" at bounding box center [574, 526] width 944 height 37
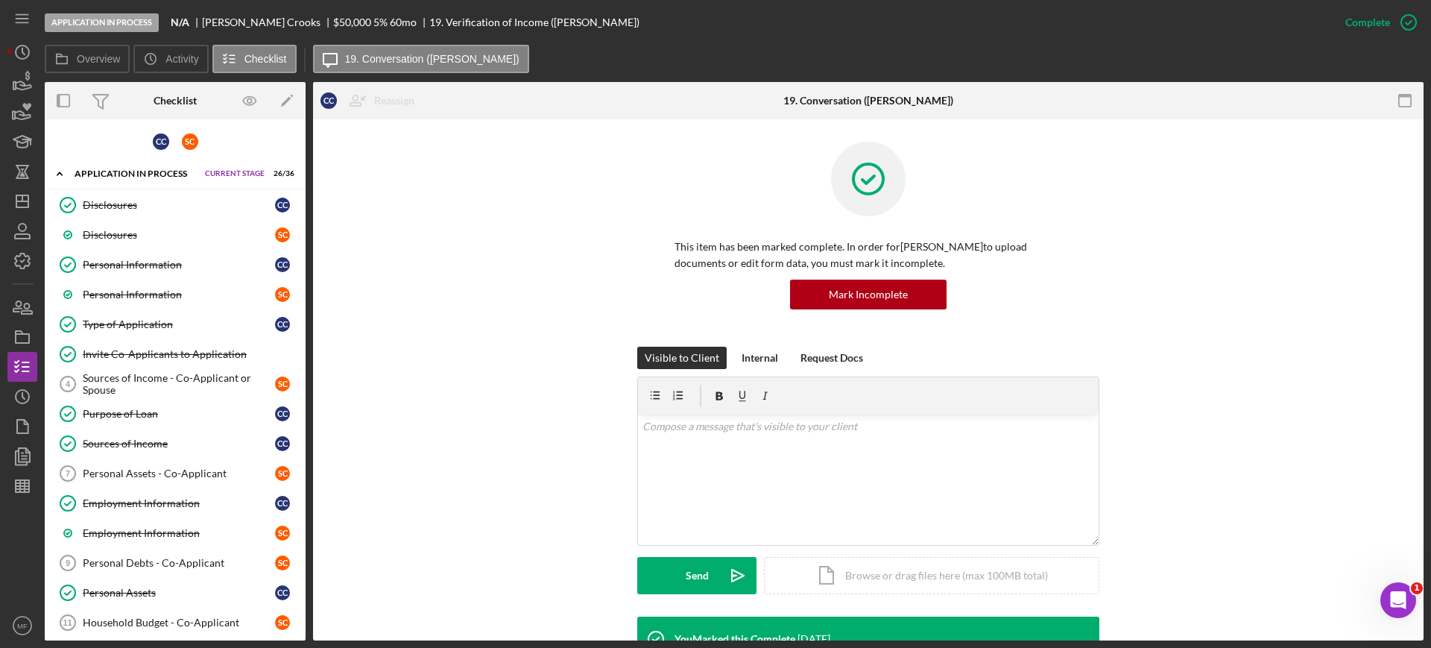
scroll to position [280, 0]
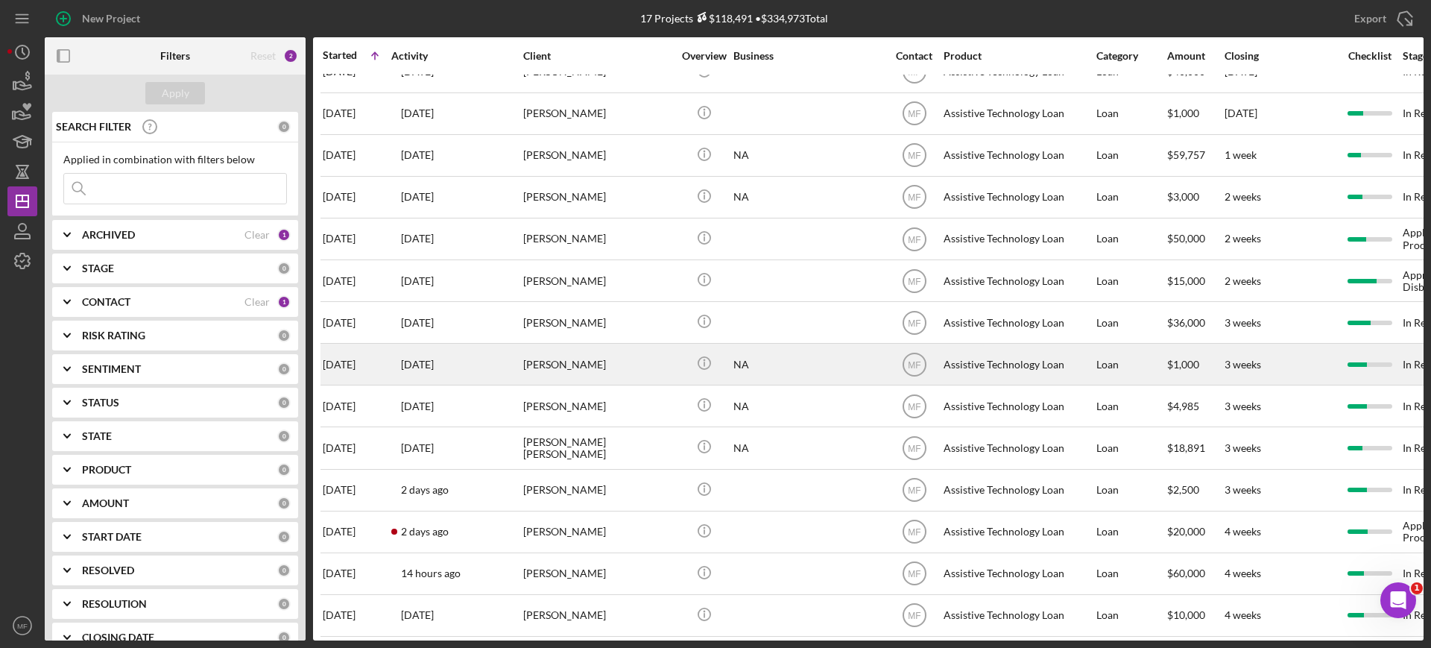
scroll to position [167, 0]
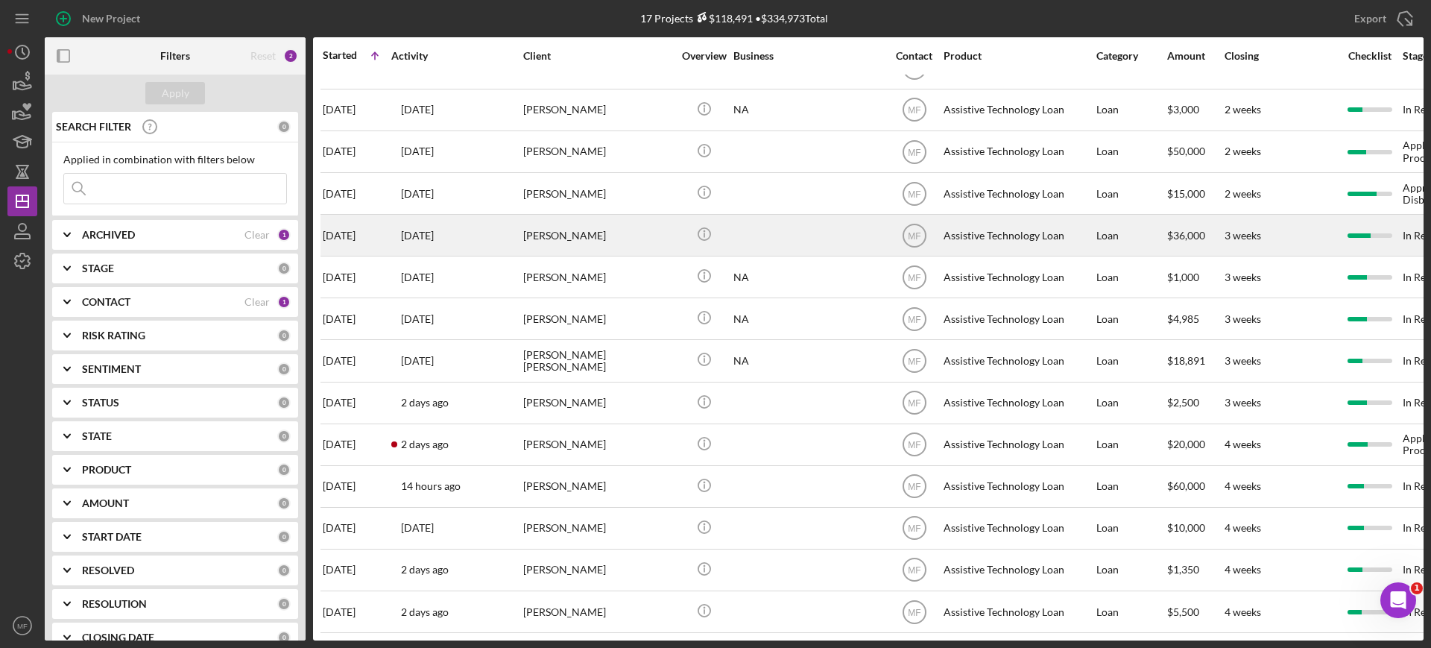
click at [582, 218] on div "Glen Koglin" at bounding box center [597, 235] width 149 height 40
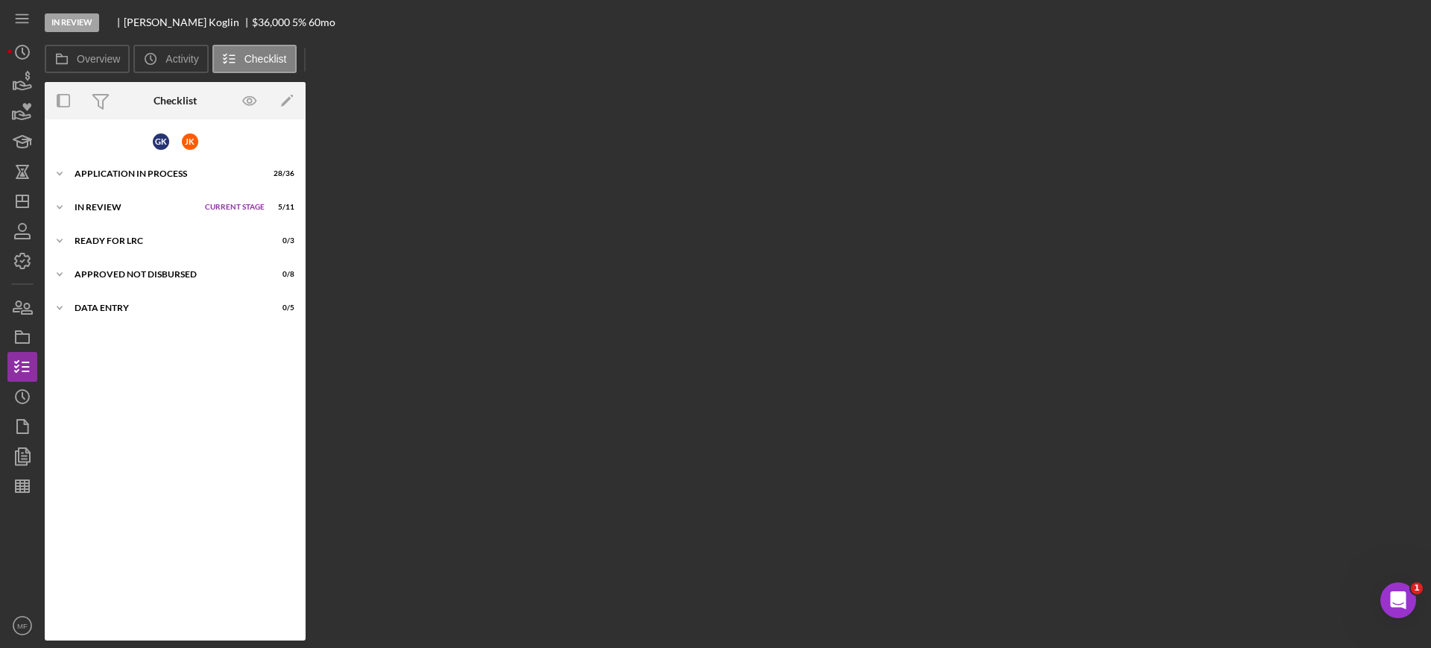
scroll to position [25, 0]
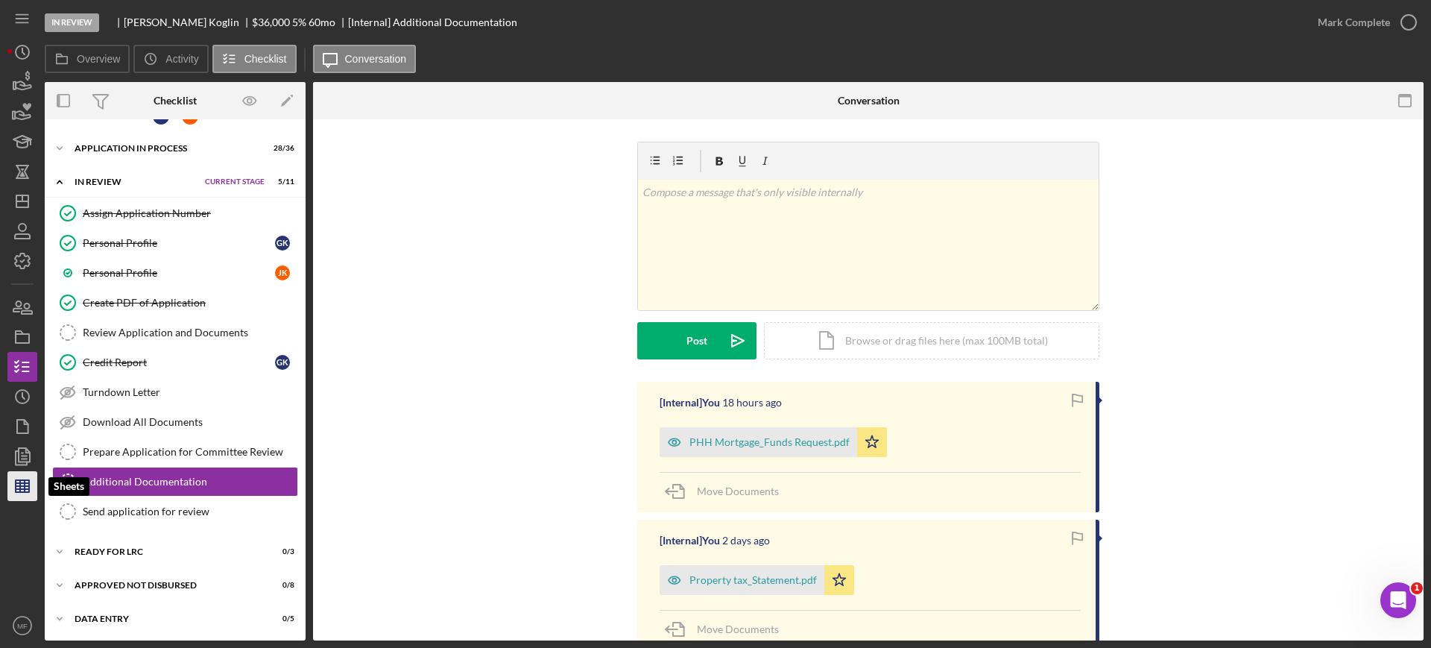
click at [25, 488] on line "button" at bounding box center [25, 486] width 0 height 12
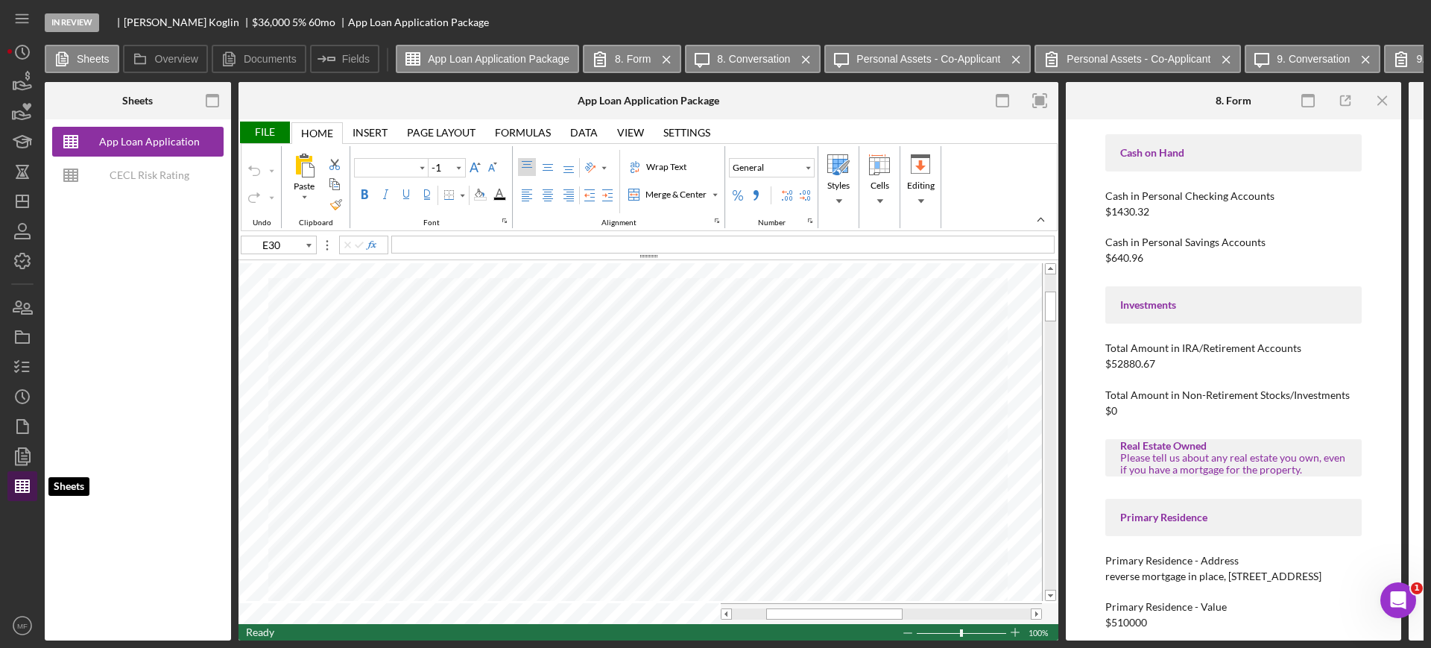
type input "Calibri"
type input "11"
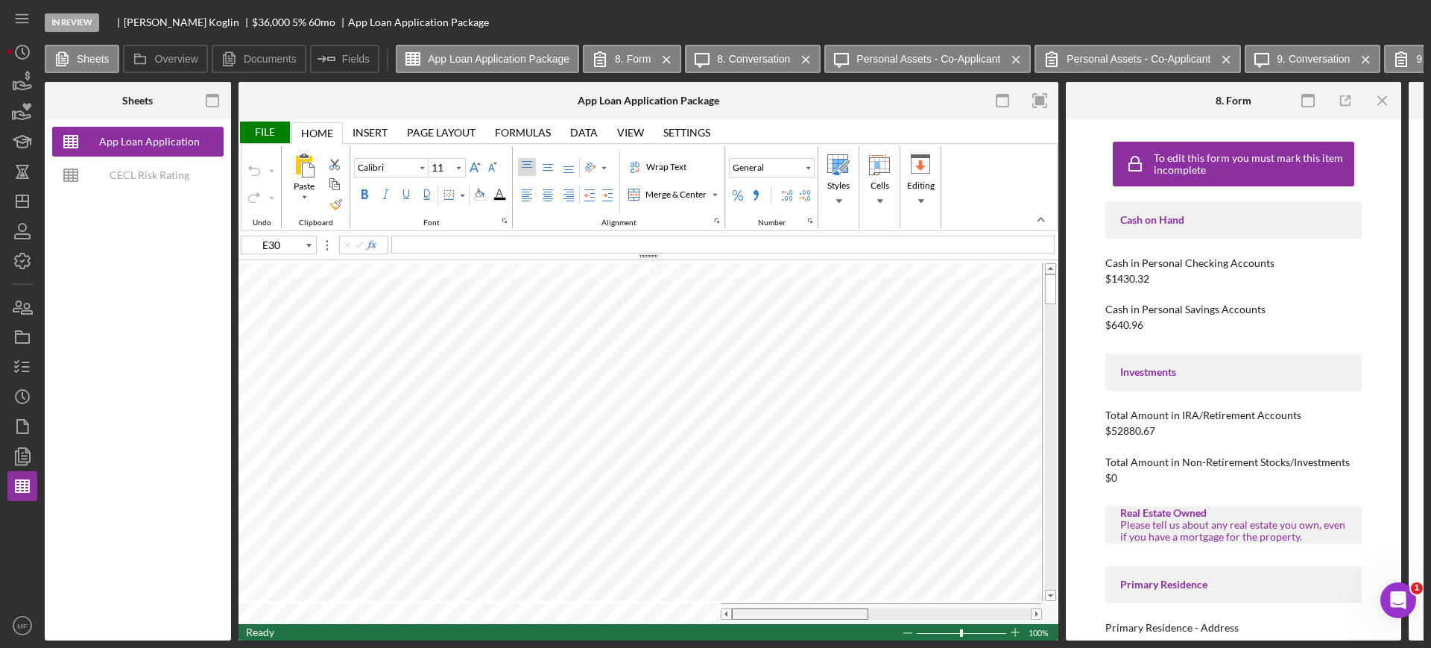
drag, startPoint x: 839, startPoint y: 610, endPoint x: 732, endPoint y: 622, distance: 108.1
click at [732, 622] on div "File Home Home Insert Insert Page Layout Page Layout Formulas Formulas Data Dat…" at bounding box center [649, 379] width 820 height 521
type input "D9"
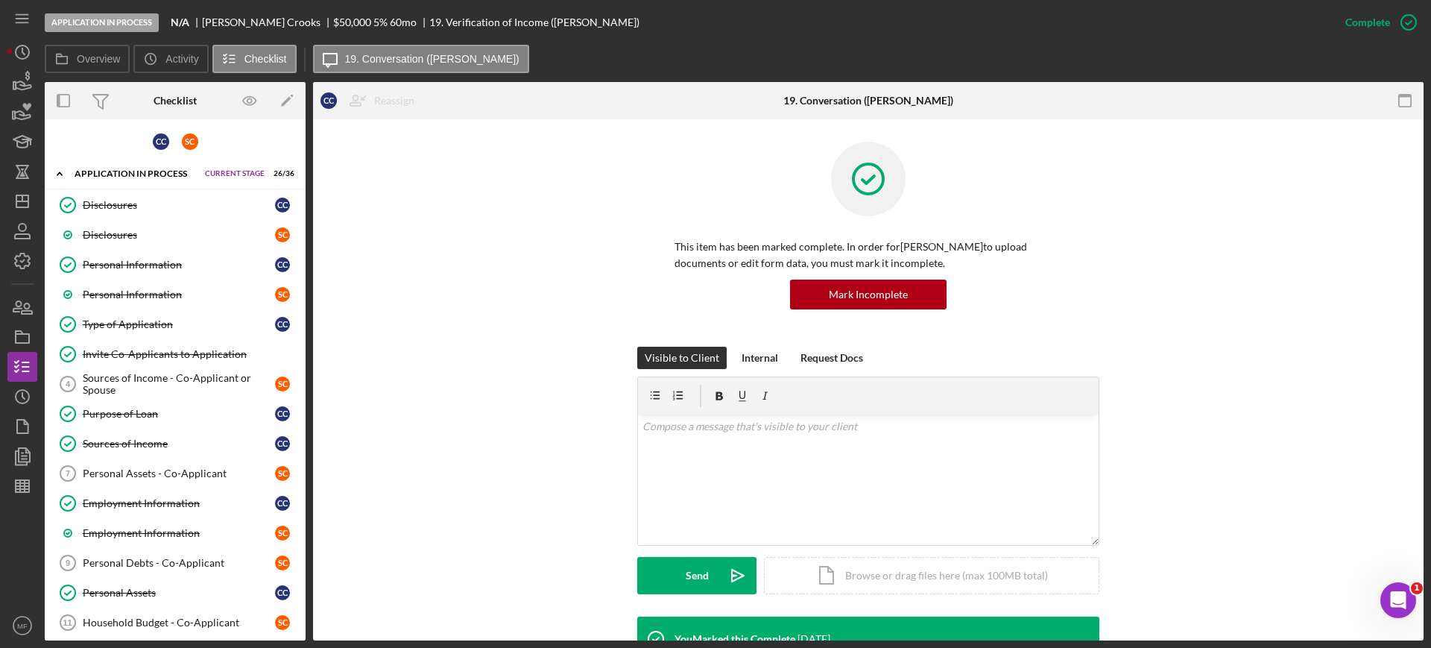
scroll to position [280, 0]
